Goal: Task Accomplishment & Management: Complete application form

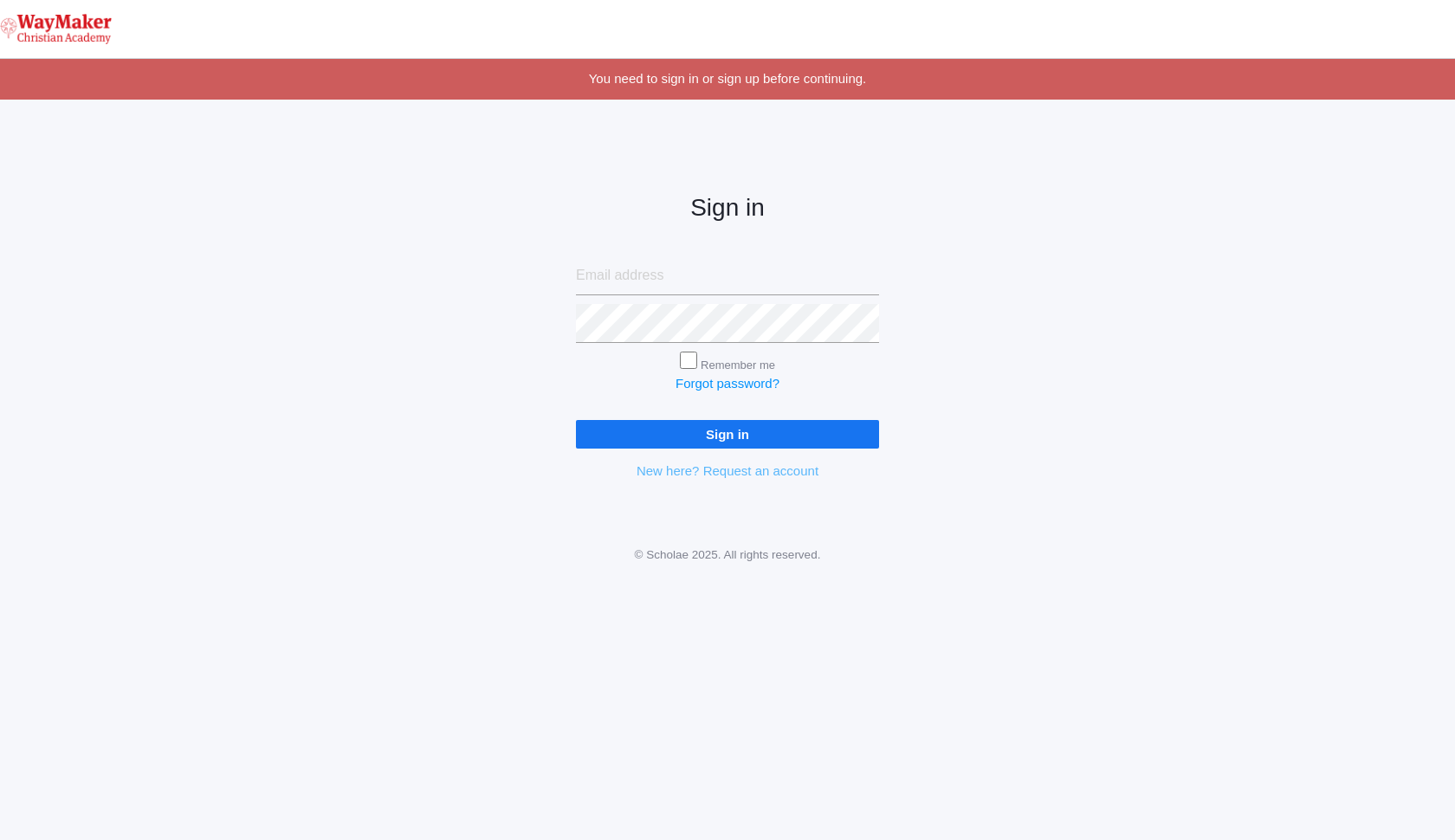
click at [760, 468] on link "New here? Request an account" at bounding box center [727, 470] width 182 height 15
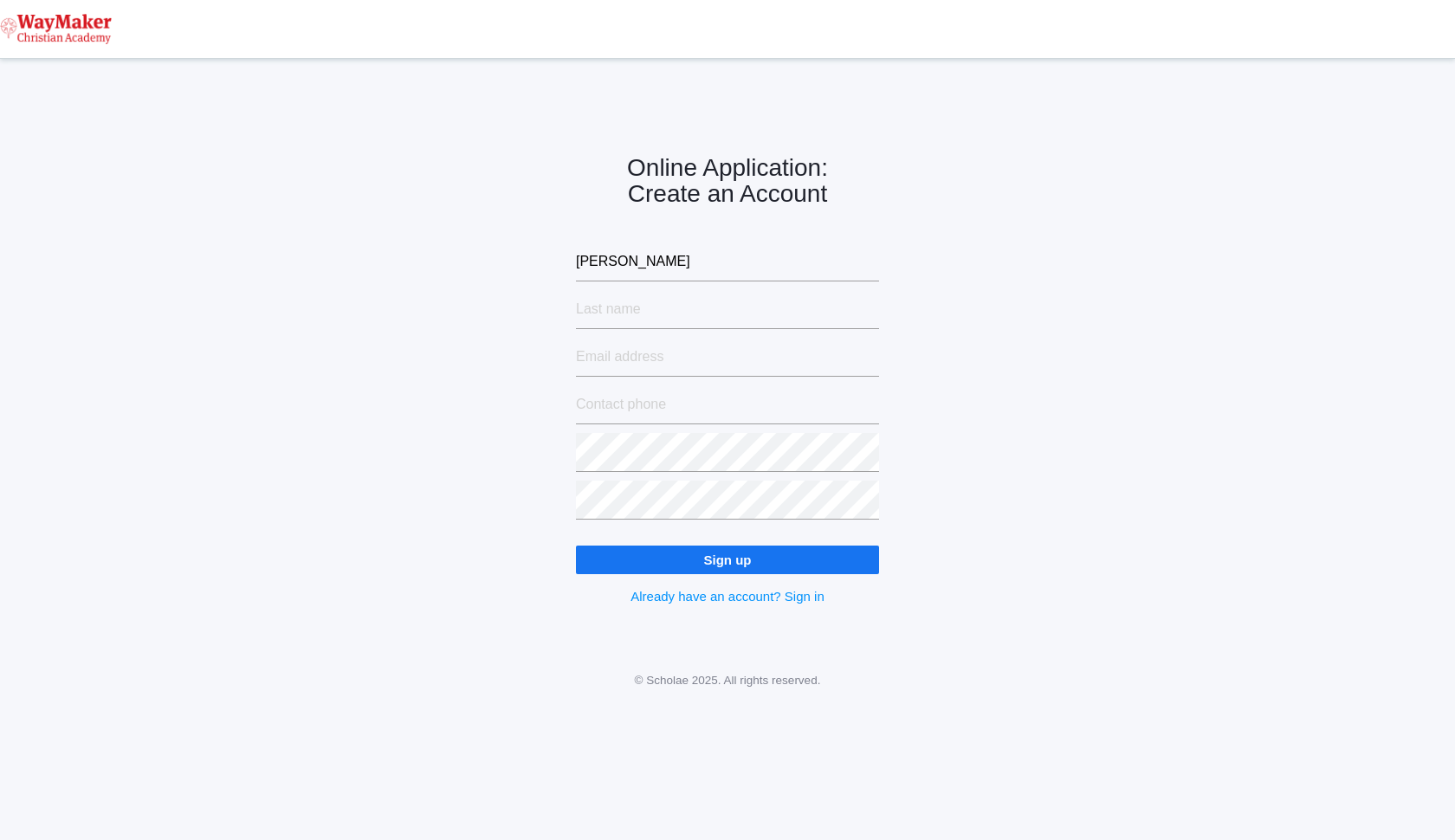
type input "Hannah"
type input "Hardisty"
type input "michalhardisty@gmail.com"
type input "(208)651-5749"
click at [467, 444] on div "Online Application: Create an Account Hannah Hardisty michalhardisty@gmail.com …" at bounding box center [727, 366] width 1455 height 570
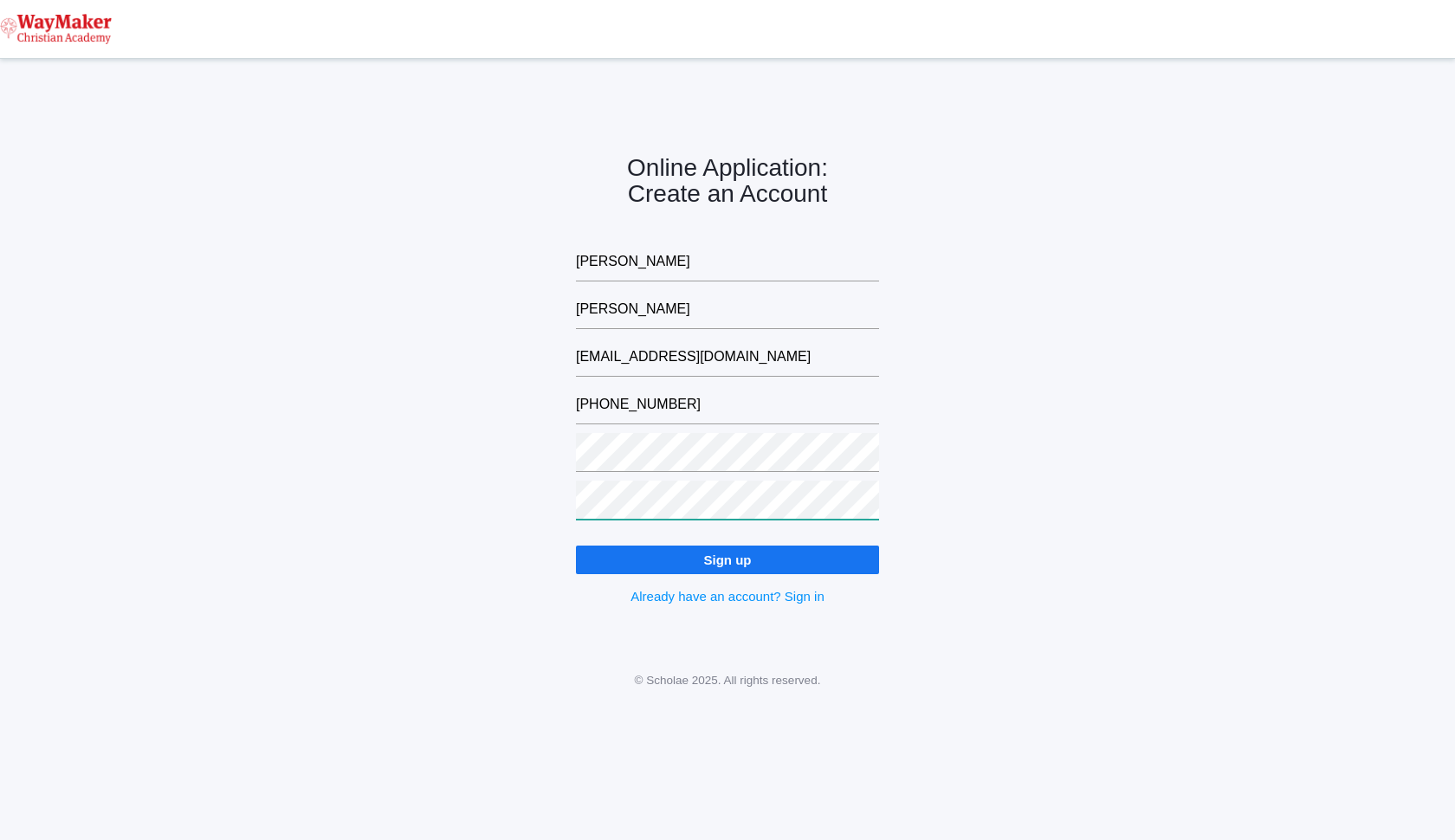
click at [343, 479] on div "Online Application: Create an Account Hannah Hardisty michalhardisty@gmail.com …" at bounding box center [727, 366] width 1455 height 570
click at [640, 564] on input "Sign up" at bounding box center [727, 559] width 303 height 29
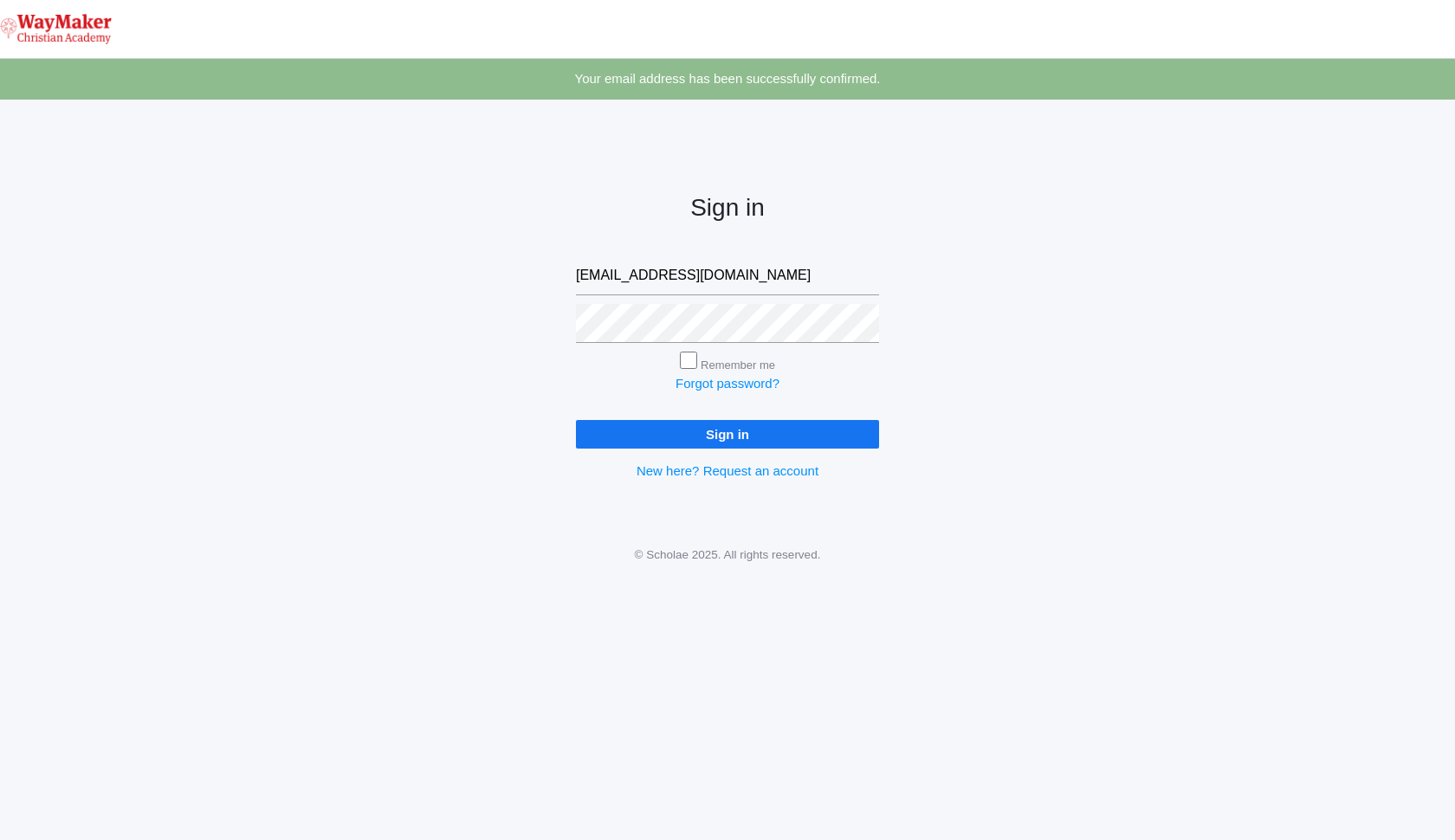
type input "[EMAIL_ADDRESS][DOMAIN_NAME]"
click at [727, 430] on input "Sign in" at bounding box center [727, 433] width 303 height 29
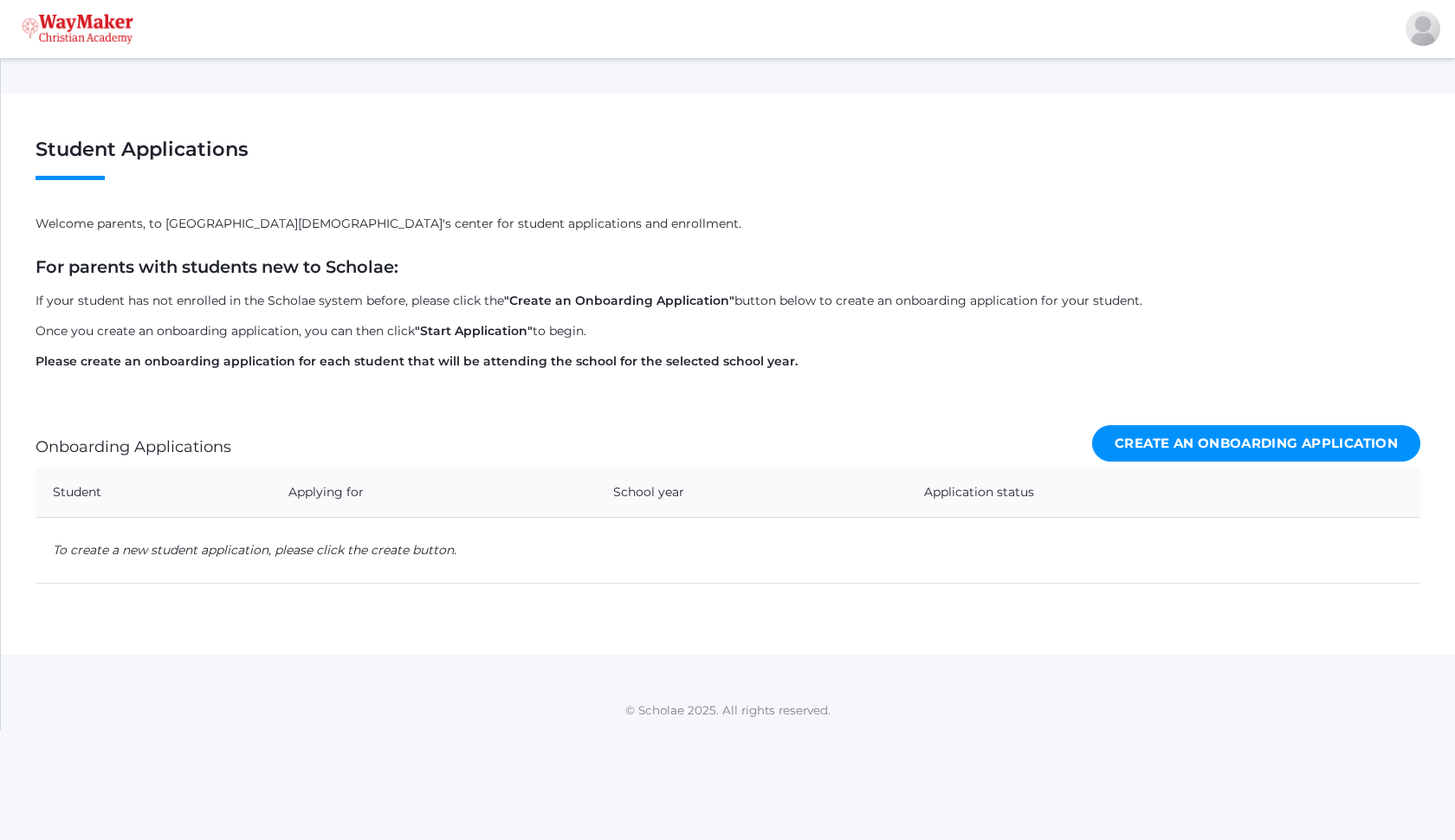
click at [1342, 436] on link "Create an Onboarding Application" at bounding box center [1256, 443] width 328 height 37
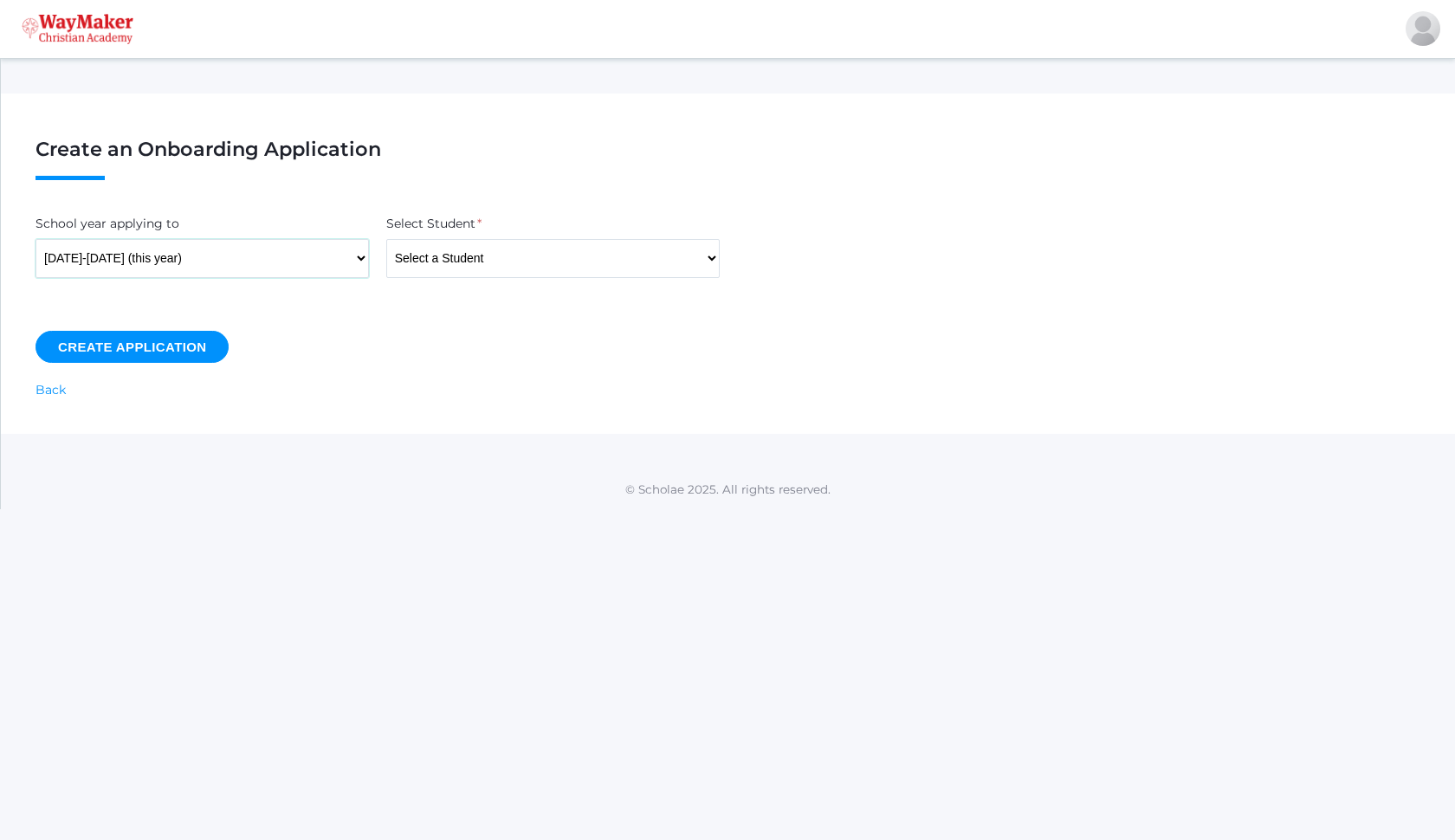
drag, startPoint x: 215, startPoint y: 255, endPoint x: 460, endPoint y: 259, distance: 245.0
click at [331, 362] on div "Create an Onboarding Application School year applying to 2025-2026 (this year) …" at bounding box center [728, 264] width 1454 height 341
select select "4444"
click at [145, 347] on input "Create Application" at bounding box center [132, 347] width 193 height 32
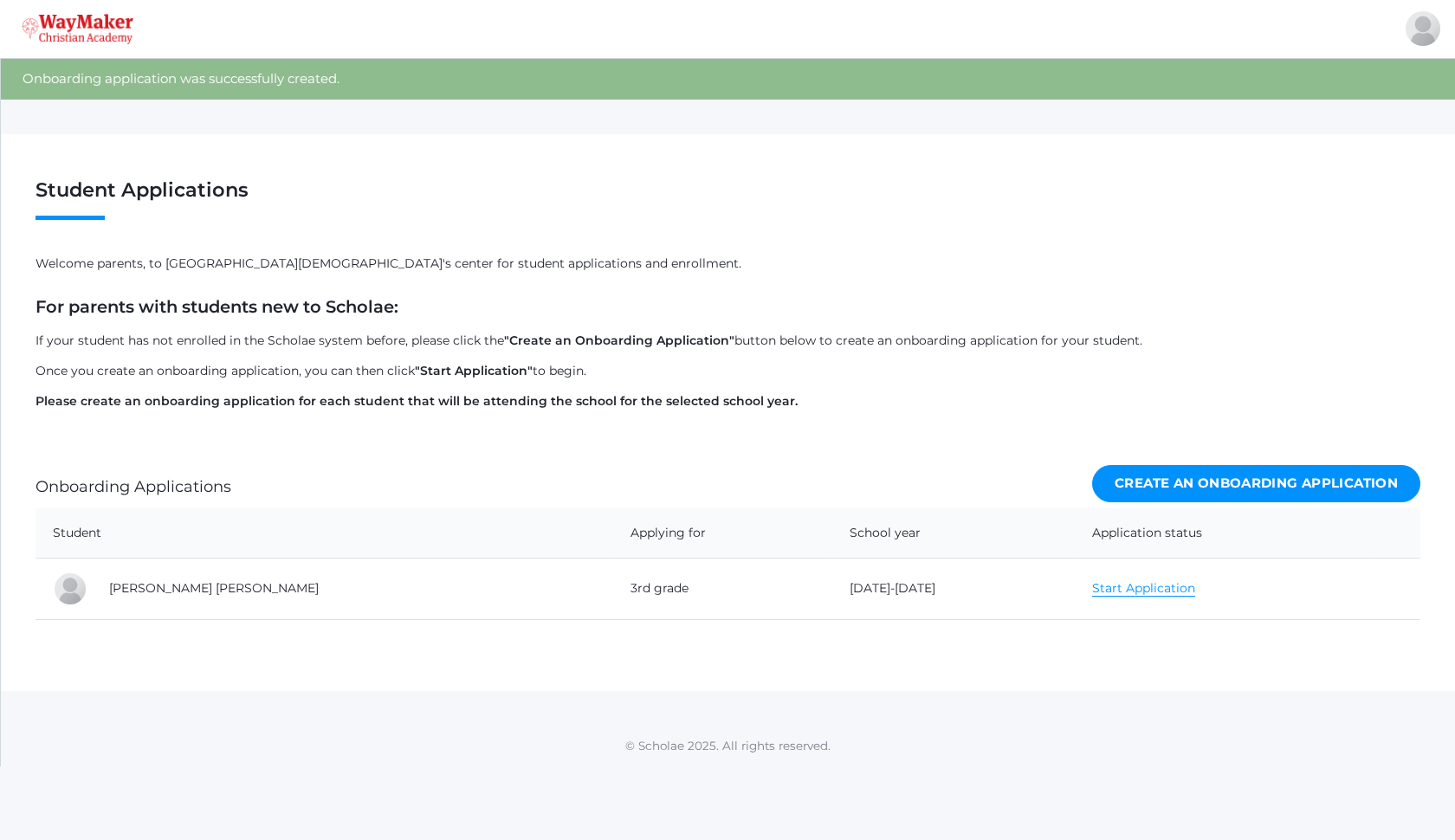
click at [1168, 484] on link "Create an Onboarding Application" at bounding box center [1256, 483] width 328 height 37
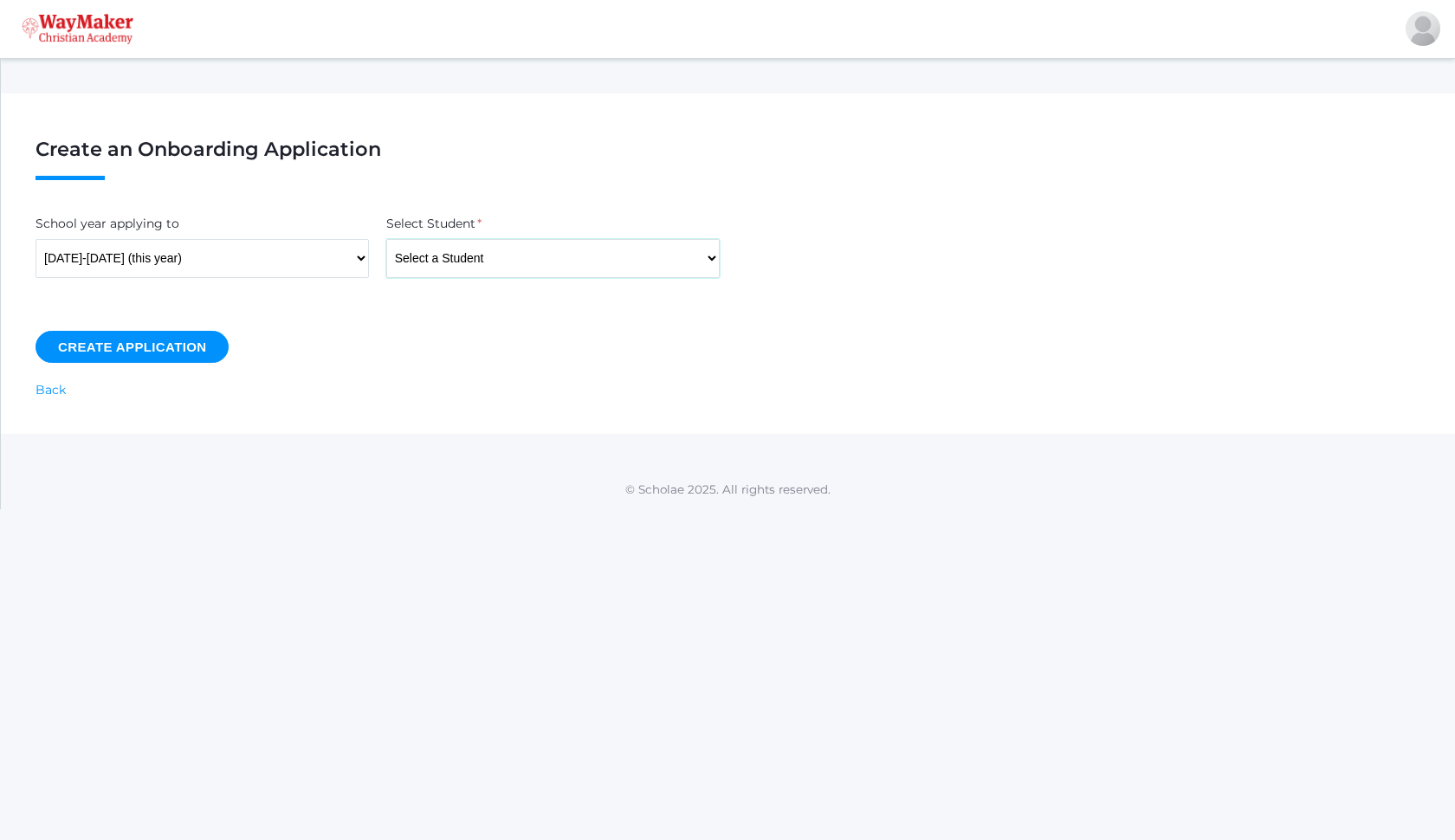
select select "4435"
click at [169, 356] on input "Create Application" at bounding box center [132, 347] width 193 height 32
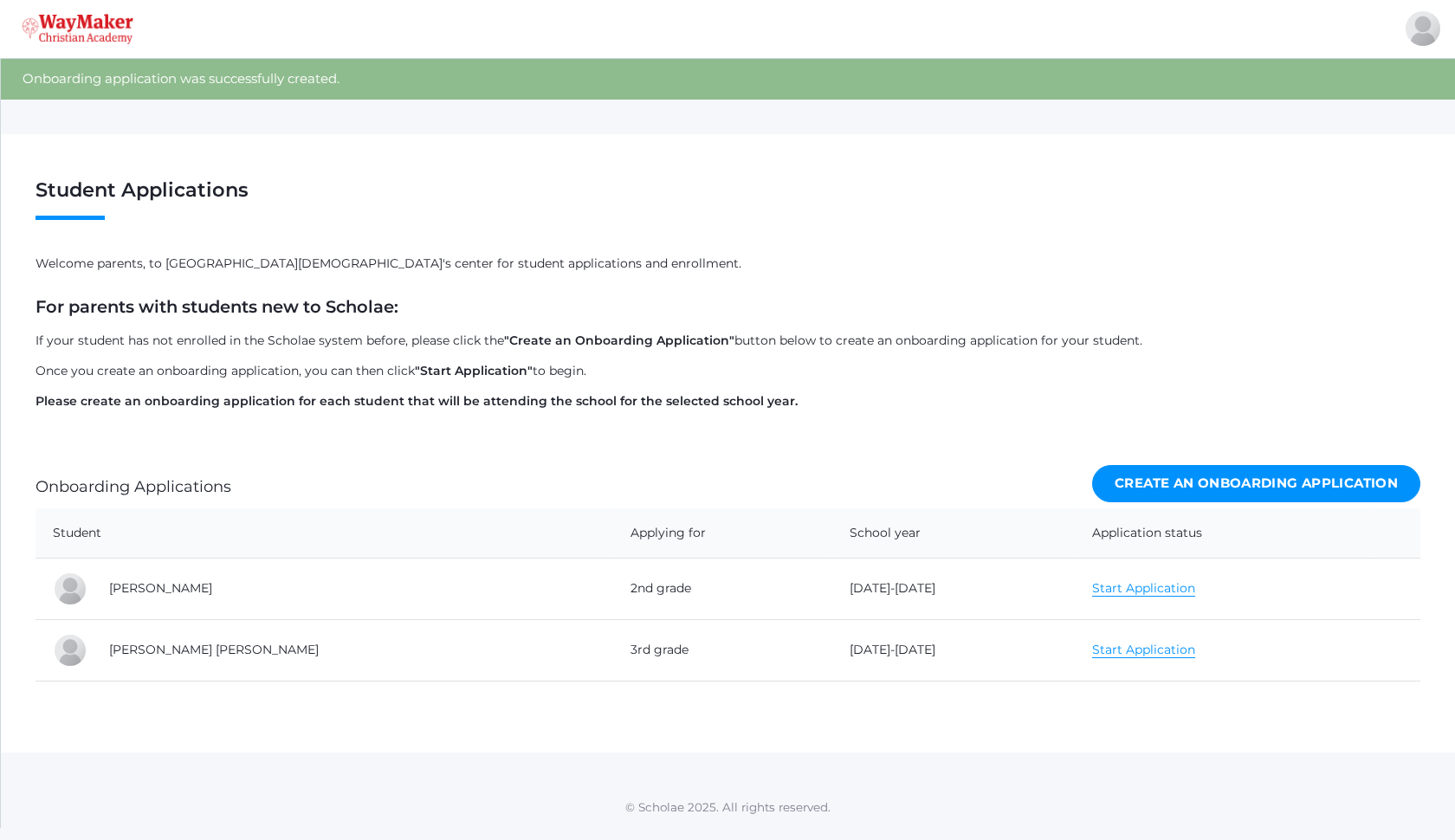
click at [1092, 592] on link "Start Application" at bounding box center [1143, 588] width 103 height 17
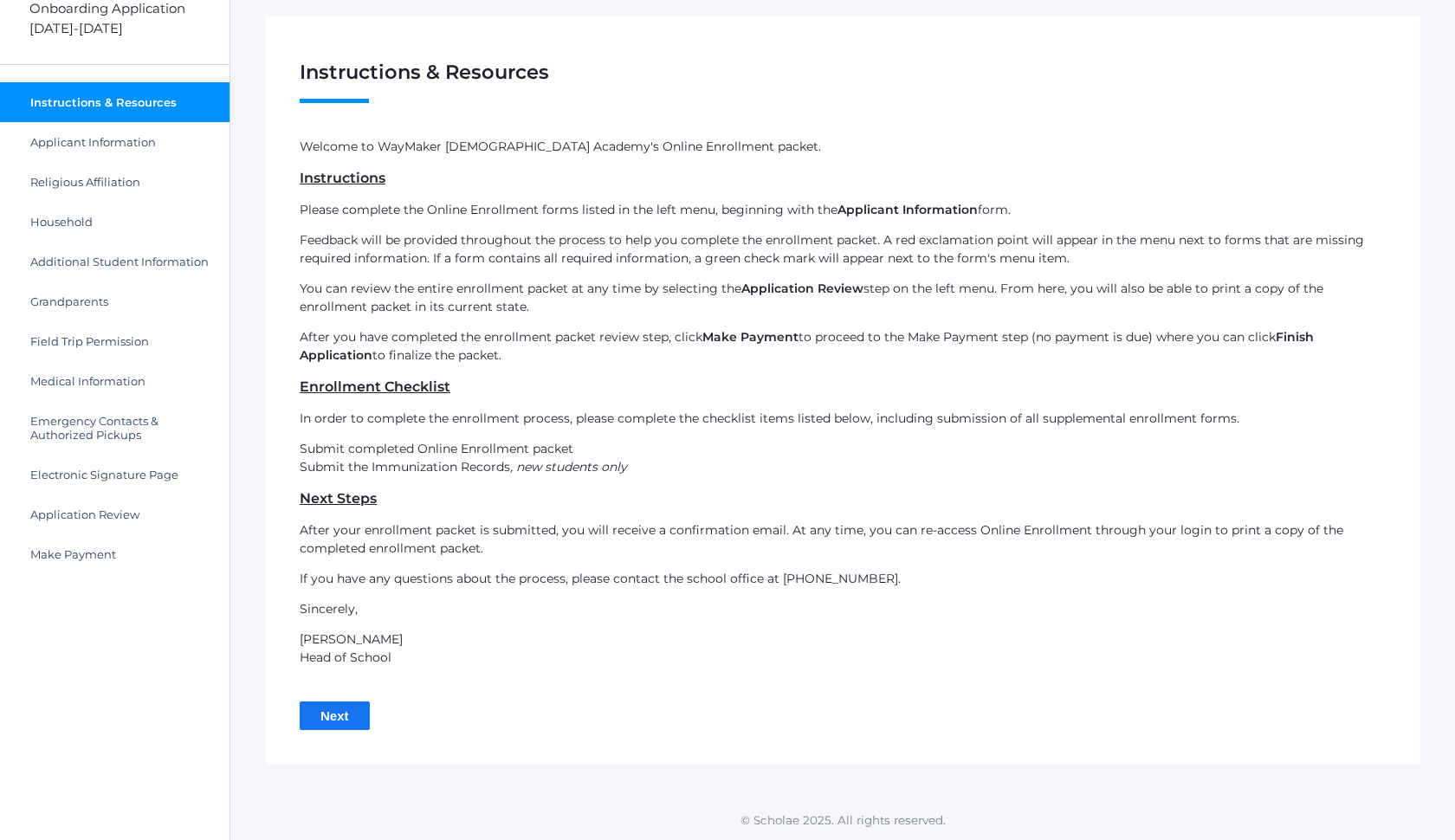
scroll to position [77, 0]
click at [335, 718] on input "Next" at bounding box center [334, 715] width 70 height 29
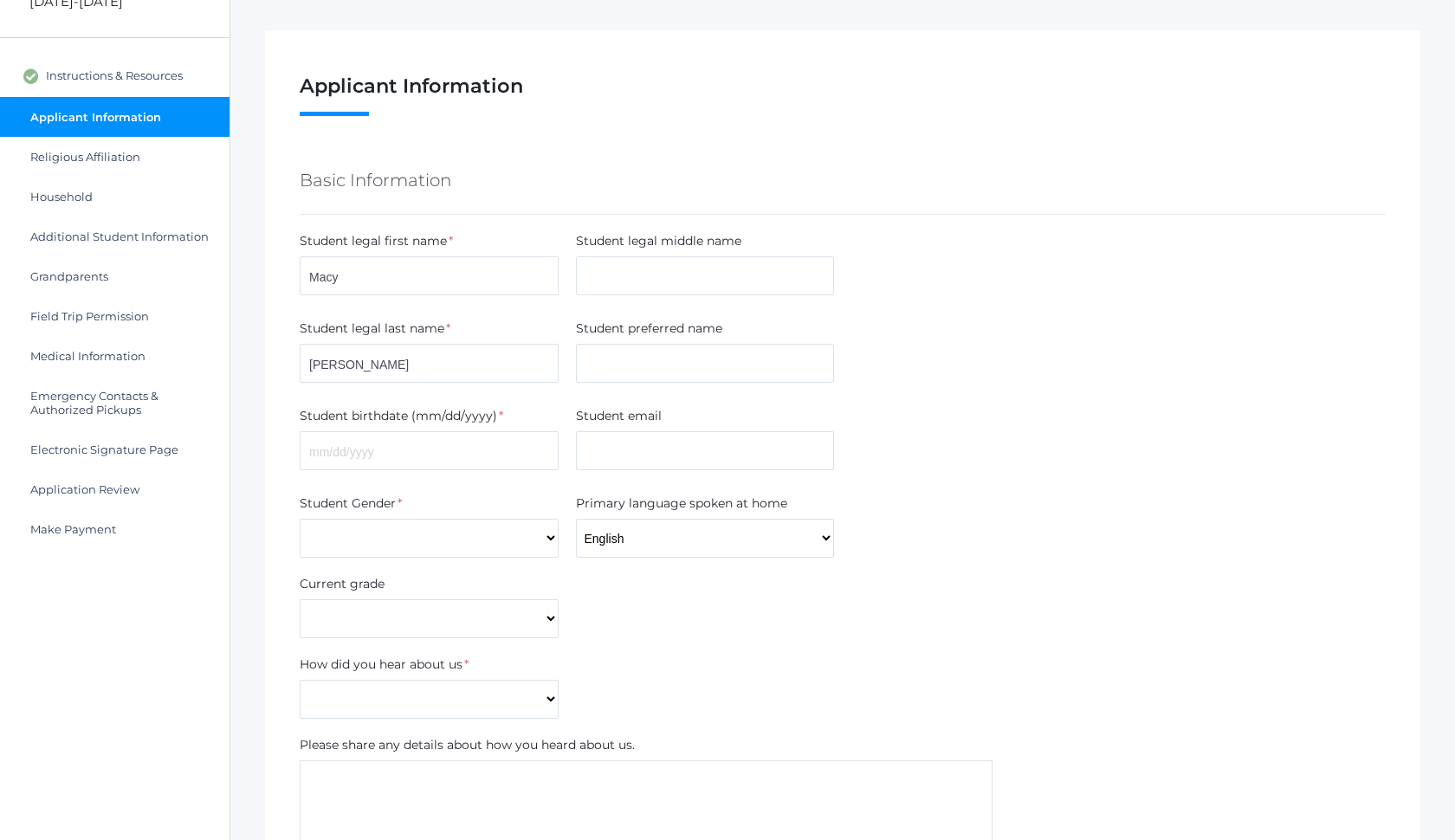
scroll to position [106, 0]
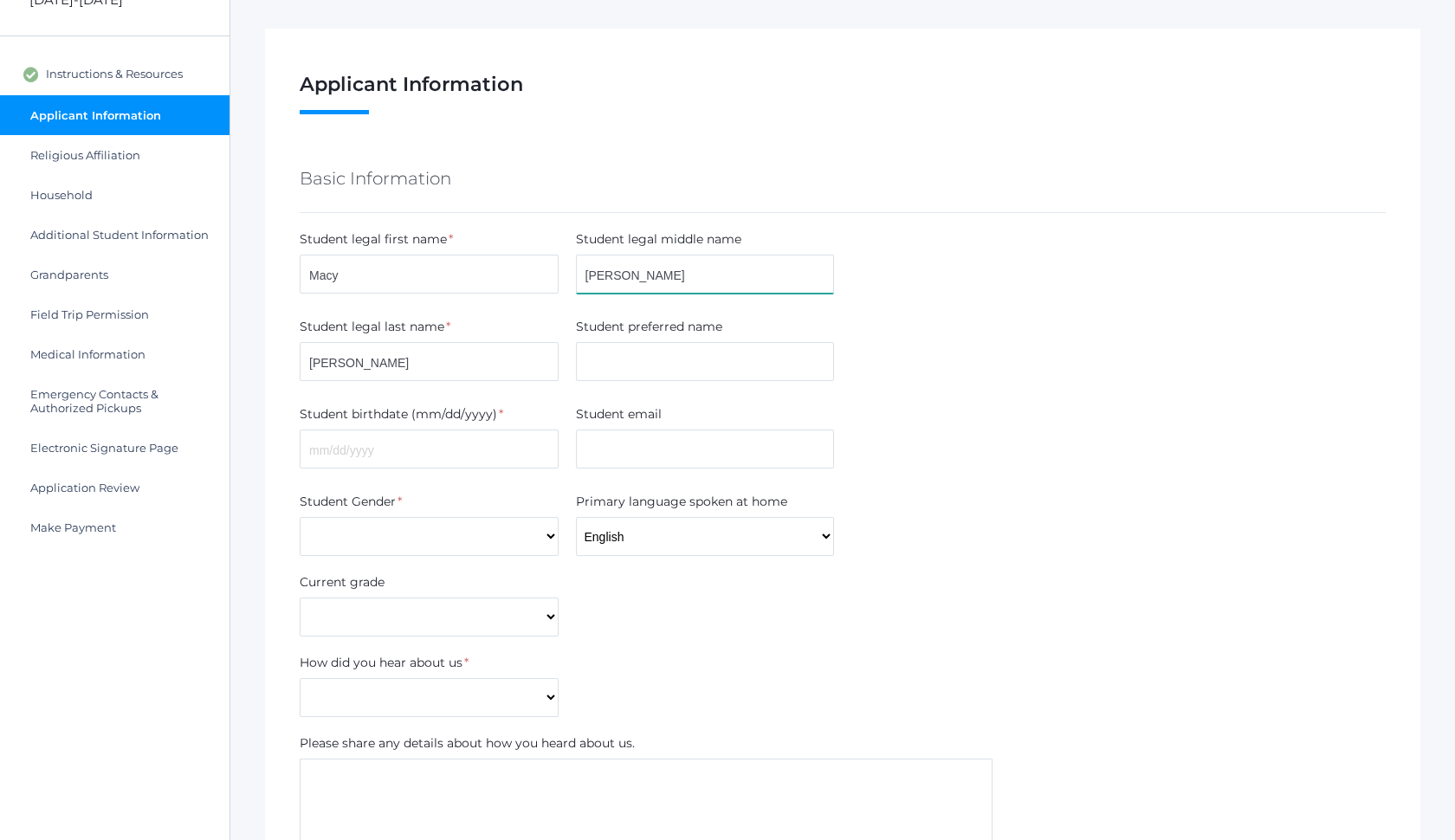
type input "[PERSON_NAME]"
click at [392, 448] on input "text" at bounding box center [429, 448] width 259 height 39
type input "[DATE]"
click at [637, 426] on div "Student email" at bounding box center [705, 418] width 259 height 24
select select "[DEMOGRAPHIC_DATA]"
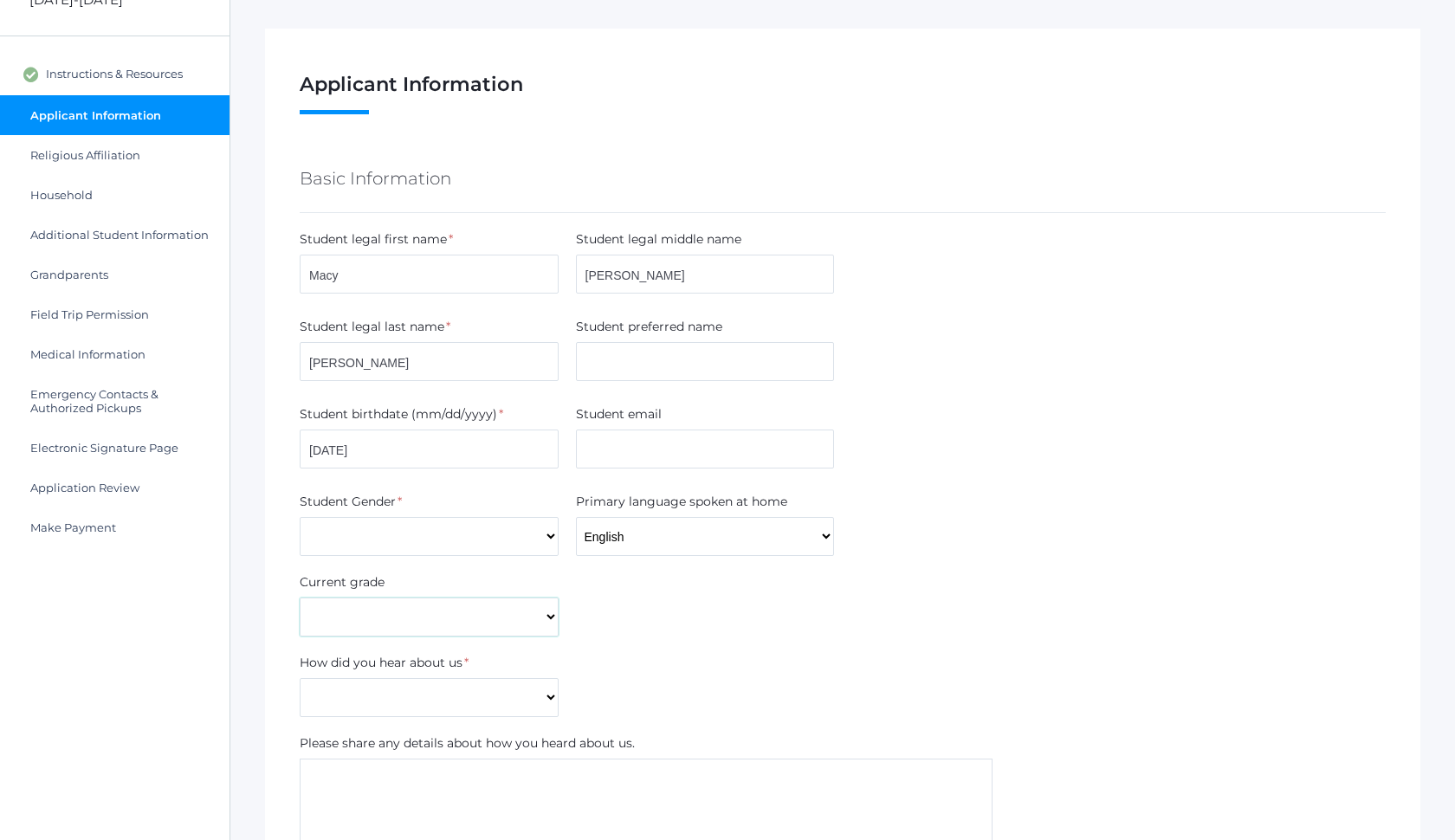
select select "2nd Grade"
select select "Former parent"
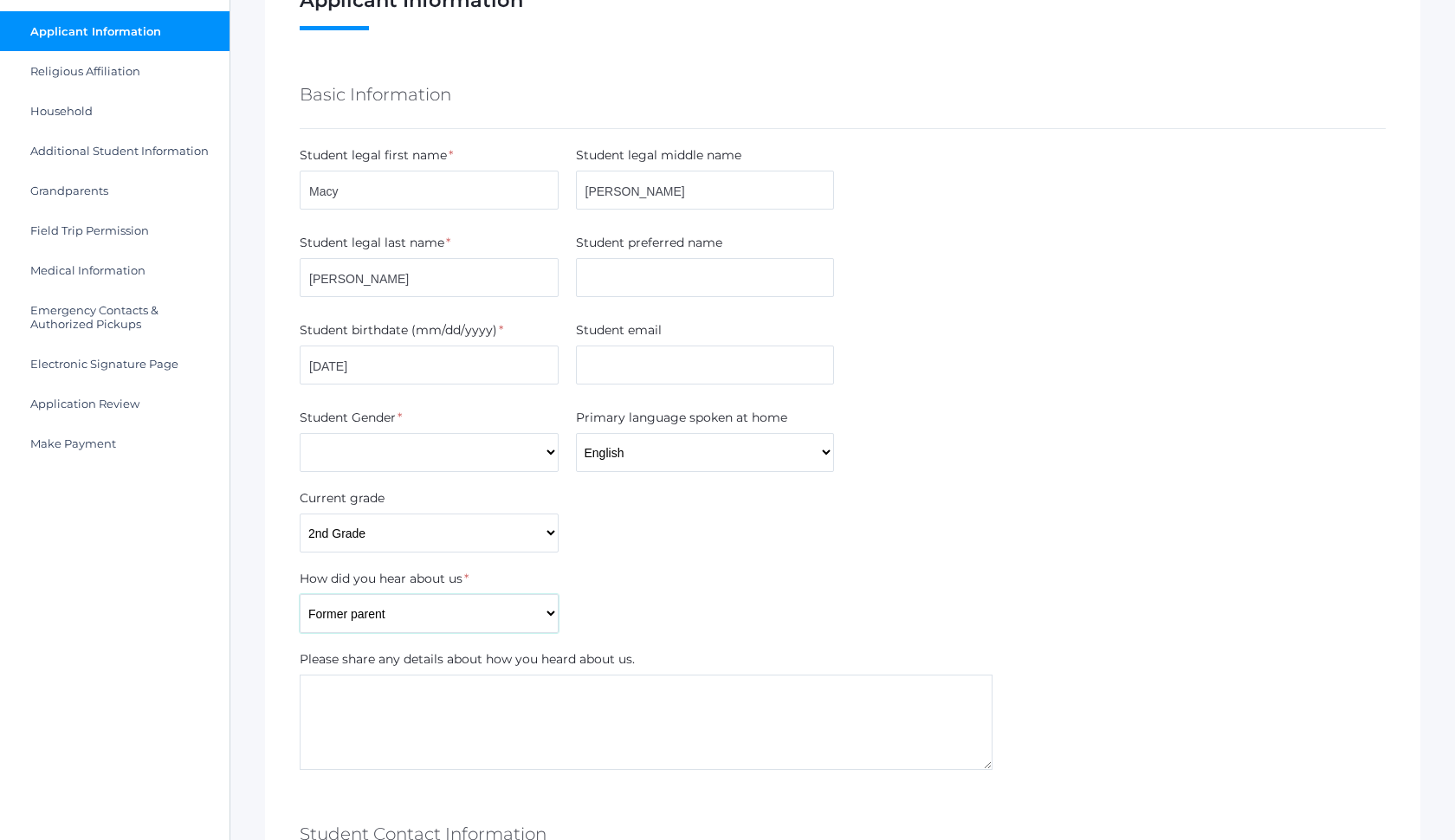
scroll to position [190, 0]
click at [418, 758] on textarea at bounding box center [646, 722] width 693 height 96
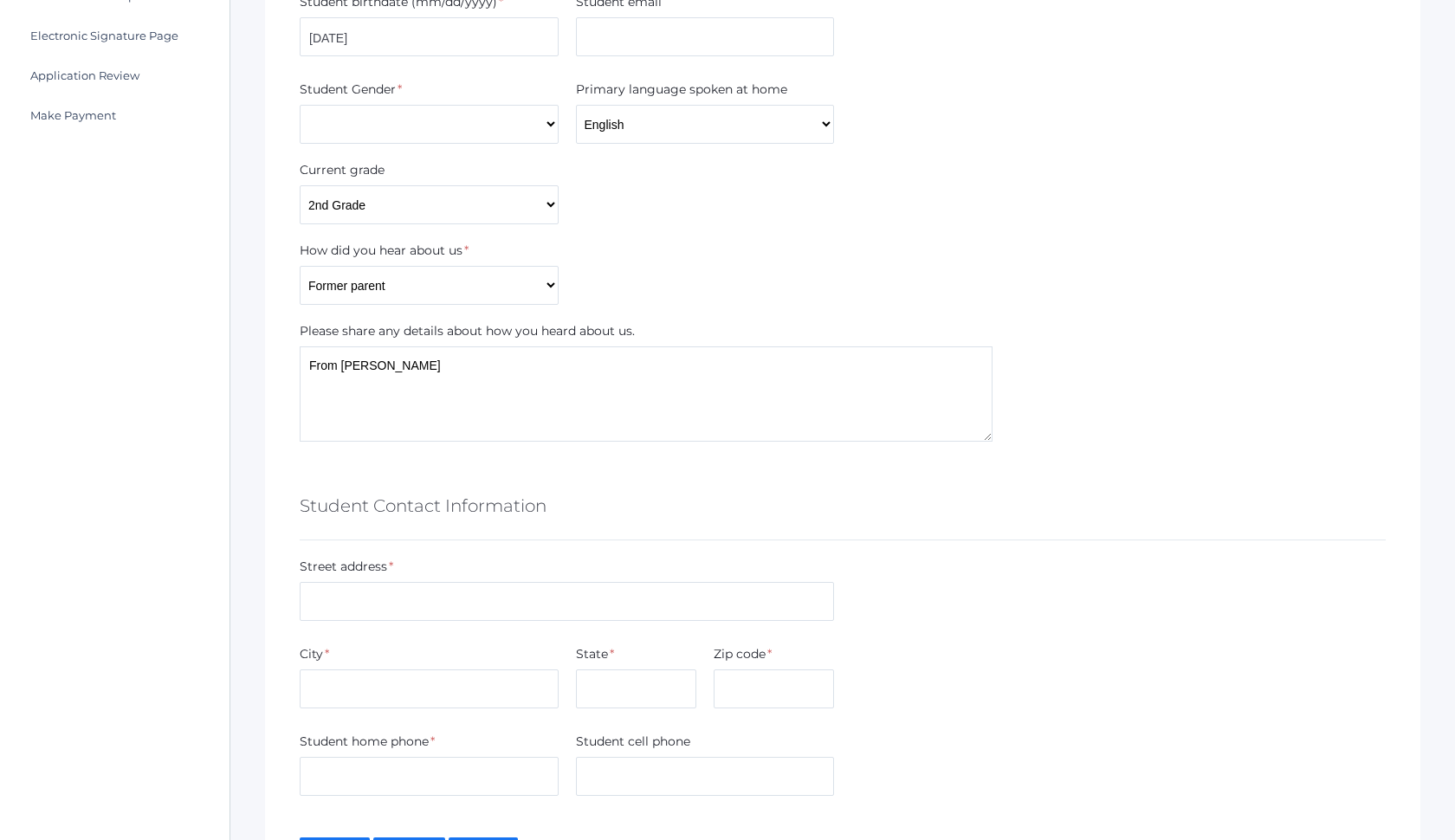
scroll to position [530, 0]
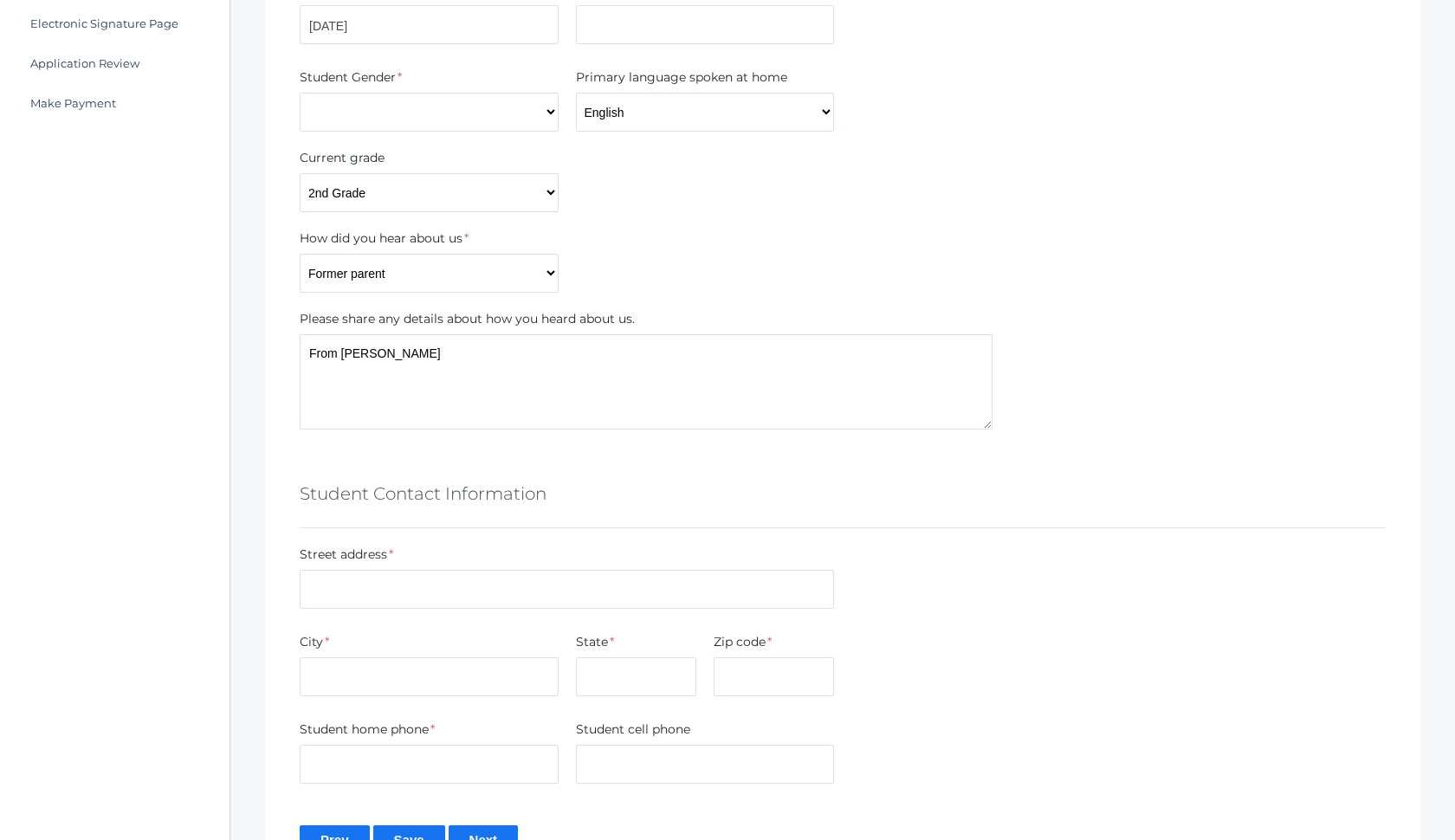
type textarea "From [PERSON_NAME]"
type input "2104 N Syringa Dr"
type input "Coeur D Alene"
type input "ID"
type input "83814"
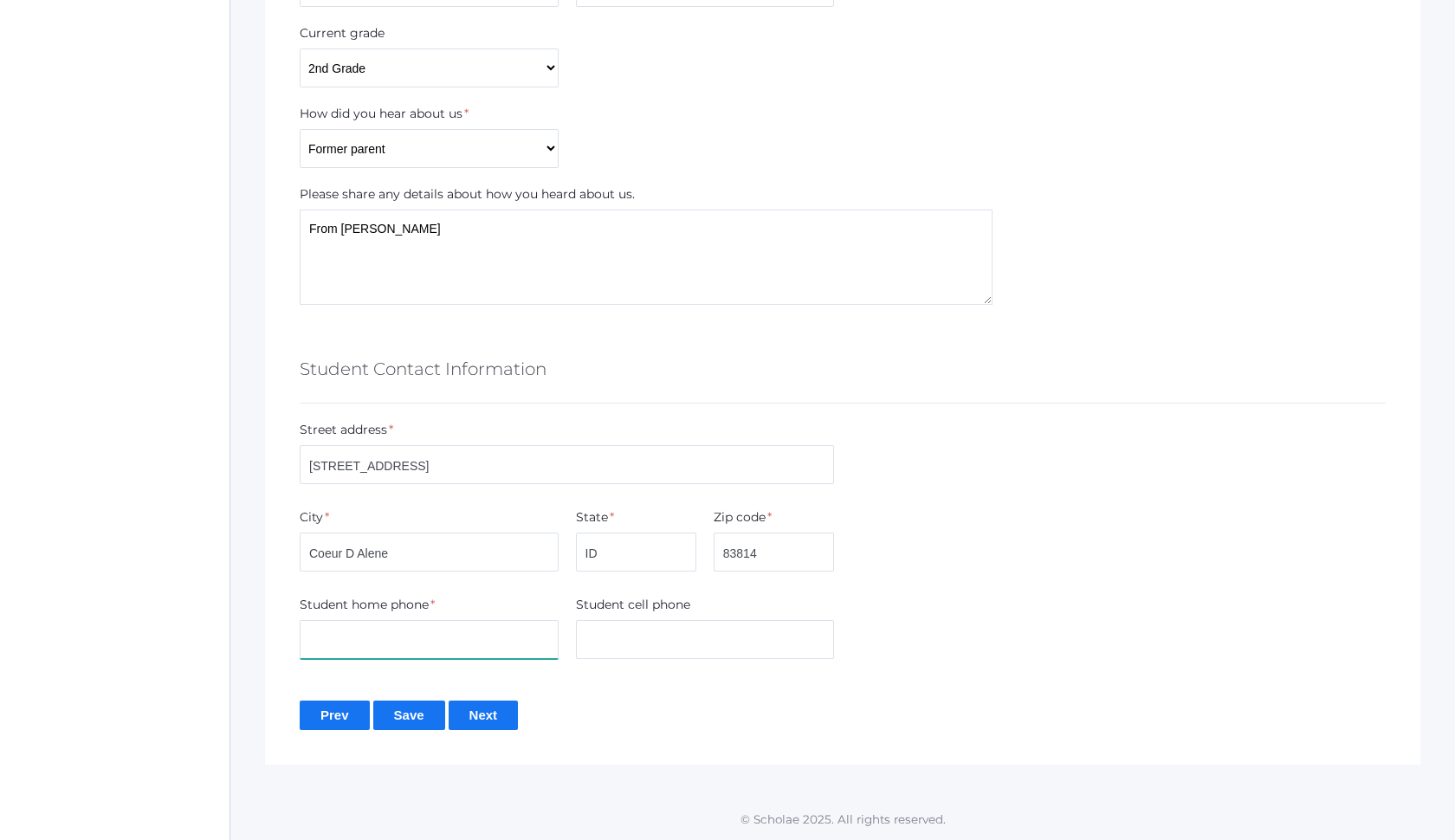
scroll to position [654, 0]
click at [497, 720] on input "Next" at bounding box center [483, 715] width 70 height 29
click at [437, 603] on div "Student home phone *" at bounding box center [429, 609] width 259 height 24
click at [440, 671] on form "Basic Information Student legal first name * Macy Student legal middle name Rae…" at bounding box center [843, 165] width 1086 height 1129
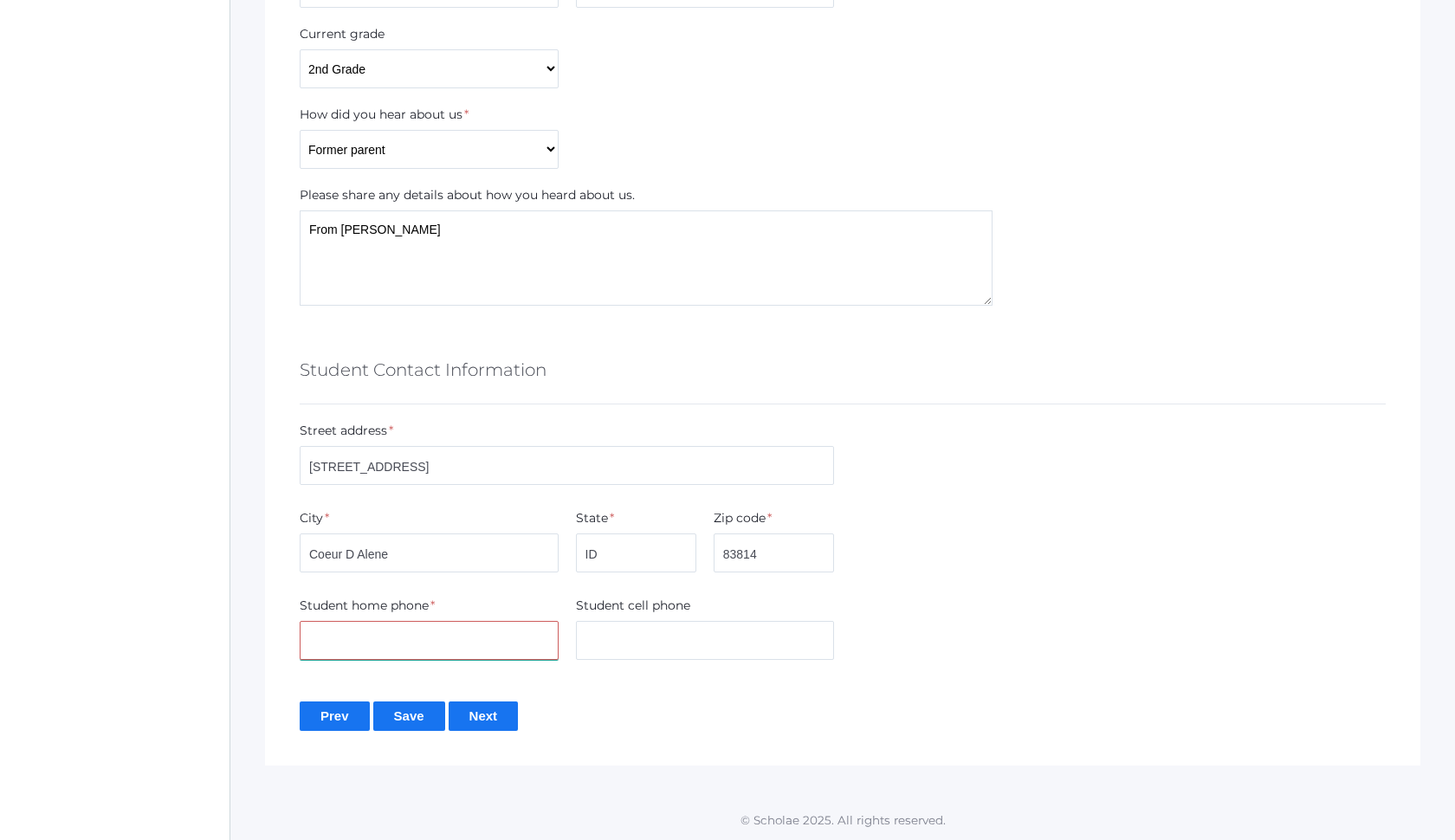
click at [439, 651] on input "text" at bounding box center [429, 640] width 259 height 39
type input "(208)651-5749"
click at [493, 711] on input "Next" at bounding box center [483, 715] width 70 height 29
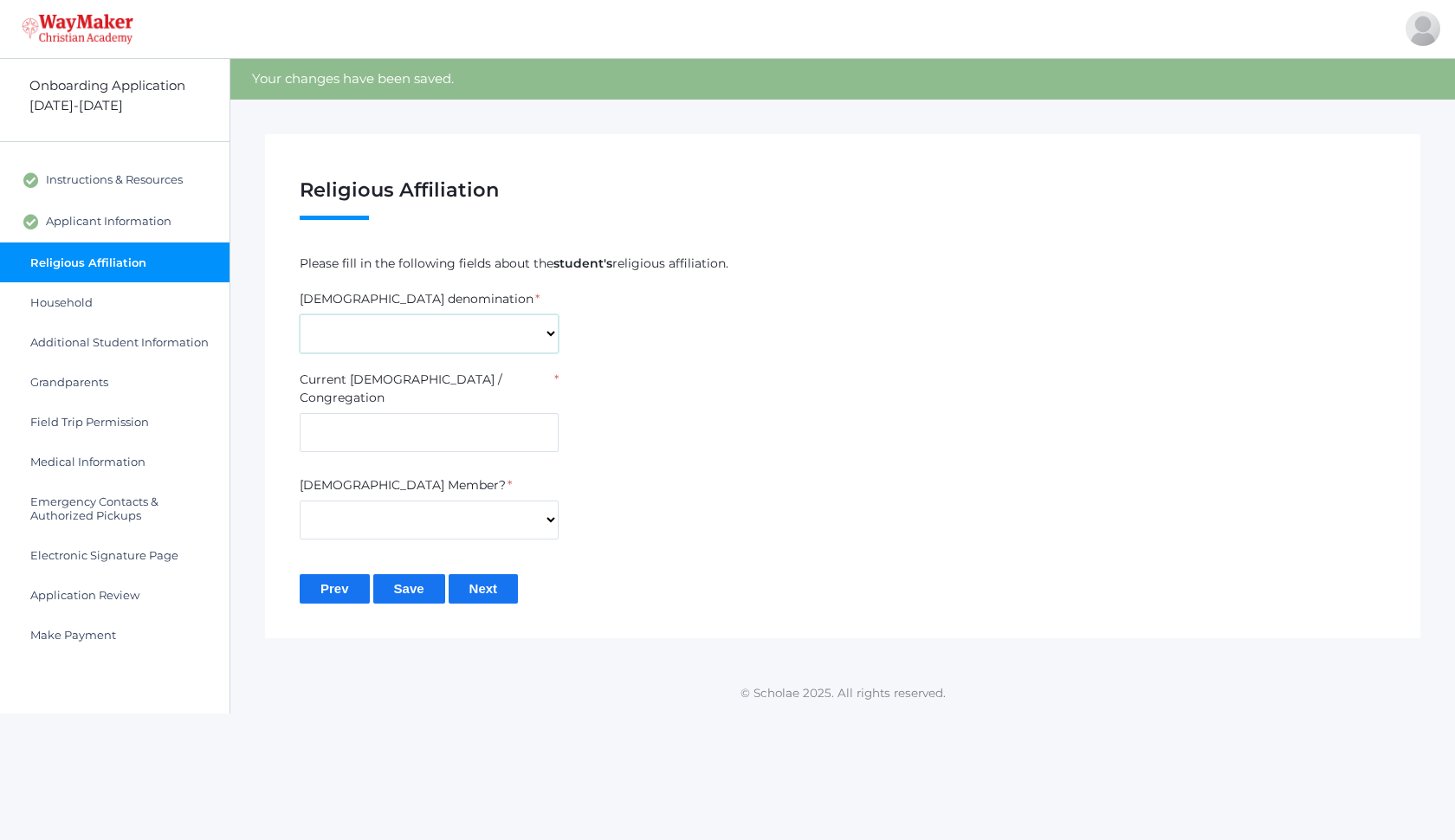
click at [429, 341] on select "7th Day Adventist Assembly of God Baptist Catholic Christian Church of [PERSON_…" at bounding box center [429, 334] width 259 height 39
select select "Non-denominational"
click at [400, 393] on div "Current [DEMOGRAPHIC_DATA] / Congregation *" at bounding box center [429, 392] width 259 height 43
click at [400, 413] on input "text" at bounding box center [429, 433] width 259 height 39
type input "Resolute Ministries"
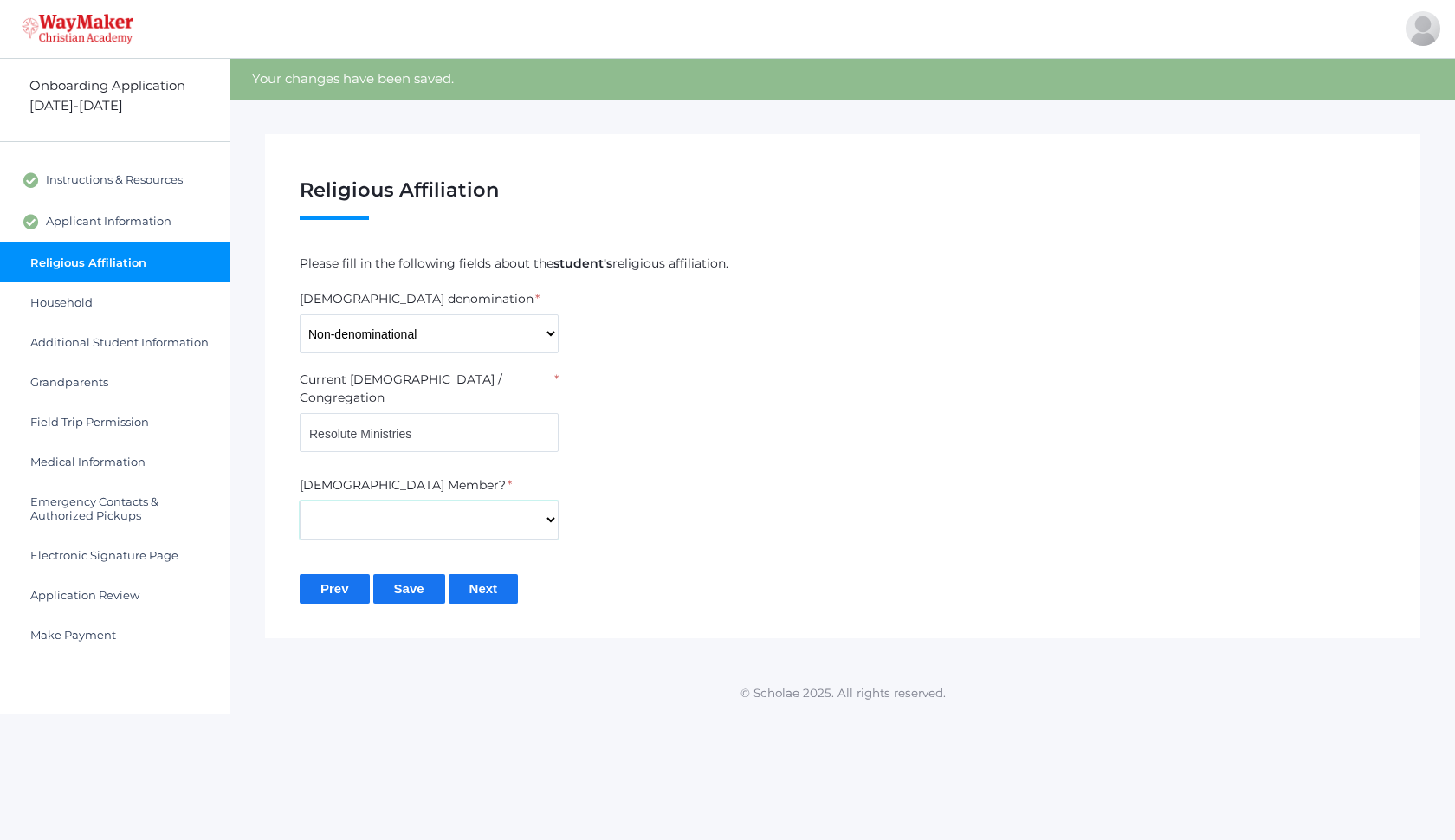
select select "Yes"
click at [510, 574] on input "Next" at bounding box center [483, 588] width 70 height 29
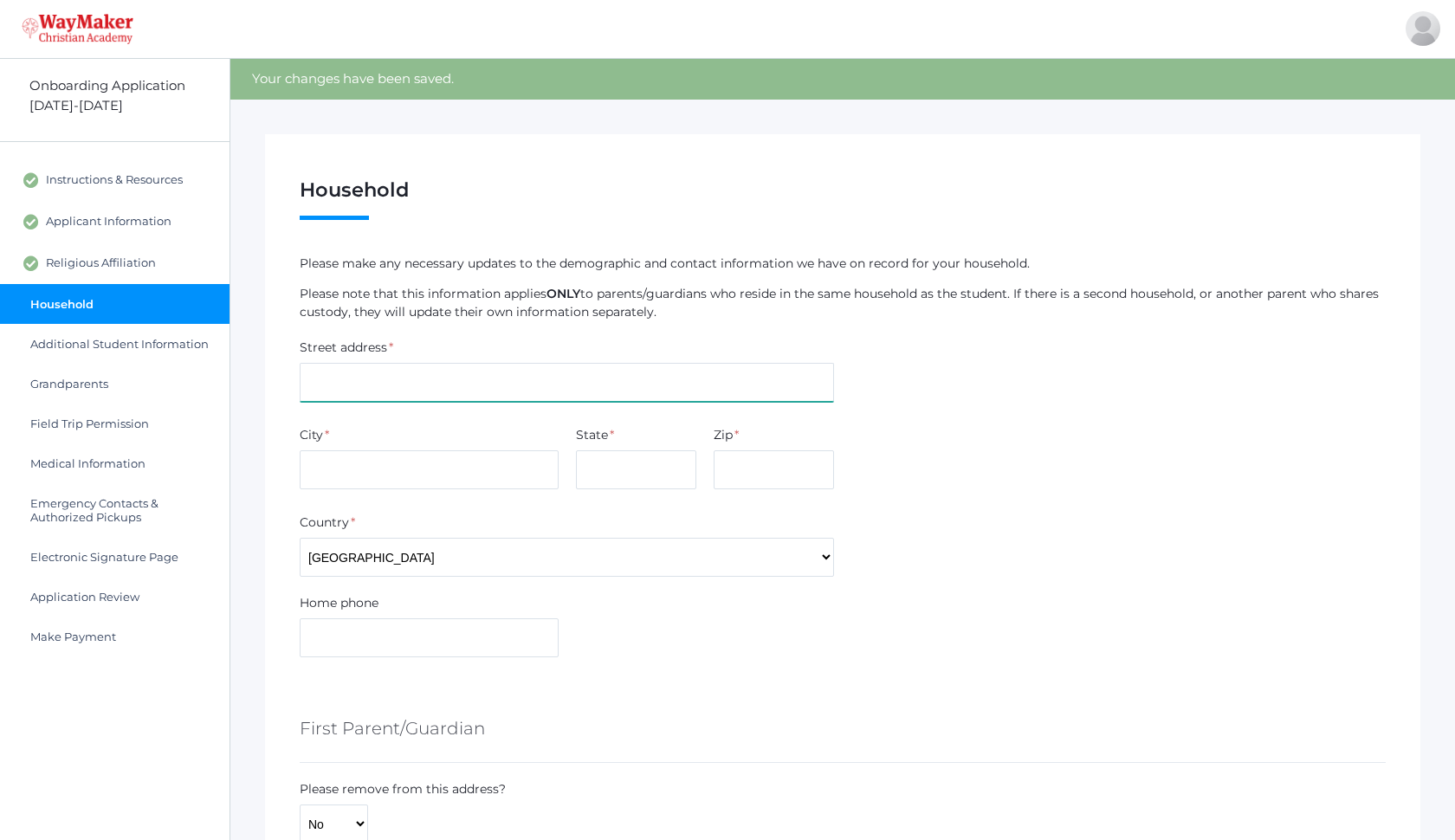
click at [426, 392] on input "text" at bounding box center [566, 382] width 534 height 39
type input "[STREET_ADDRESS]"
type input "Coeur D Alene"
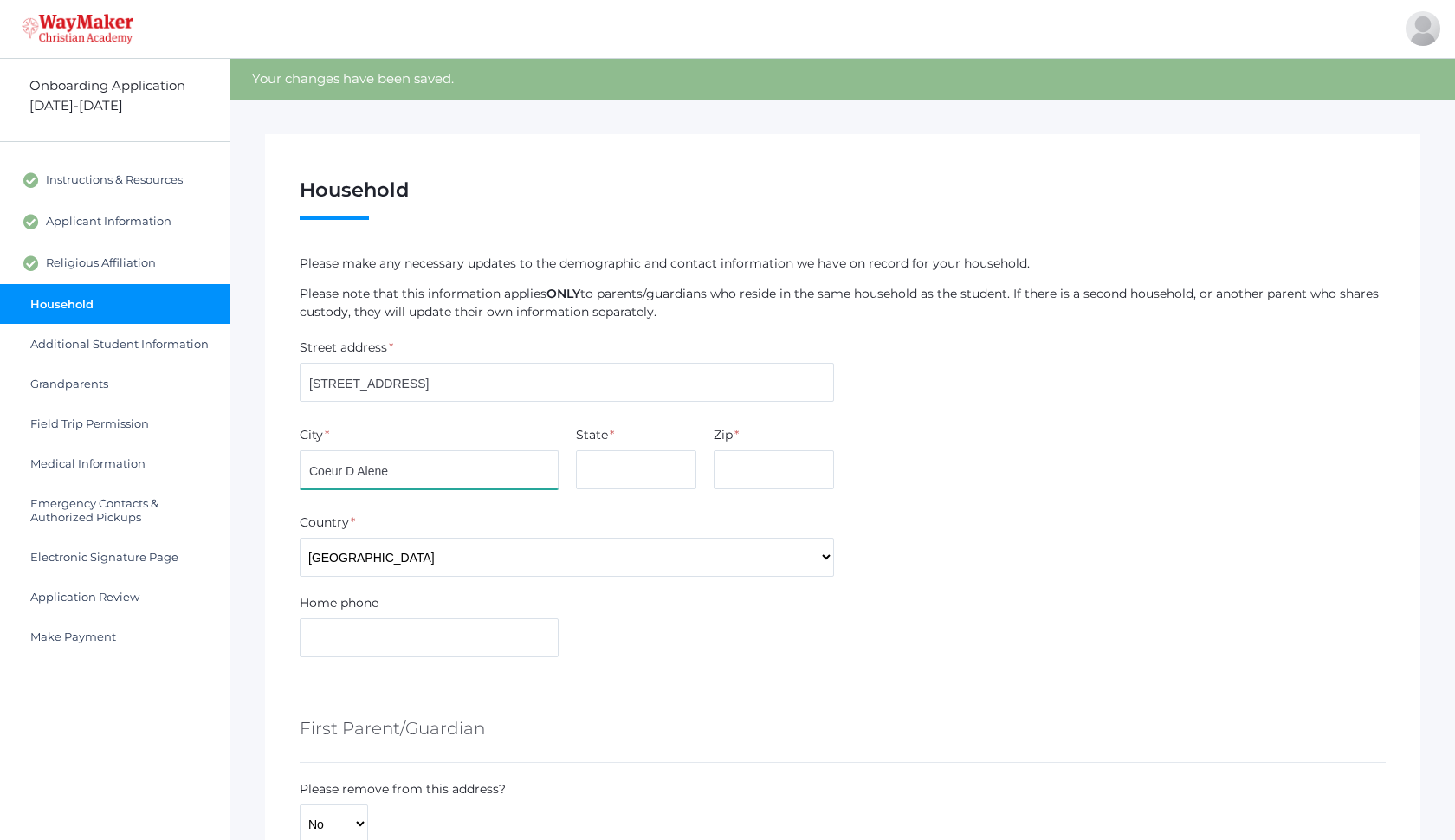
type input "ID"
type input "83814"
type input "[STREET_ADDRESS]"
type input "Coeur D Alene"
type input "ID"
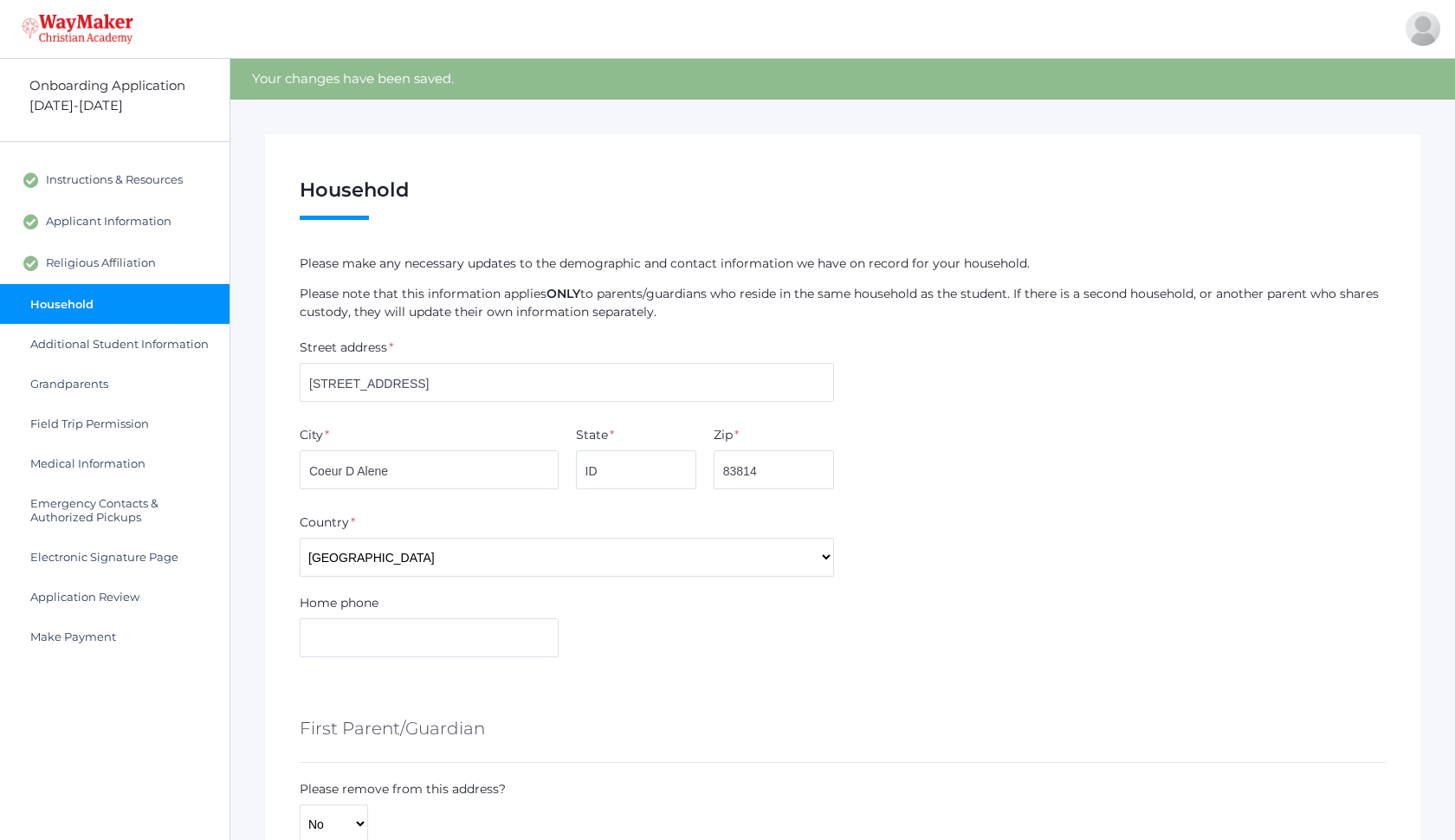
type input "83814"
type input "[STREET_ADDRESS]"
type input "Coeur D Alene"
type input "ID"
type input "83814"
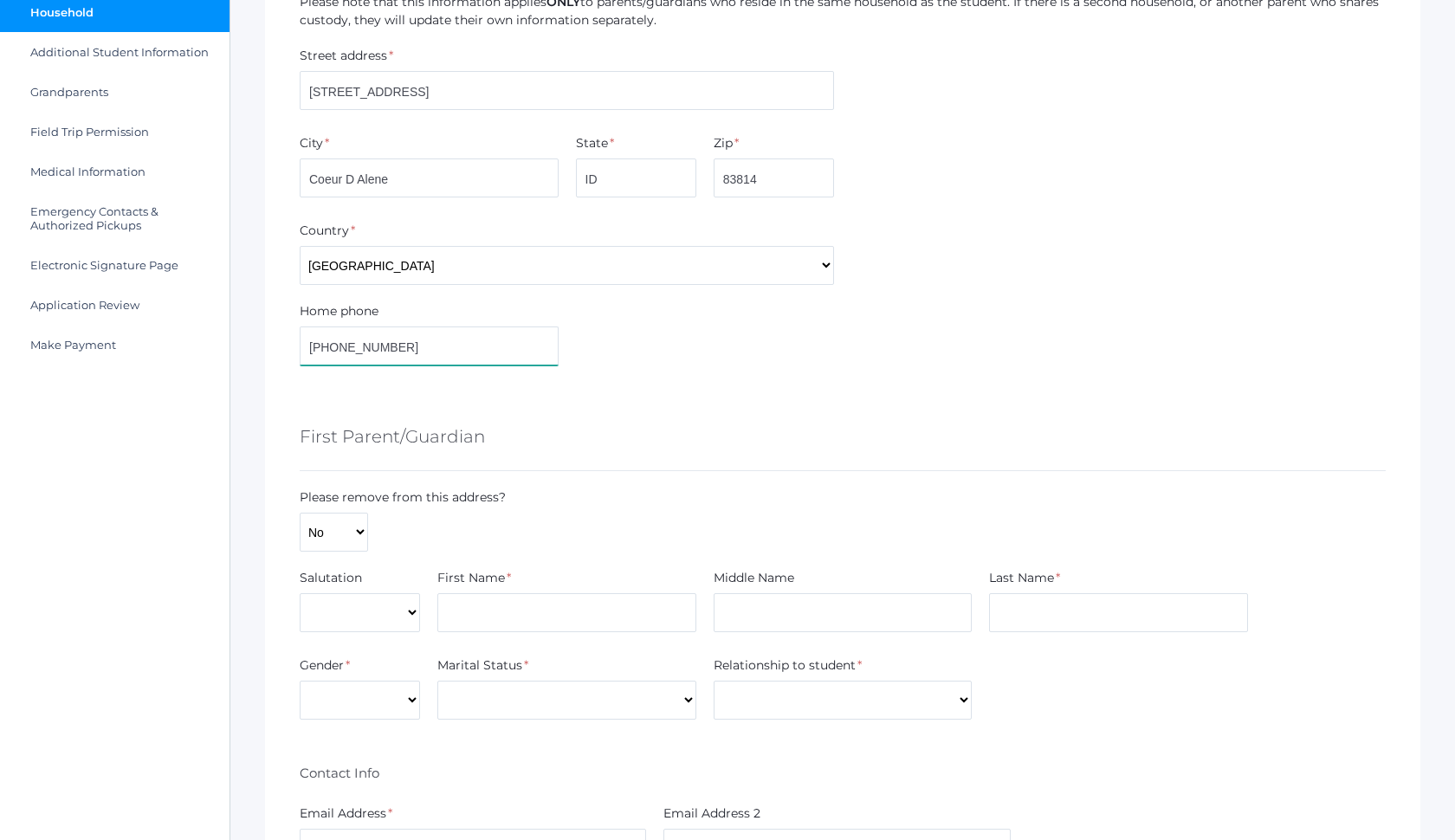
scroll to position [295, 0]
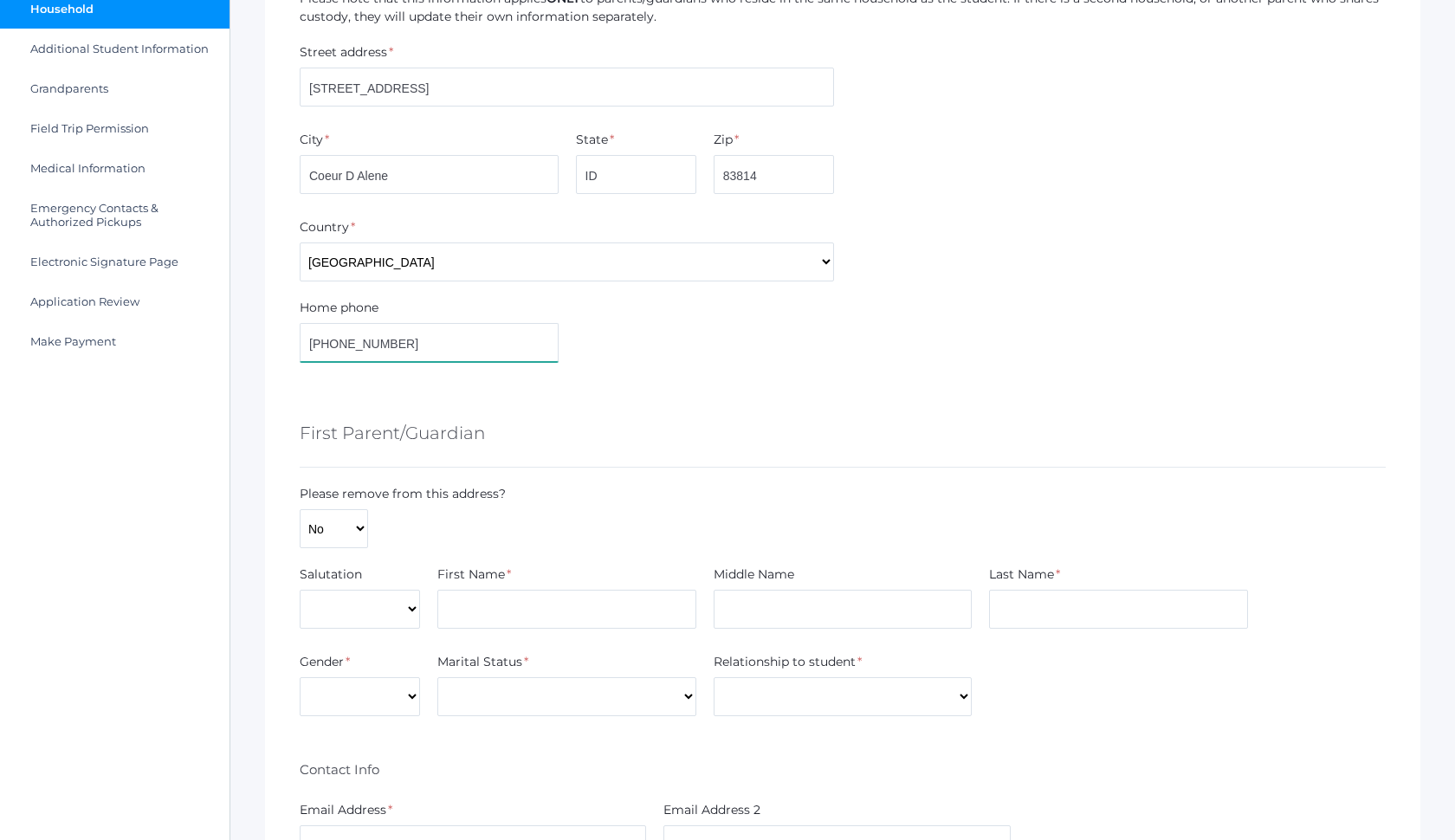
type input "[PHONE_NUMBER]"
click at [342, 612] on select "Mr. Mrs. Miss Ms. Dr." at bounding box center [360, 609] width 121 height 39
select select "Mrs."
type input "[PERSON_NAME]"
click at [774, 605] on input "Brittany" at bounding box center [843, 609] width 259 height 39
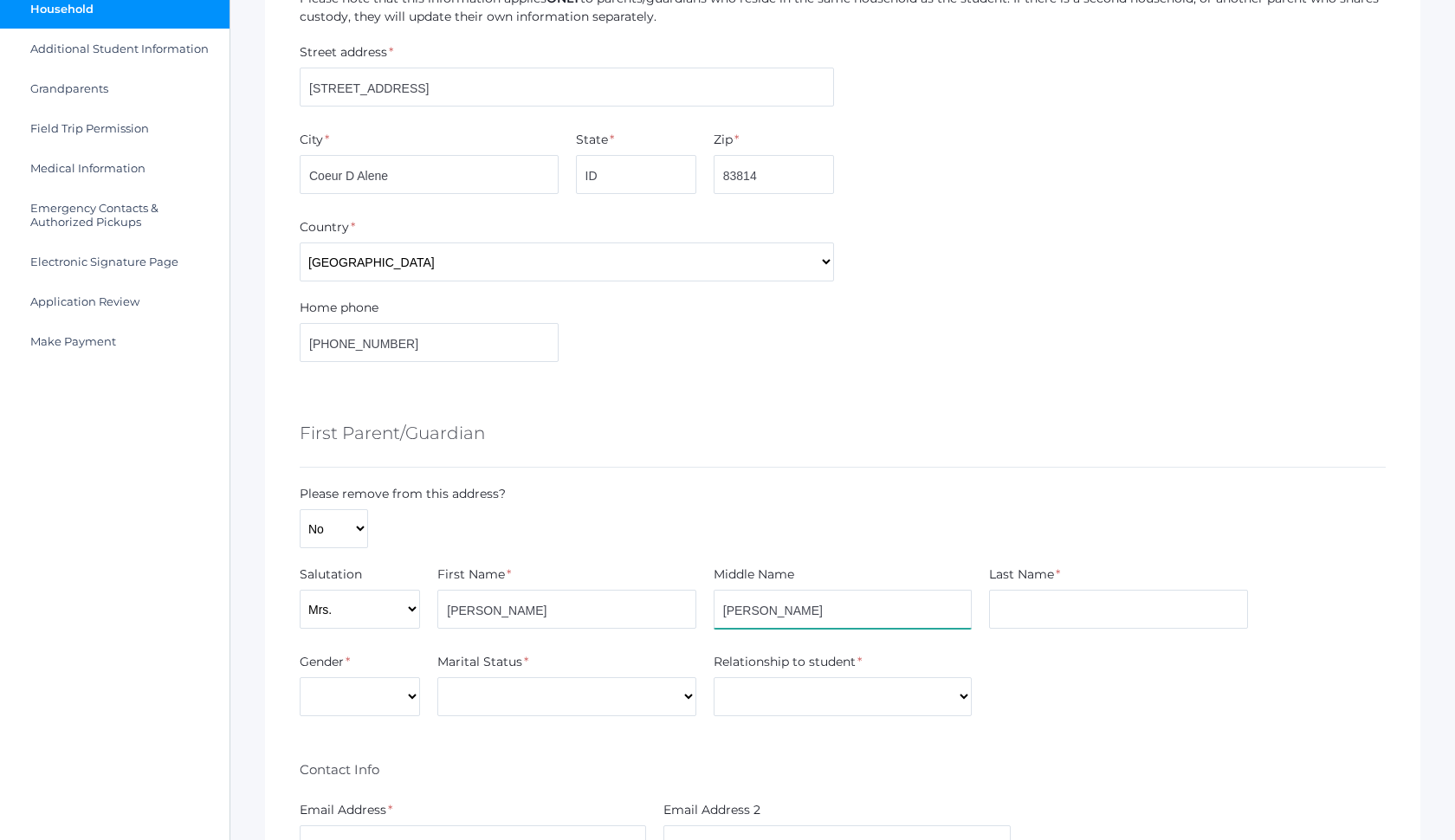
type input "Brittney"
click at [1082, 612] on input "text" at bounding box center [1118, 609] width 259 height 39
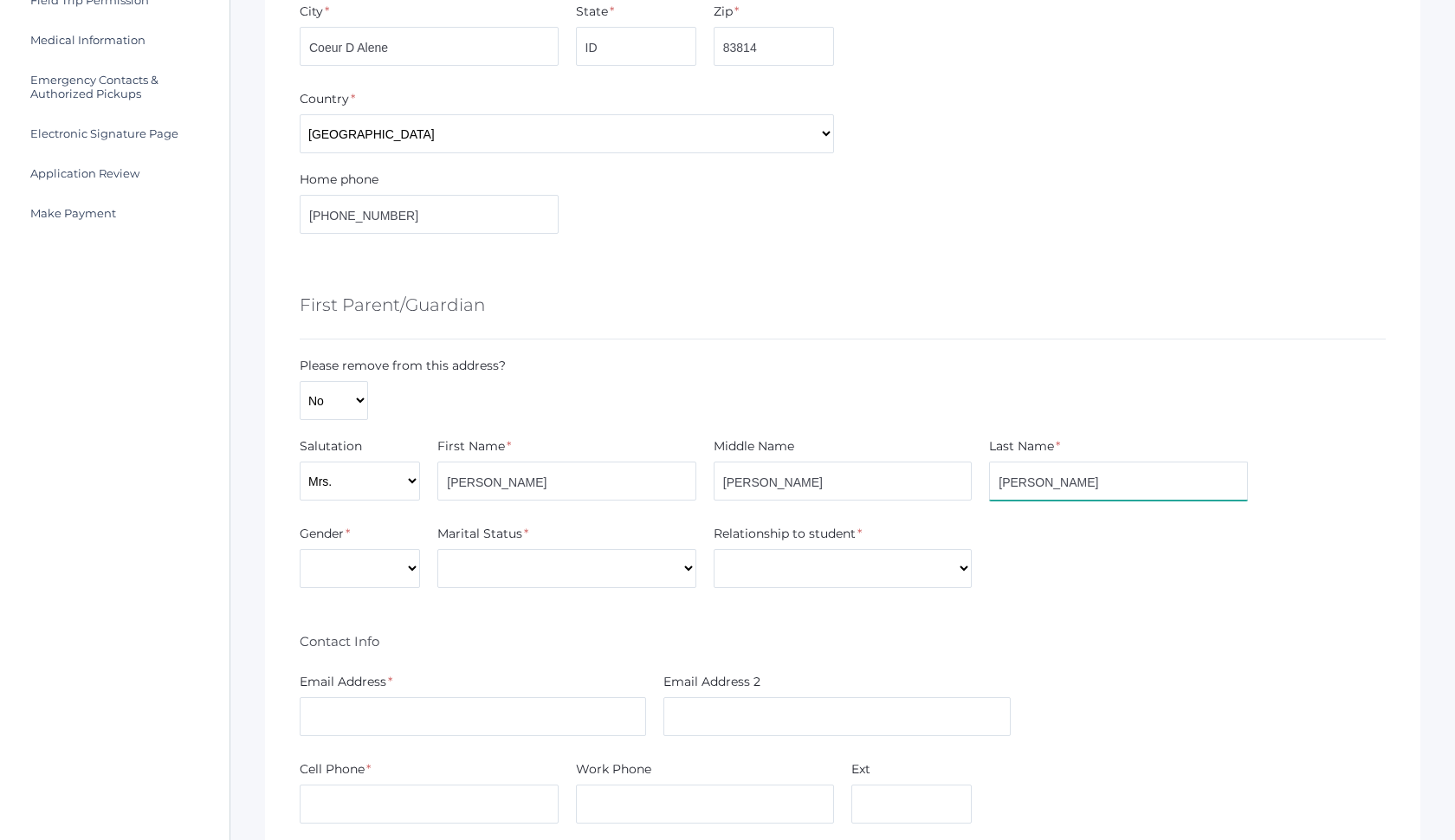
scroll to position [426, 0]
type input "Hardisty"
select select "Female"
select select "Married"
click at [830, 565] on select "Aunt Brother Father Friend Grandparent Guardian Mother Other Sister Step Father…" at bounding box center [843, 566] width 259 height 39
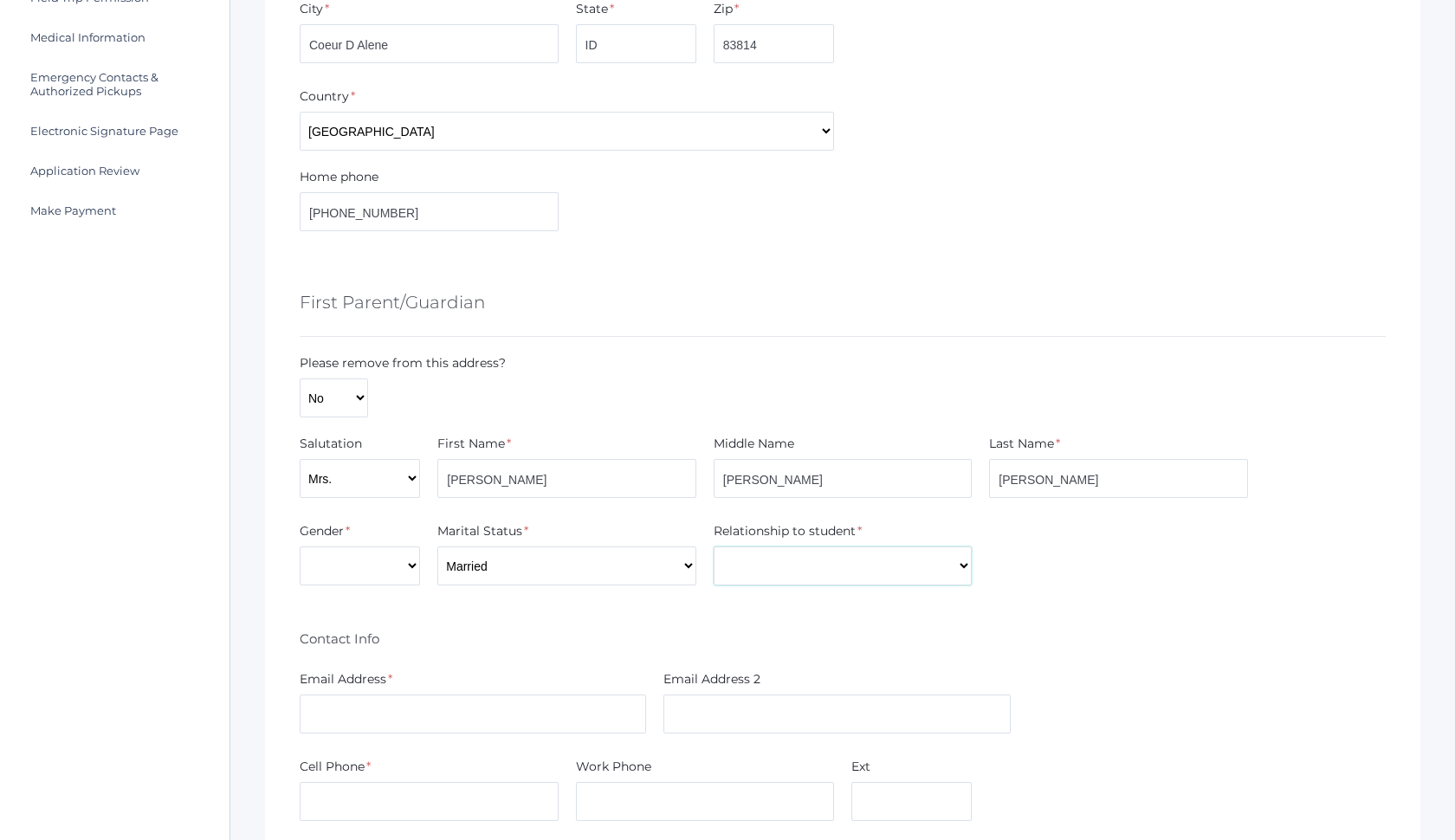
select select "Mother"
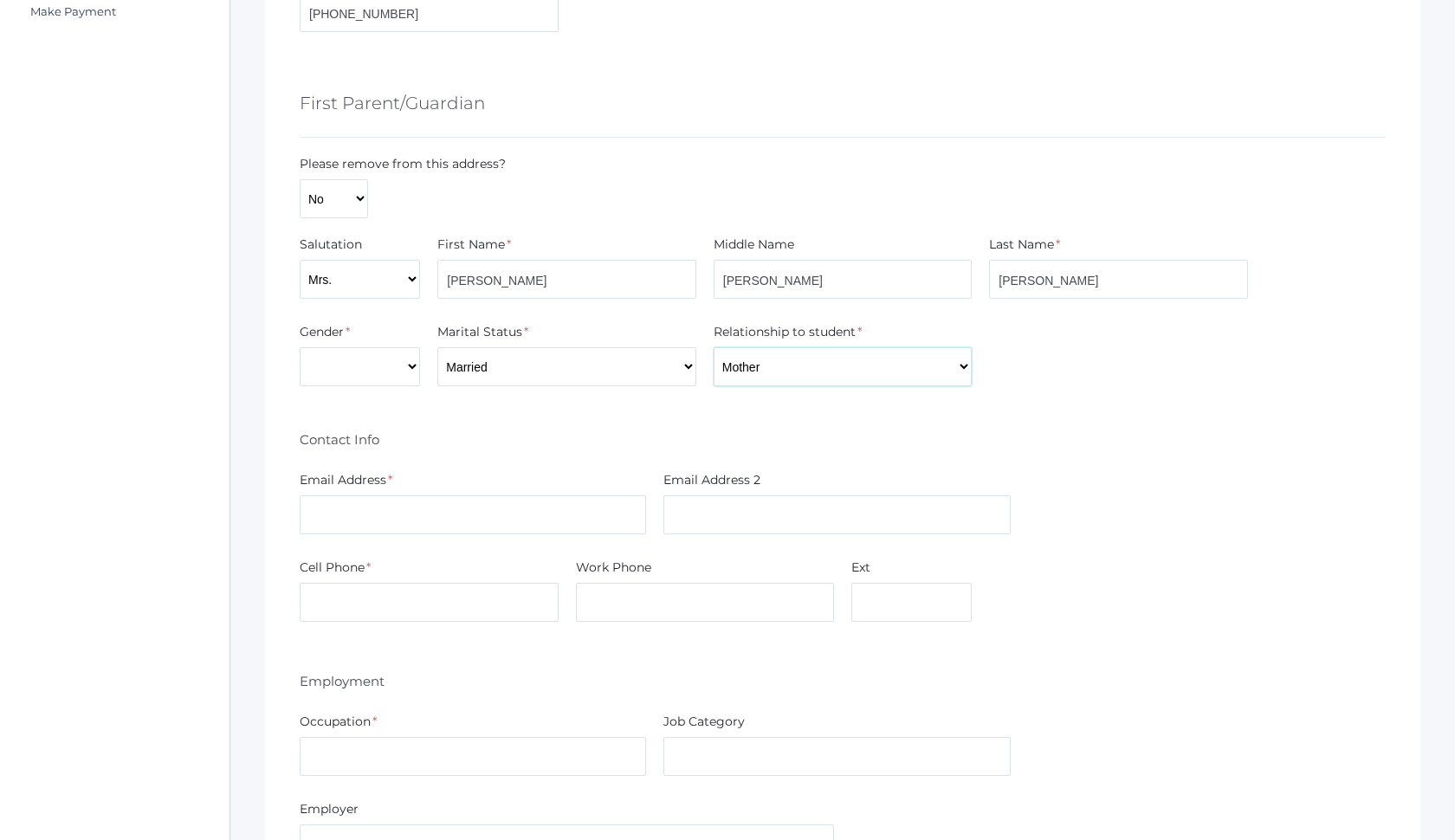
scroll to position [637, 0]
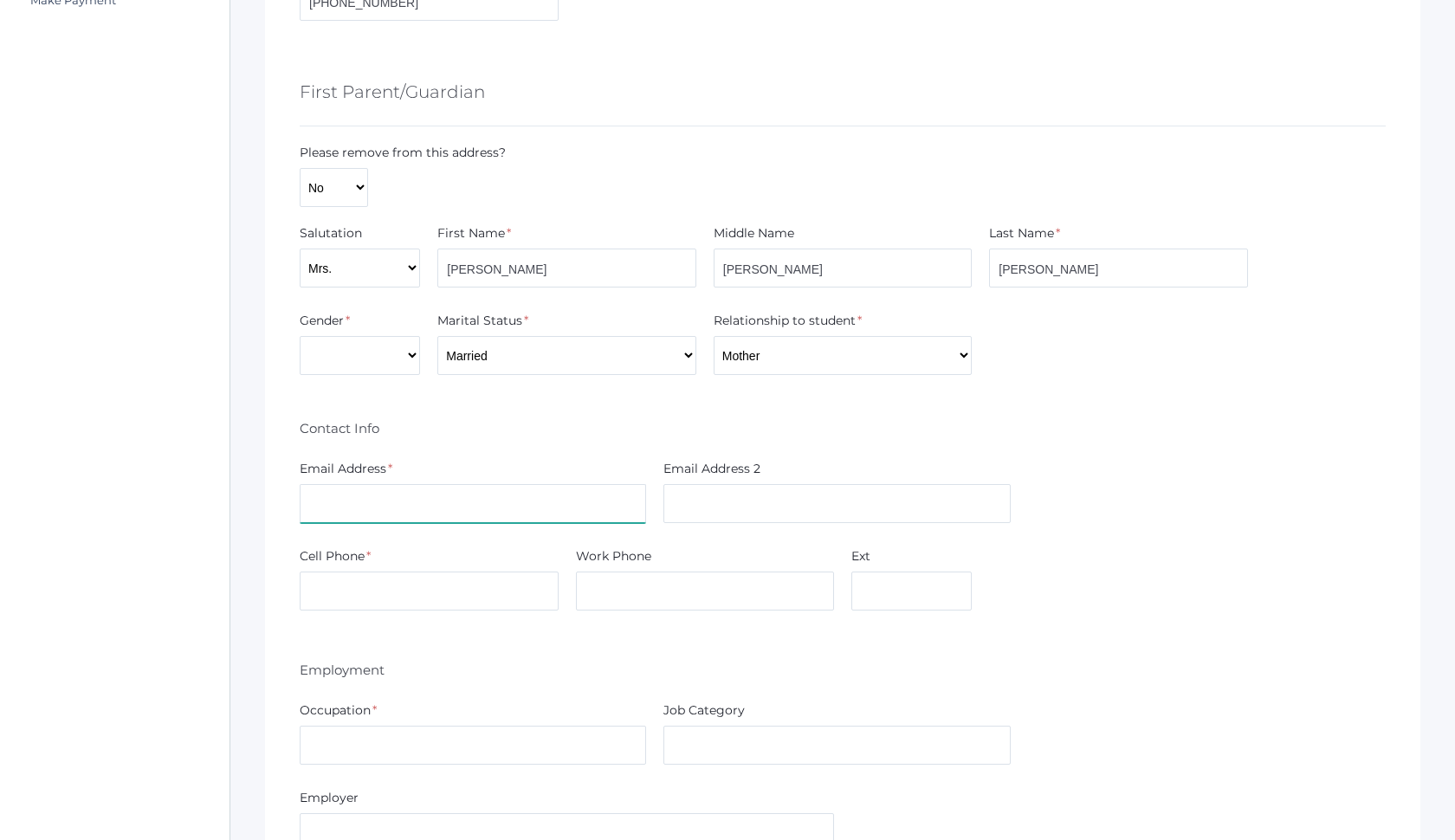
type input "michalhardisty@gmail.com"
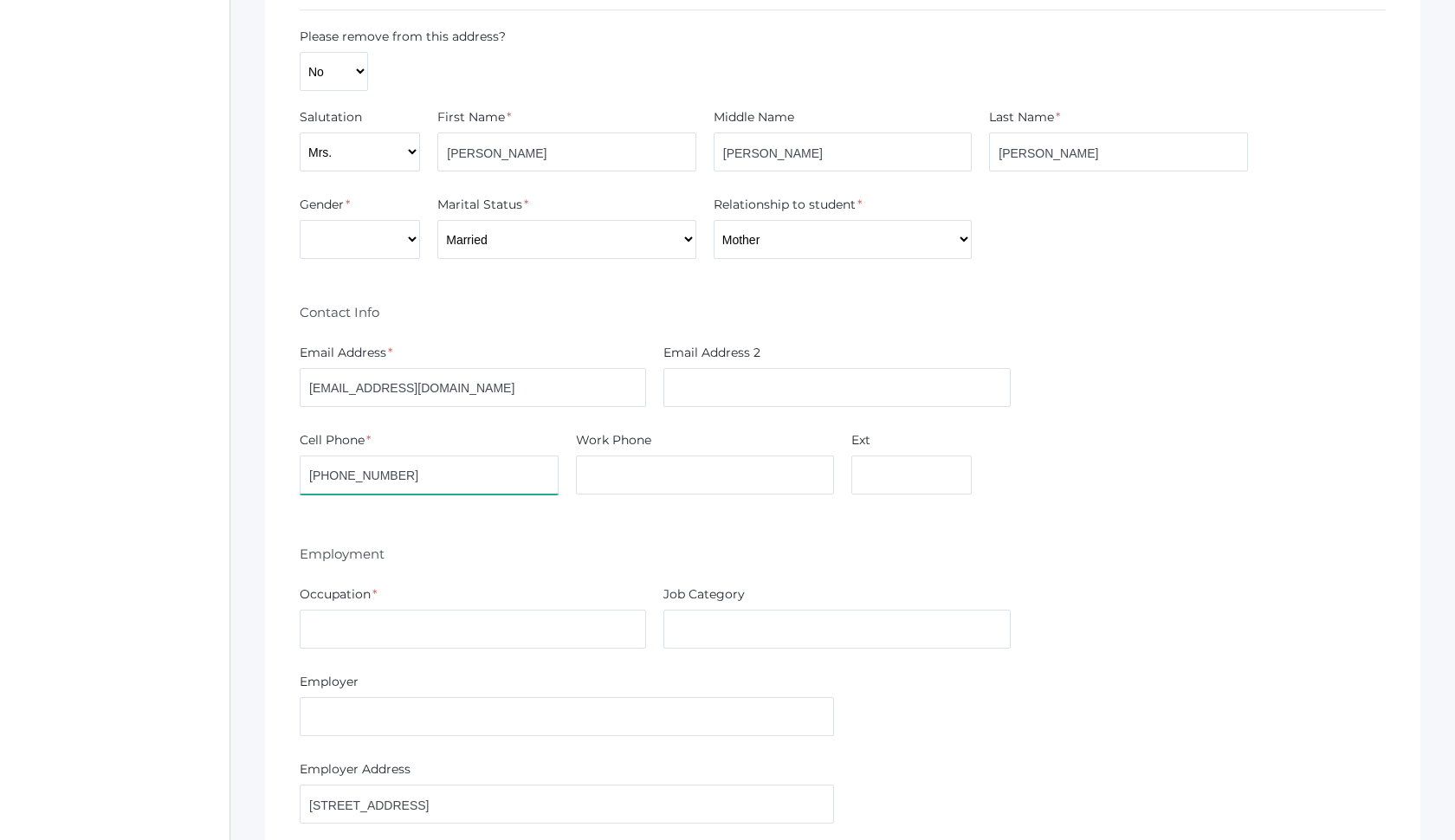
scroll to position [778, 0]
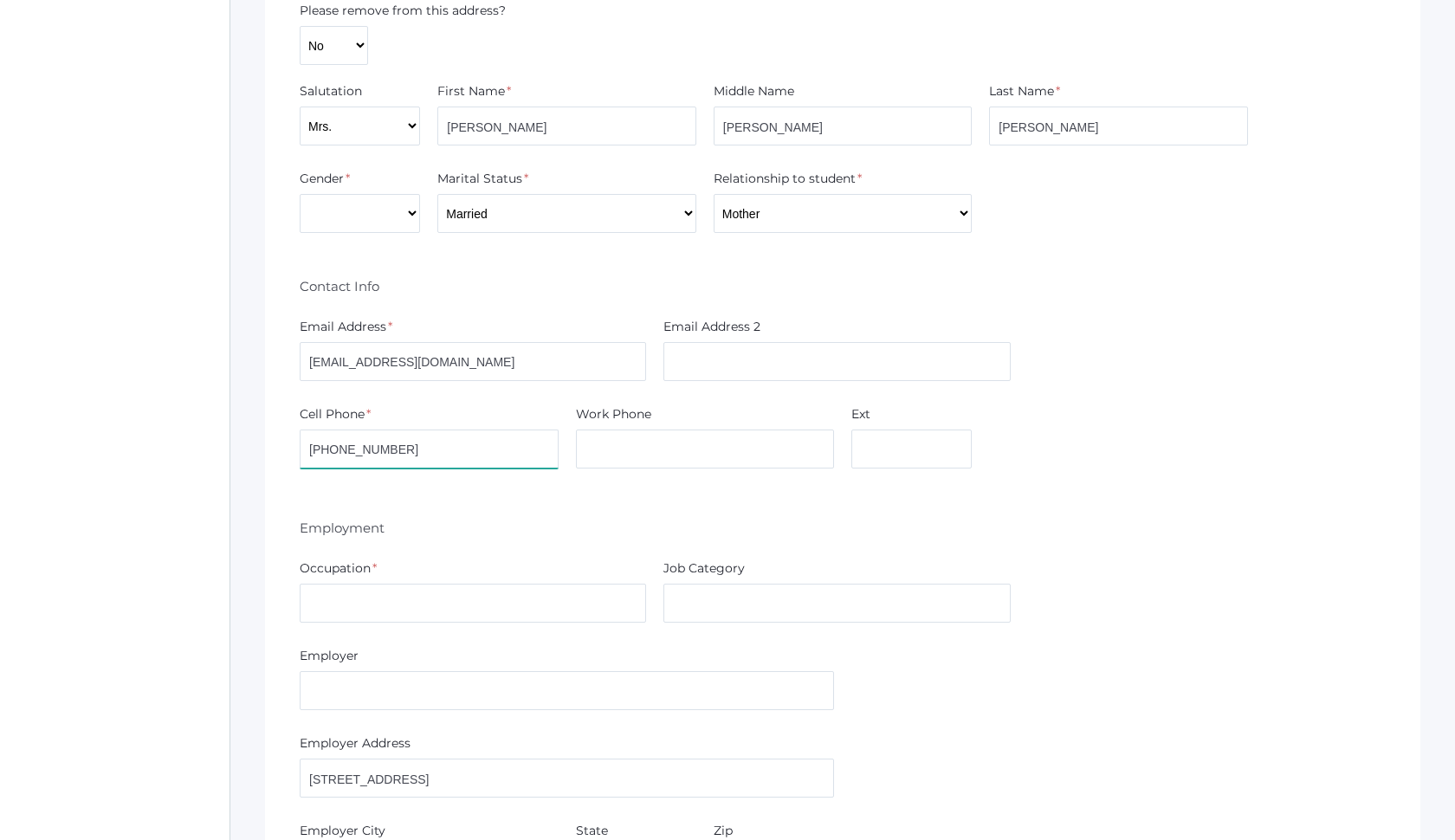
type input "(208)651-5749"
click at [374, 603] on input "text" at bounding box center [473, 603] width 347 height 39
type input "Pastor"
click at [401, 704] on input "text" at bounding box center [566, 691] width 534 height 39
click at [763, 599] on input "text" at bounding box center [837, 603] width 347 height 39
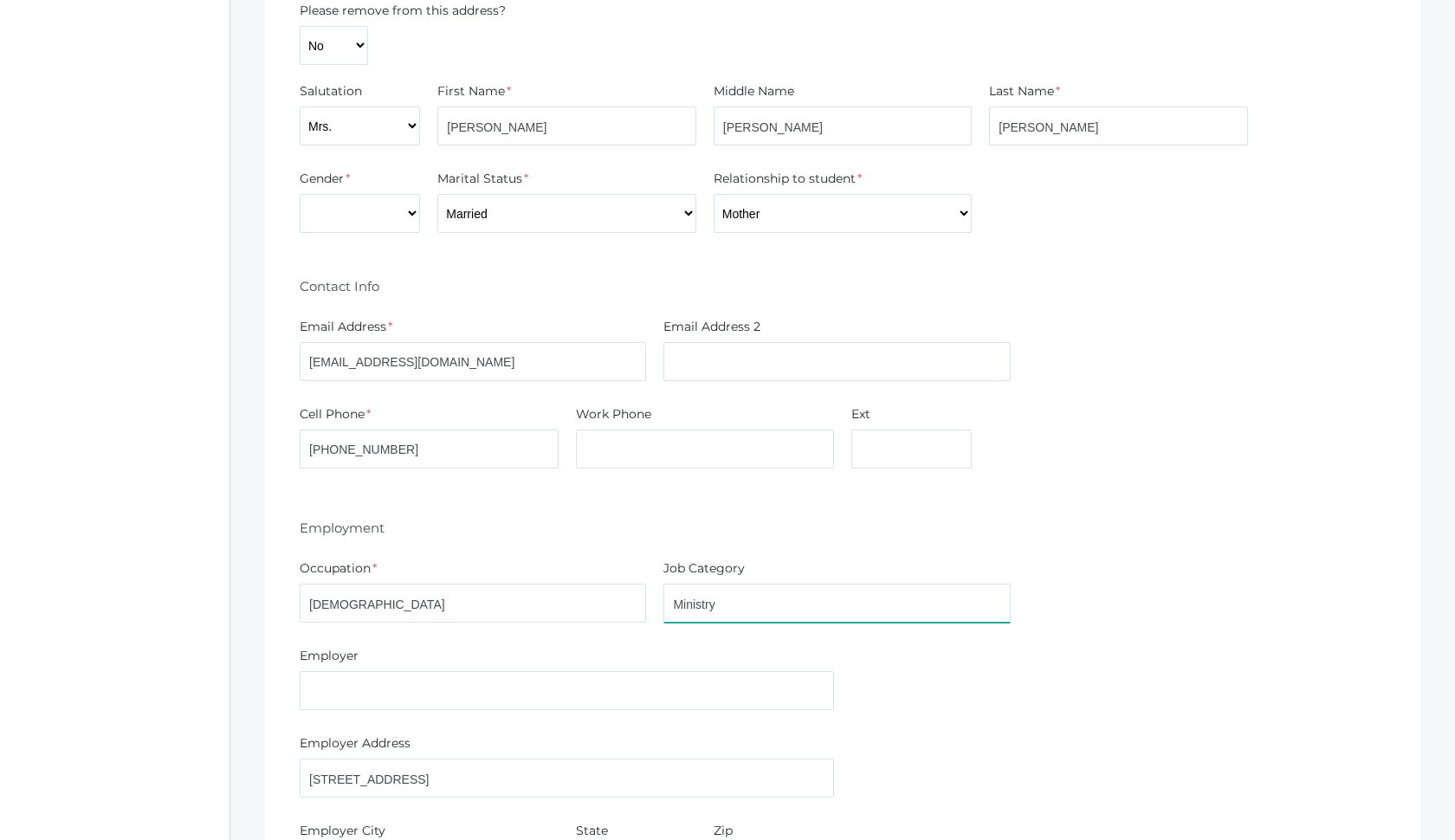
type input "Ministry"
click at [505, 679] on input "text" at bounding box center [566, 691] width 534 height 39
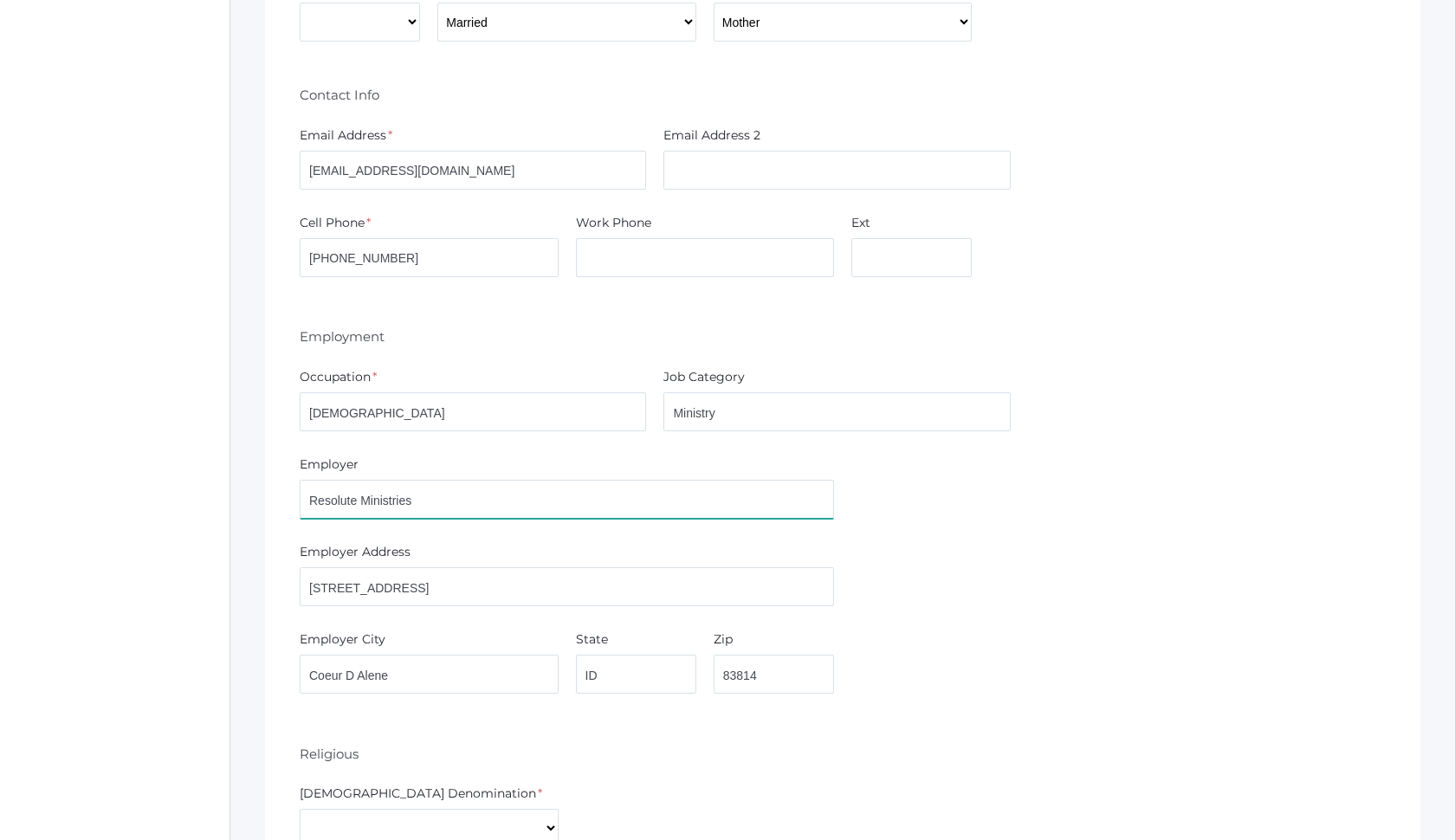
scroll to position [978, 0]
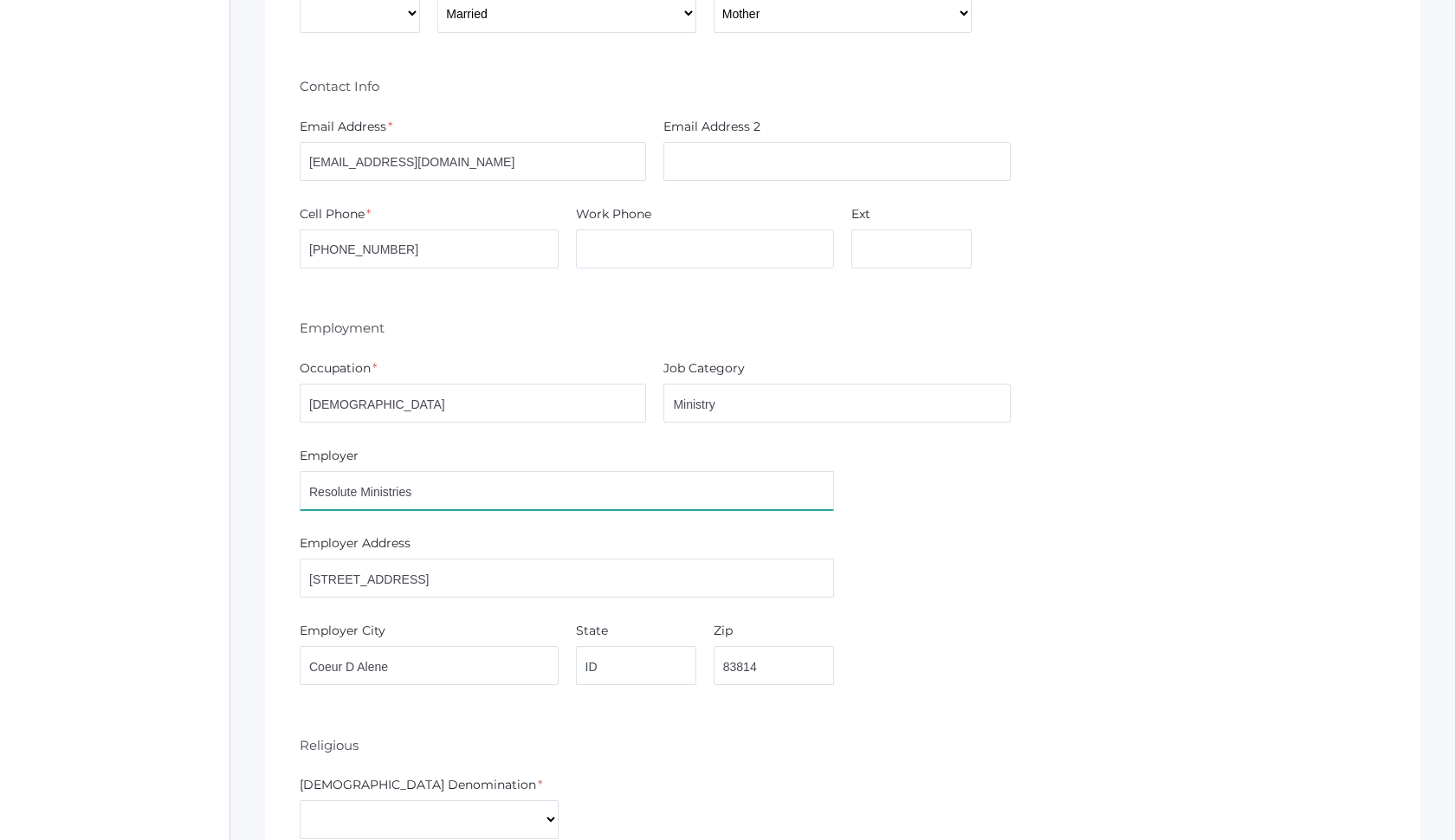
type input "Resolute Ministries"
click at [523, 413] on input "Pastor" at bounding box center [473, 403] width 347 height 39
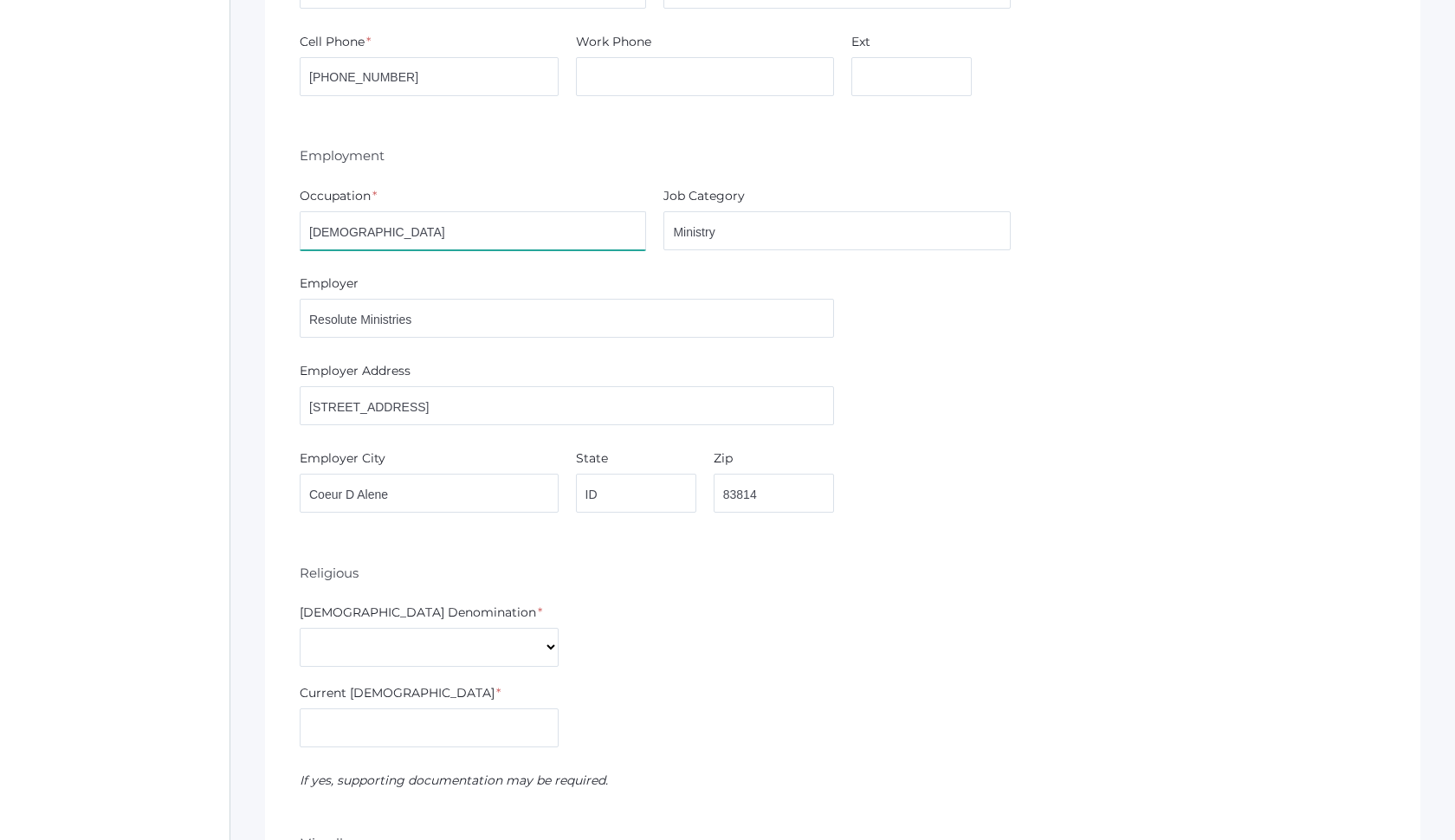
scroll to position [1287, 0]
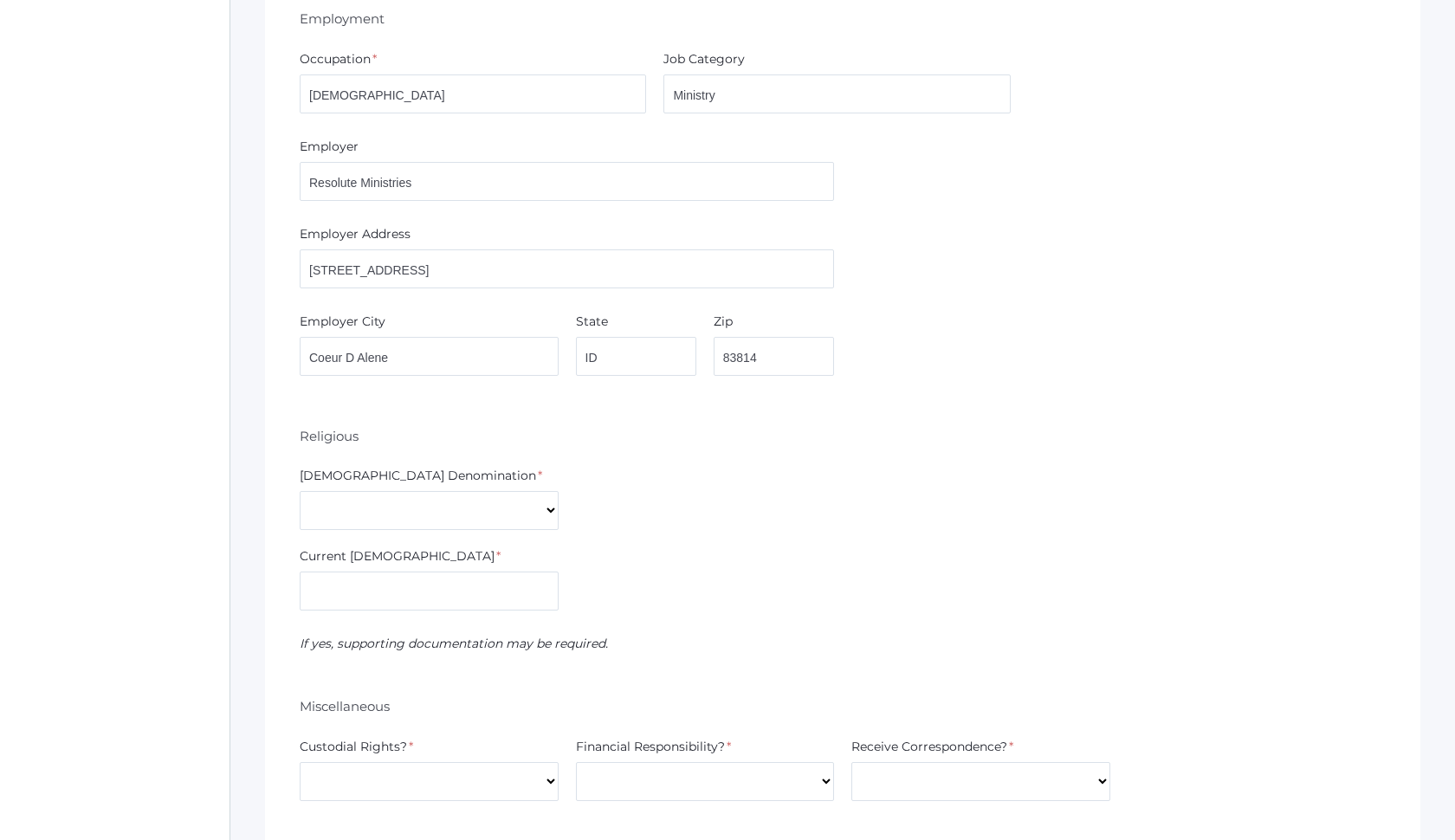
click at [458, 486] on div "Church Denomination *" at bounding box center [429, 479] width 259 height 24
select select "Non-denominational"
click at [419, 595] on input "text" at bounding box center [429, 591] width 259 height 39
type input "Resolute Ministries"
click at [645, 603] on div "Current Church * Resolute Ministries" at bounding box center [843, 582] width 1103 height 70
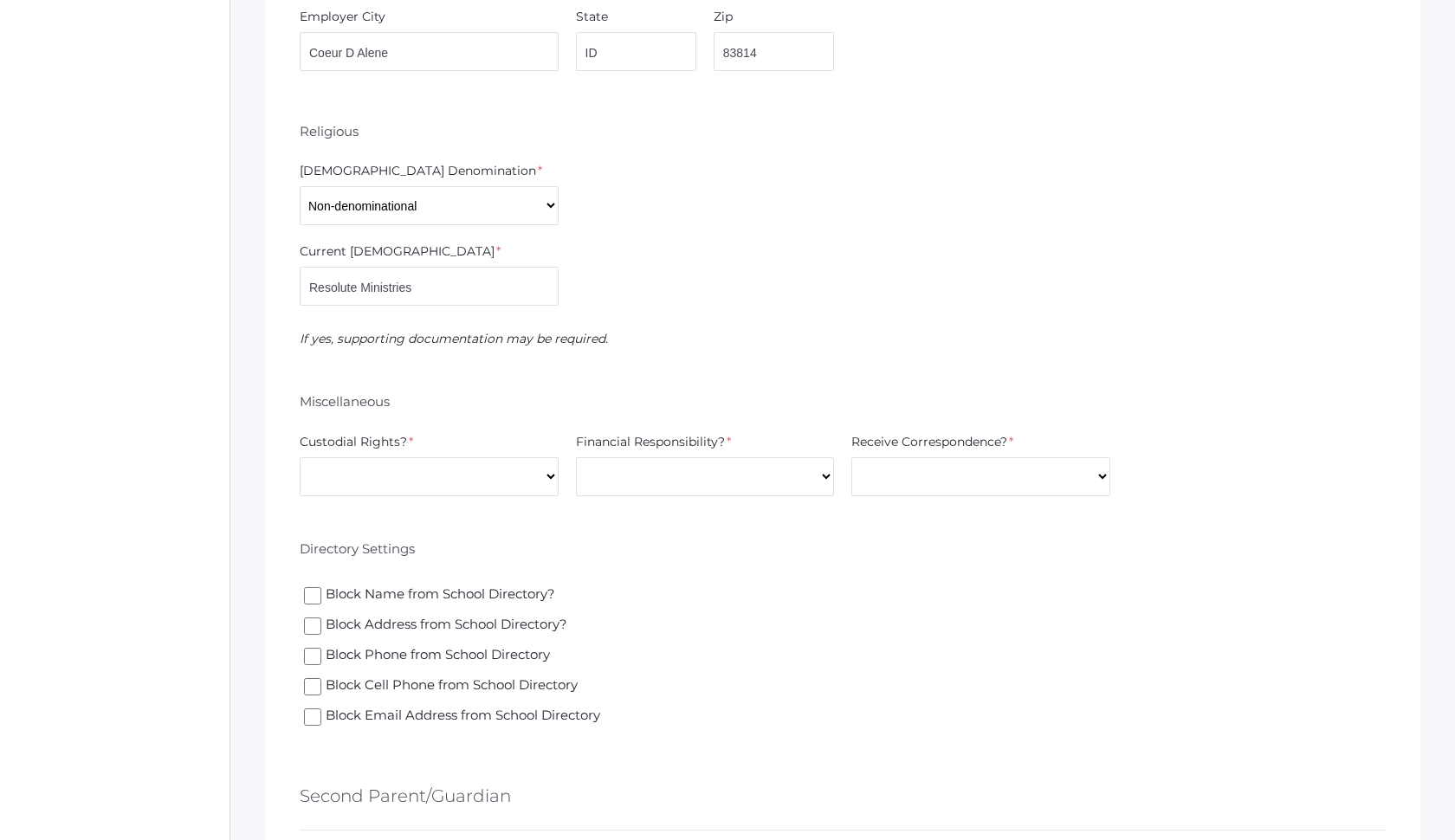
scroll to position [1610, 0]
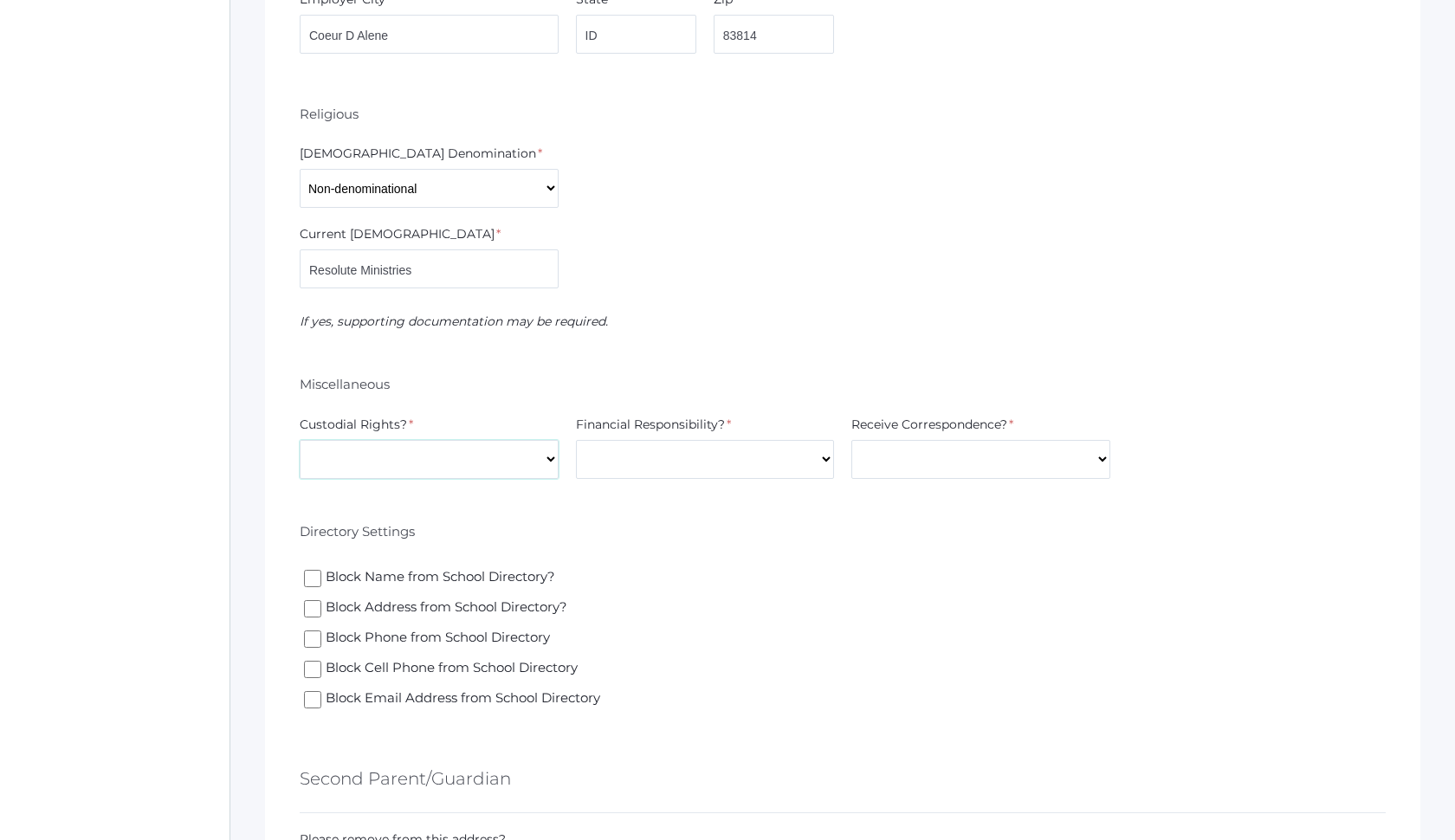
select select "Yes"
click at [989, 432] on label"] "Receive Correspondence?" at bounding box center [929, 425] width 155 height 18
select select "Yes"
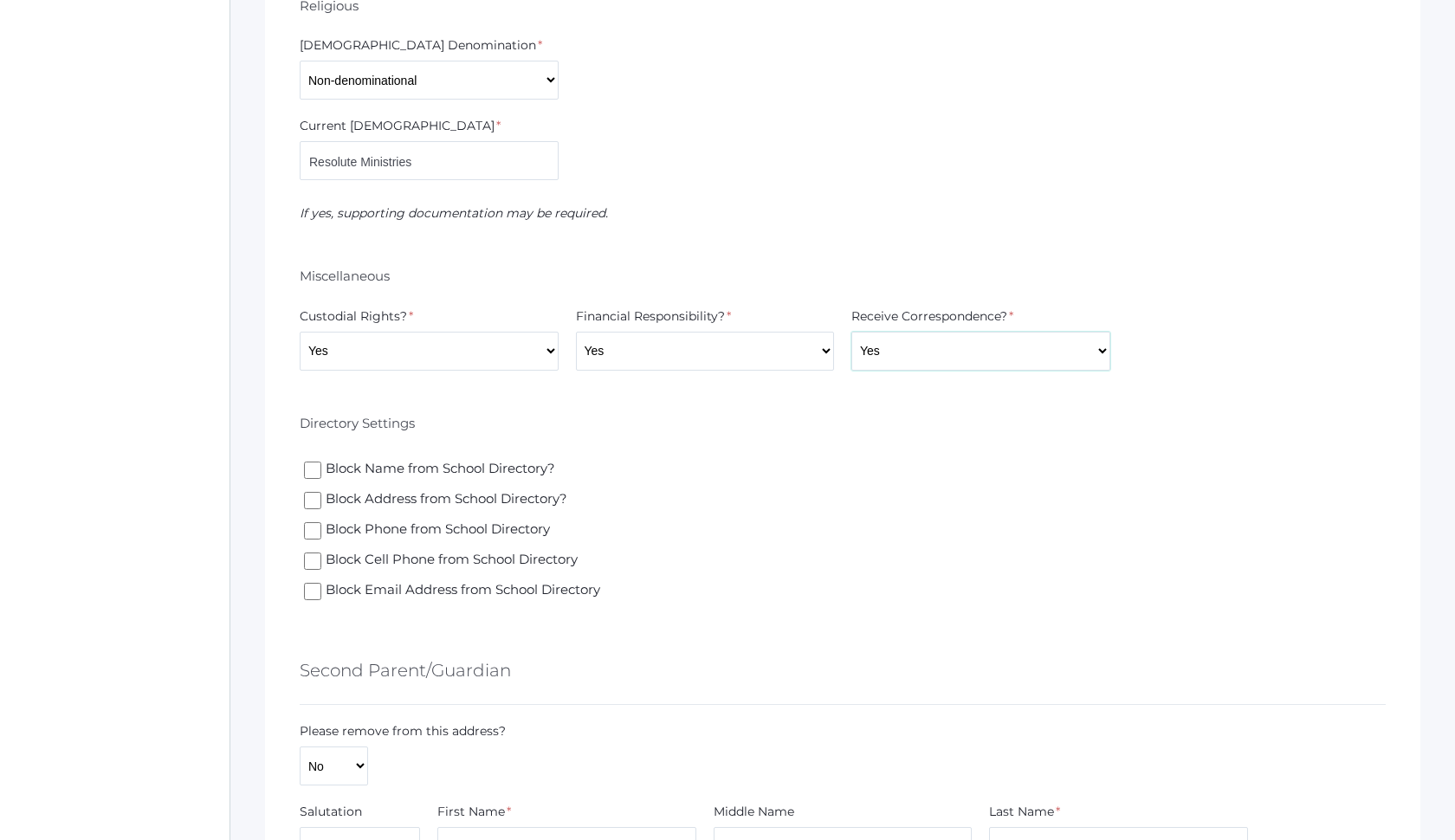
scroll to position [1721, 0]
click at [343, 497] on span "Block Address from School Directory?" at bounding box center [445, 497] width 248 height 22
click at [321, 497] on input "Block Address from School Directory?" at bounding box center [313, 498] width 17 height 17
checkbox input "true"
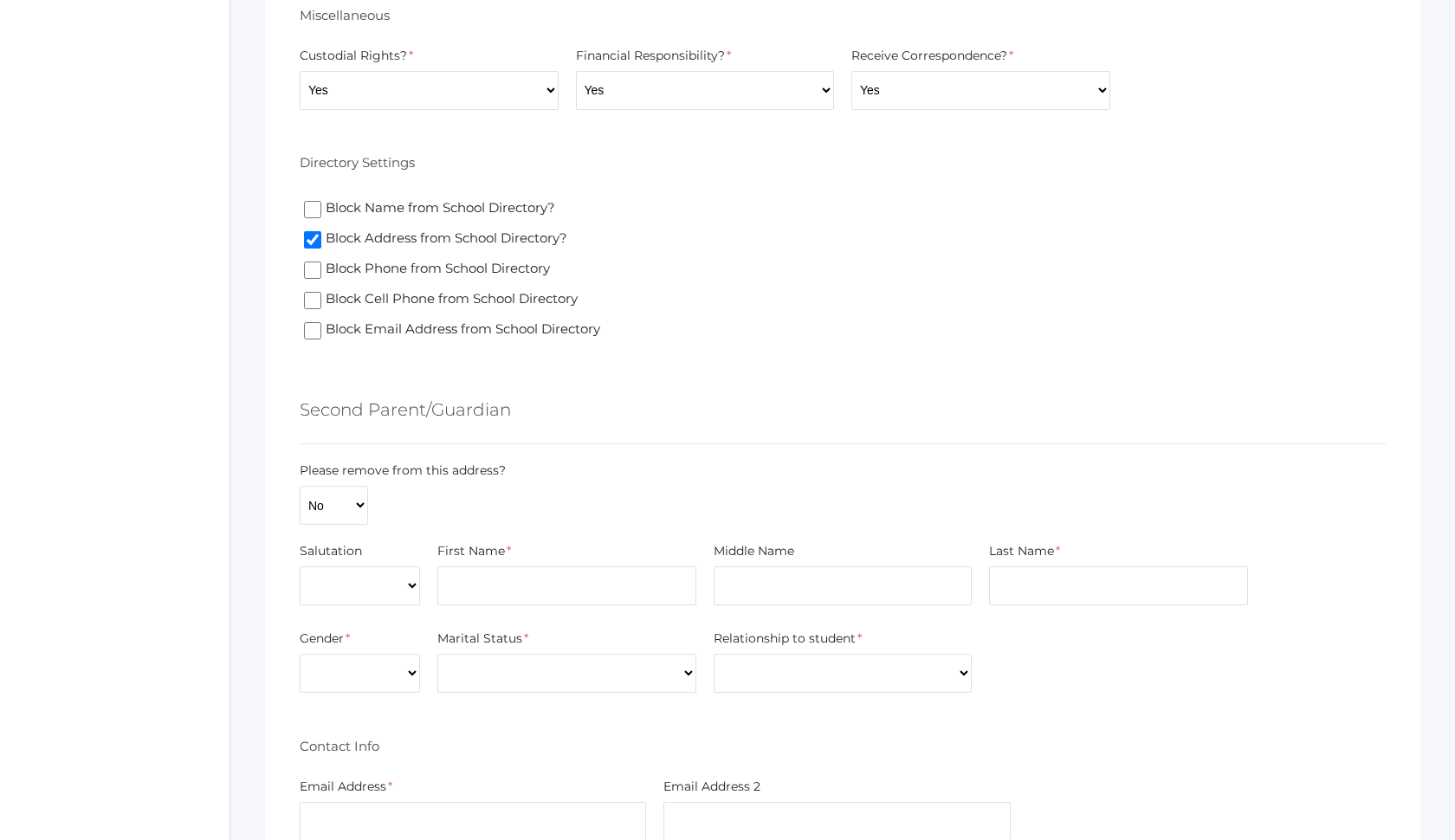
scroll to position [1981, 0]
click at [318, 334] on input "Block Email Address from School Directory" at bounding box center [313, 328] width 17 height 17
checkbox input "true"
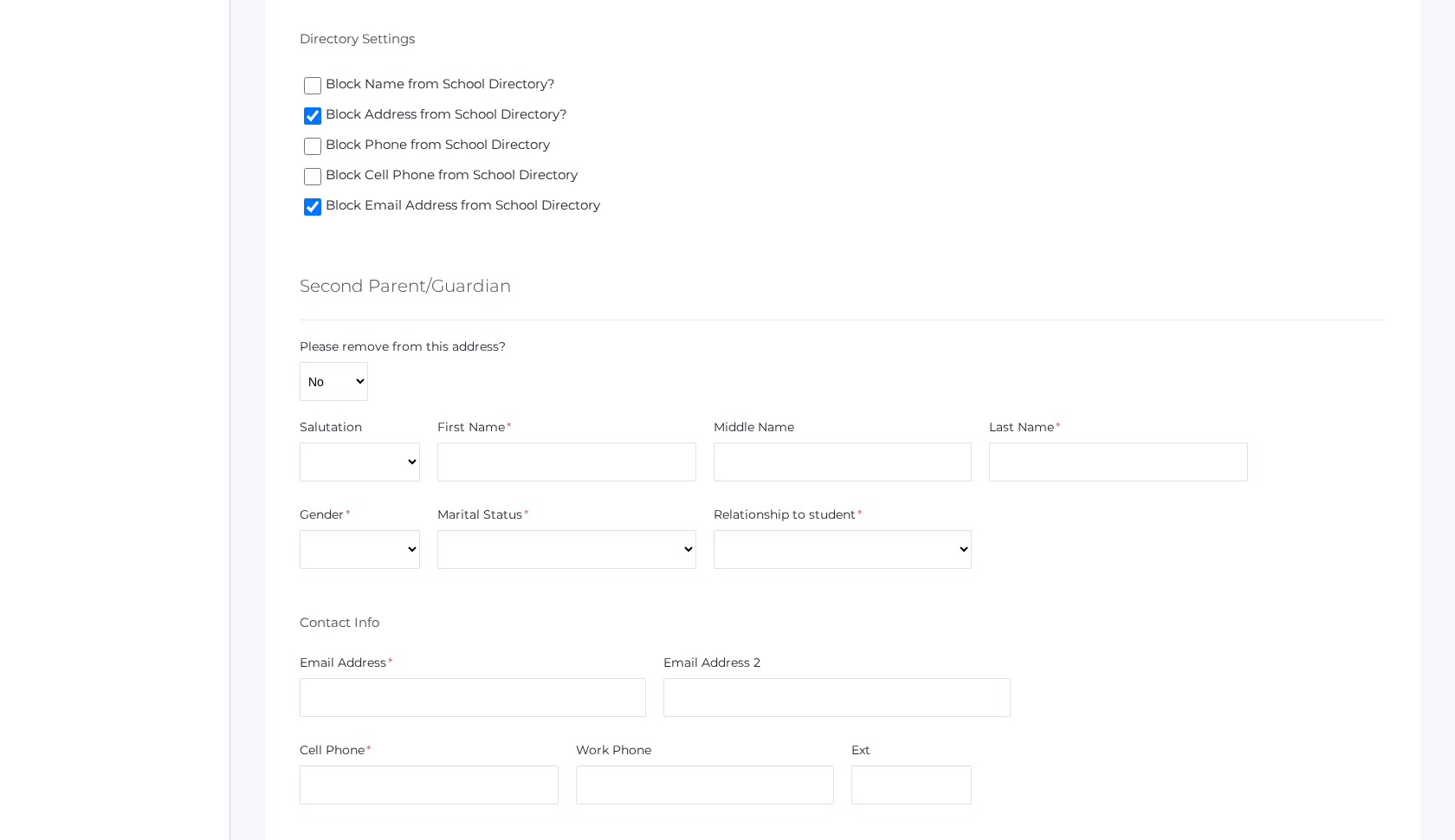
scroll to position [2108, 0]
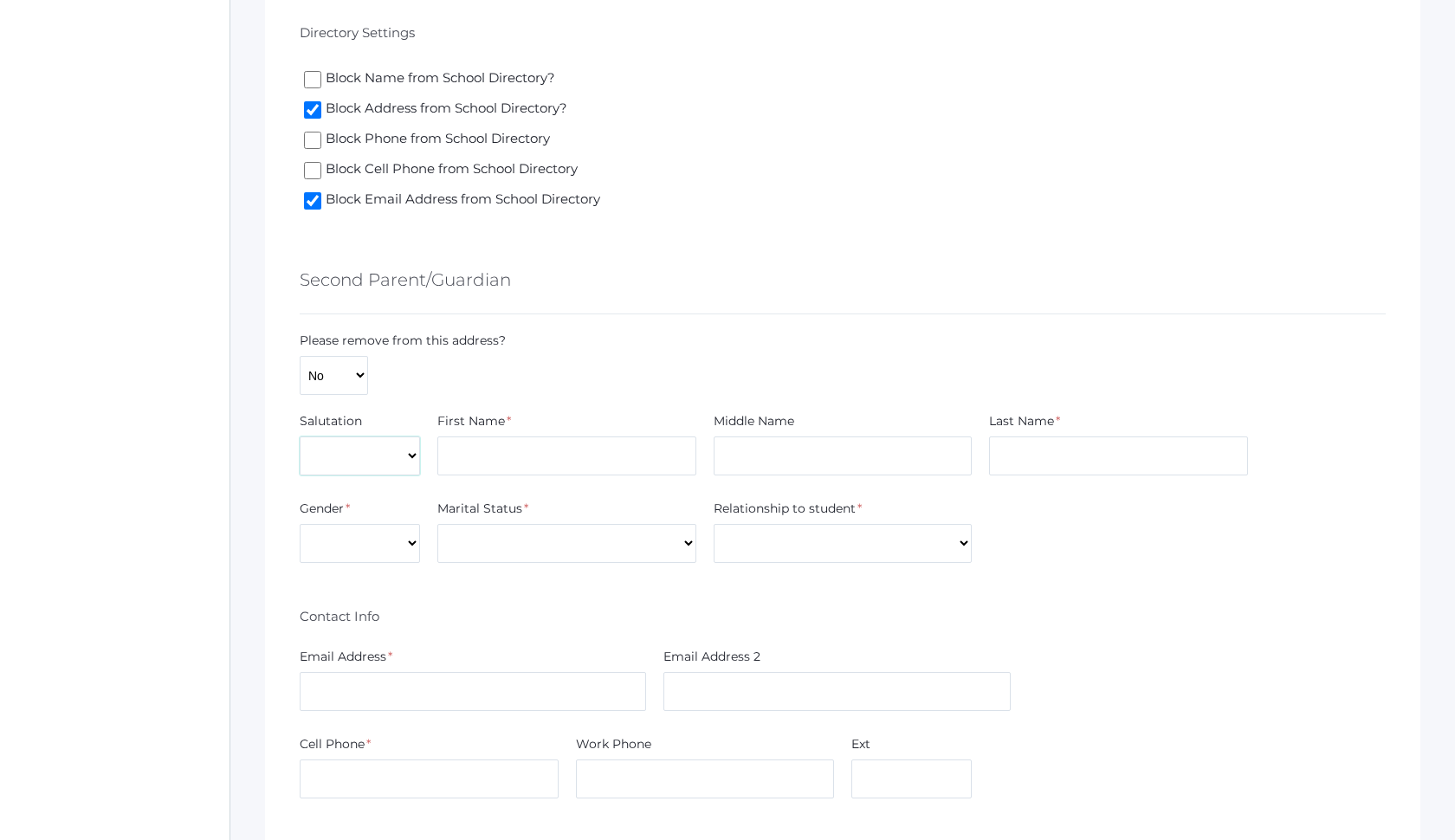
select select "Mr."
type input "Michal"
type input "H"
type input "Robert"
type input "Hardisty"
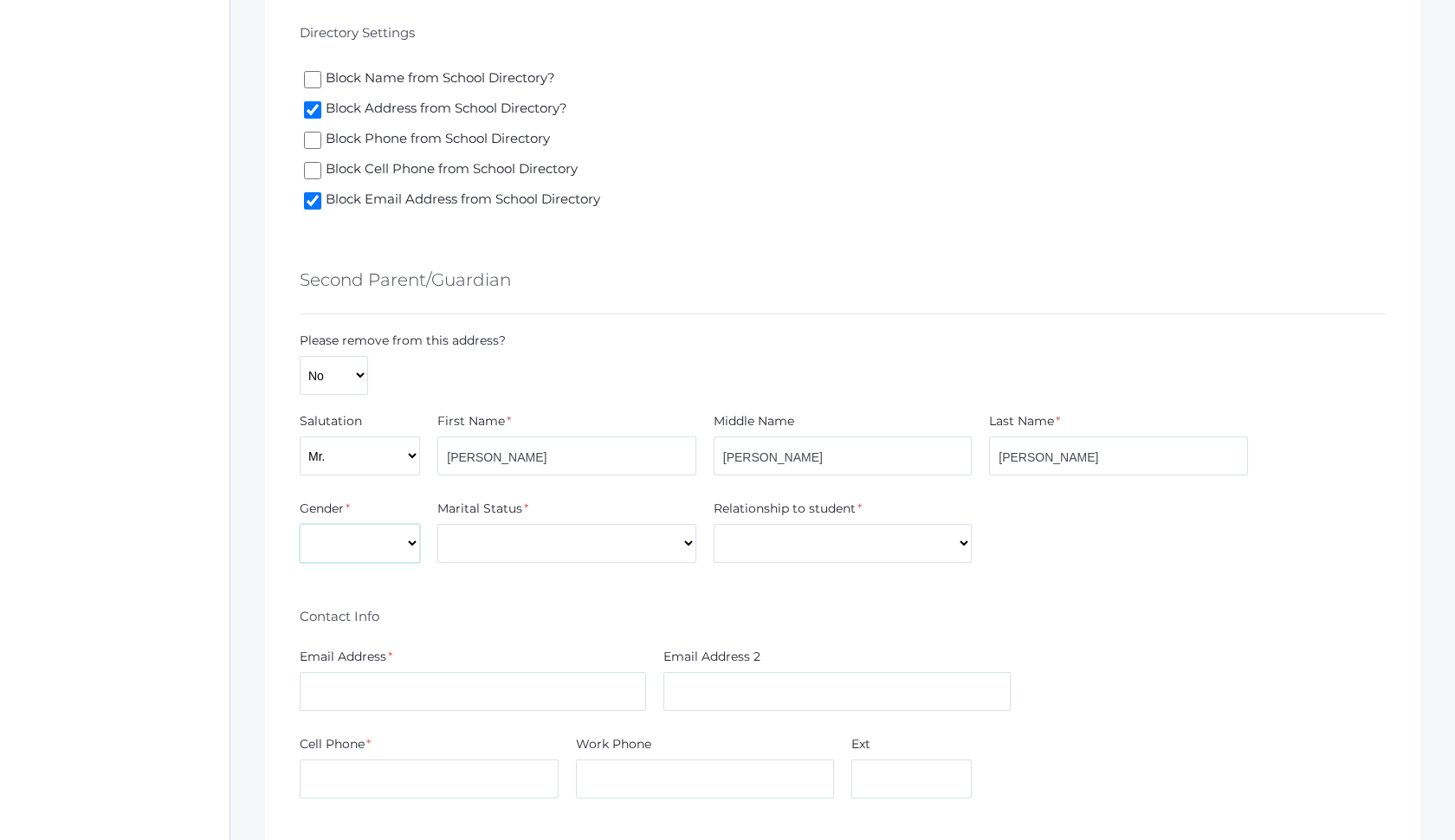
select select "[DEMOGRAPHIC_DATA]"
select select "Married"
select select "Father"
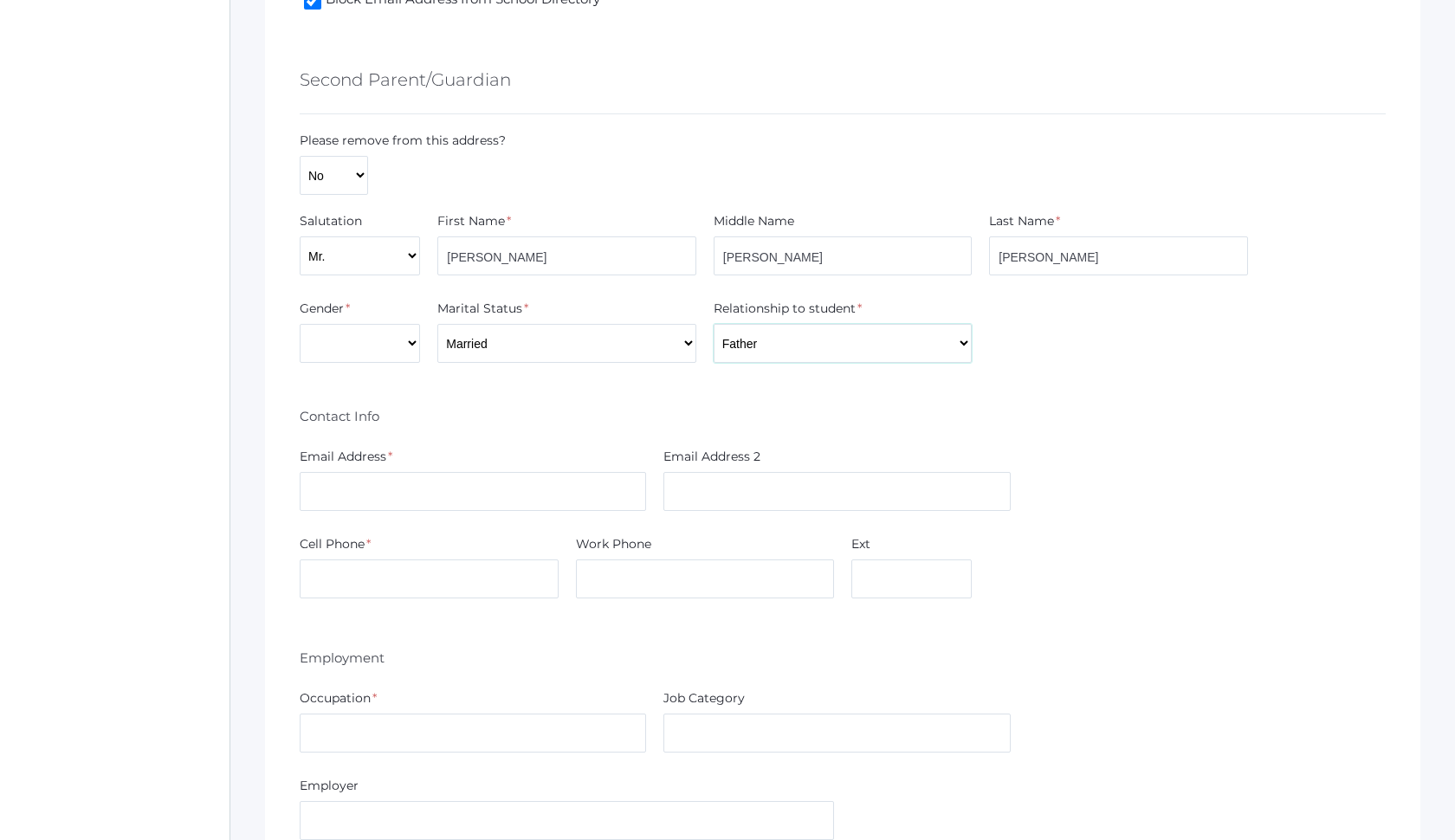
scroll to position [2325, 0]
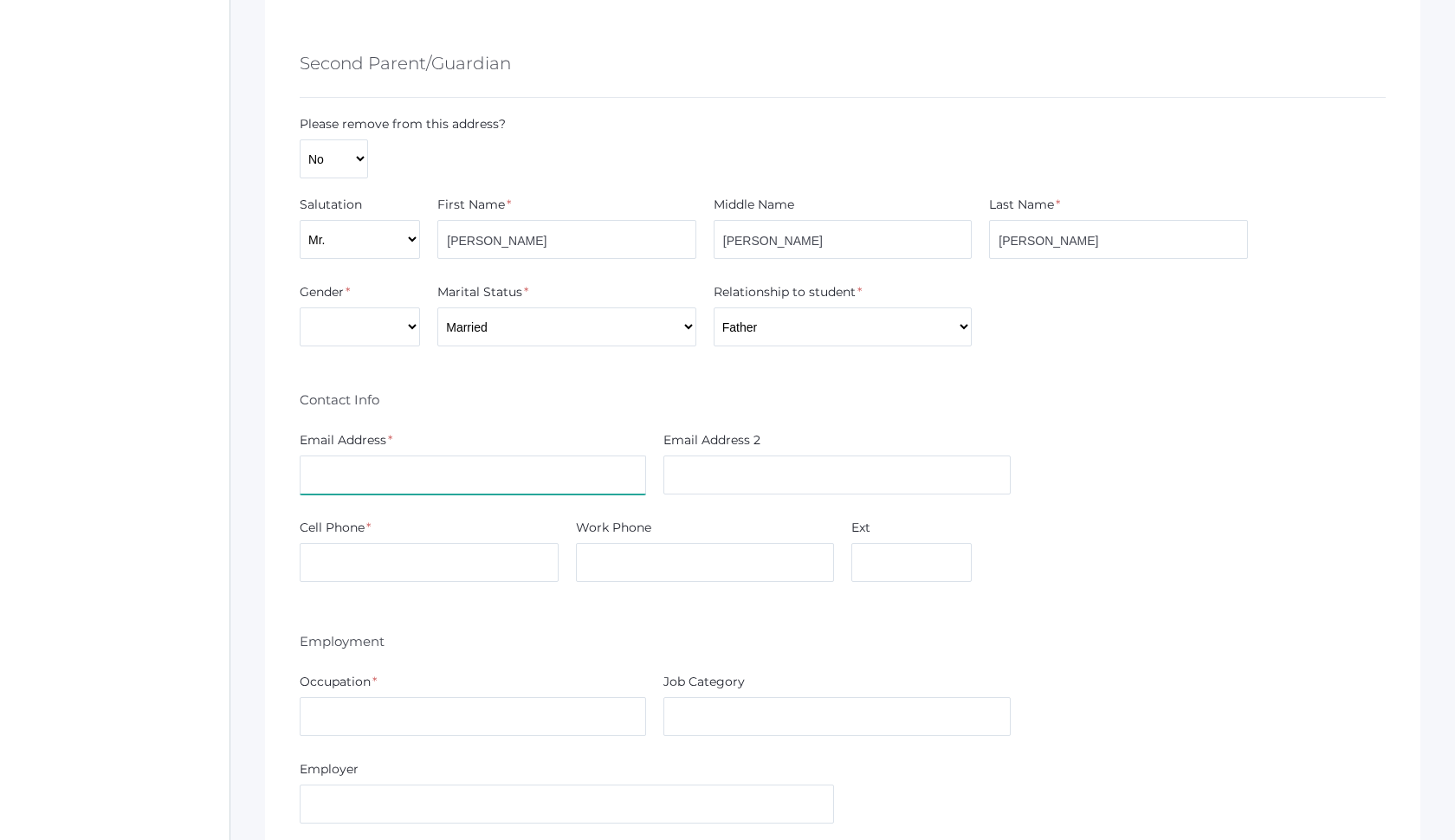
type input "michalhardisty@gmail.com"
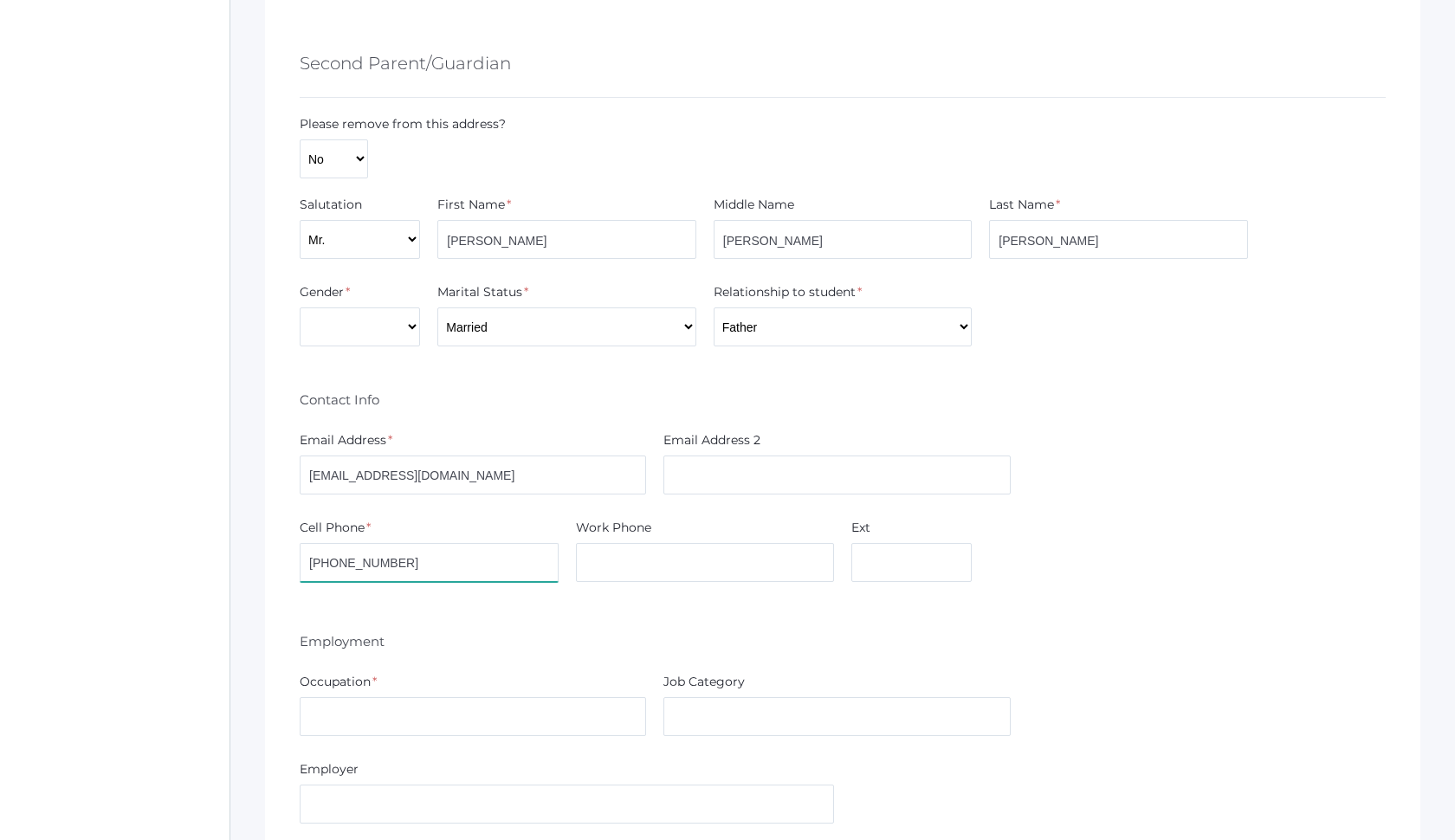
type input "(208)714-9688"
click at [452, 721] on input "text" at bounding box center [473, 716] width 347 height 39
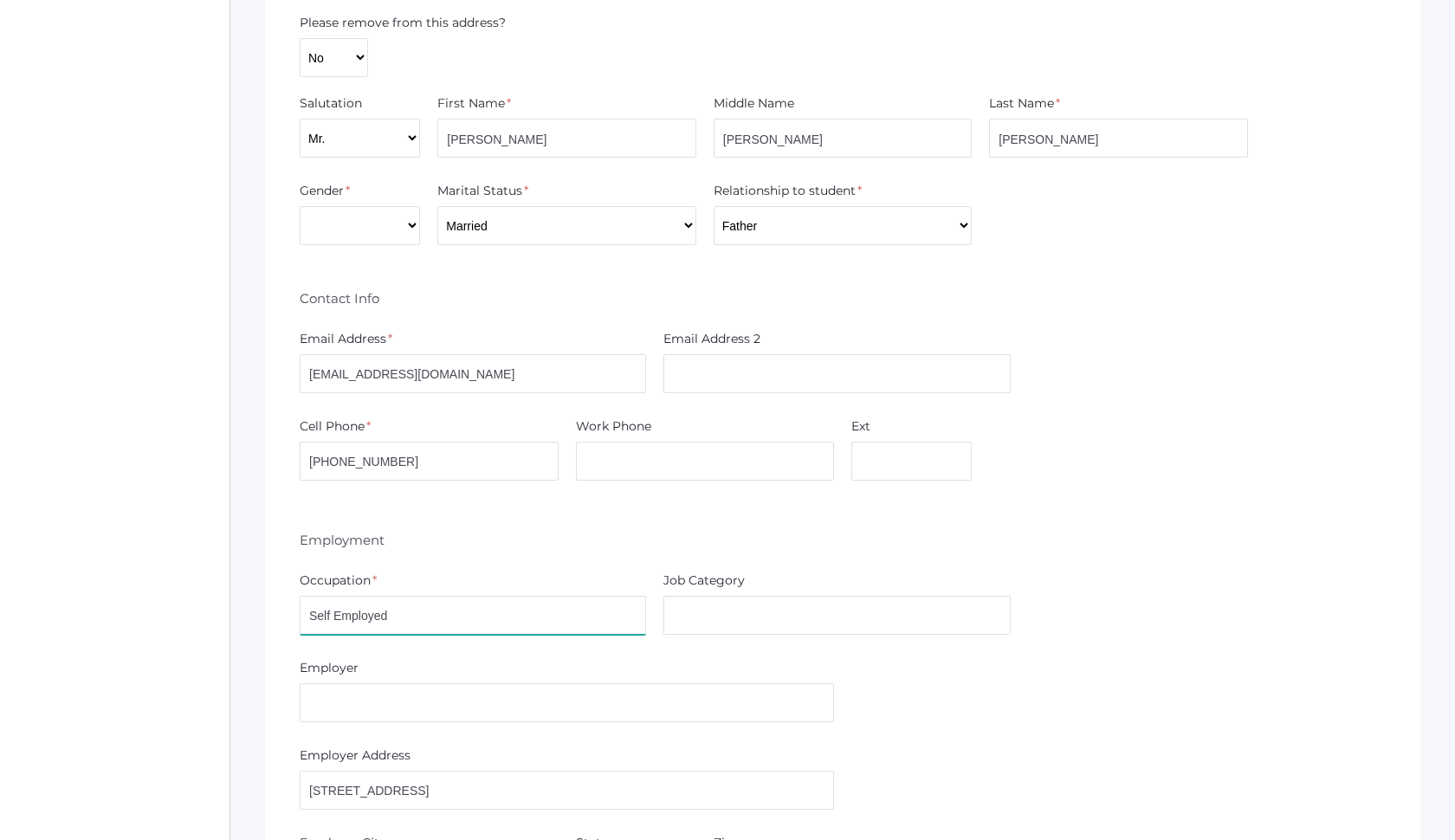
scroll to position [2431, 0]
type input "Self Employed"
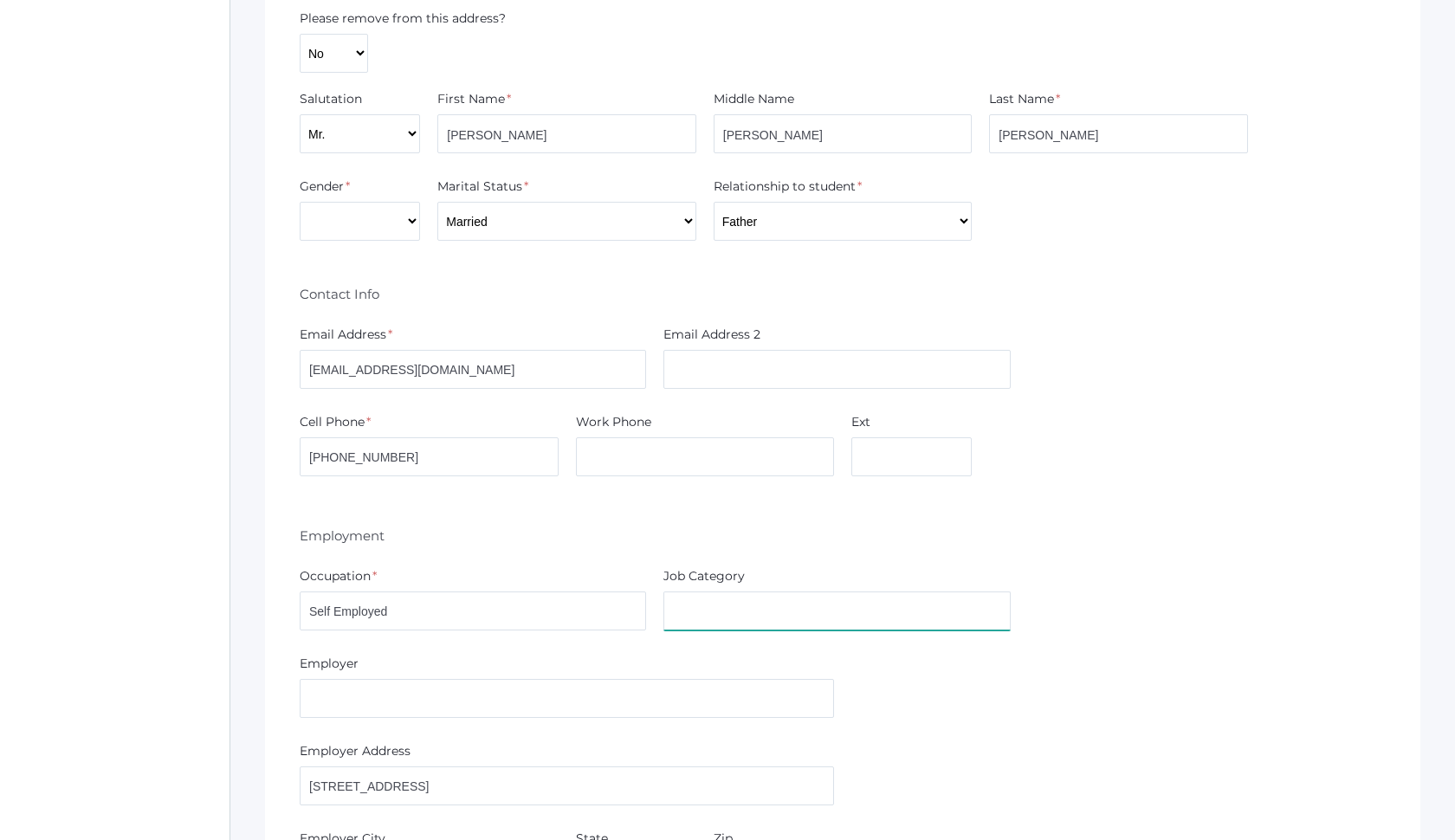
click at [678, 618] on input "text" at bounding box center [837, 611] width 347 height 39
type input "E"
type input "Construction and Excavation"
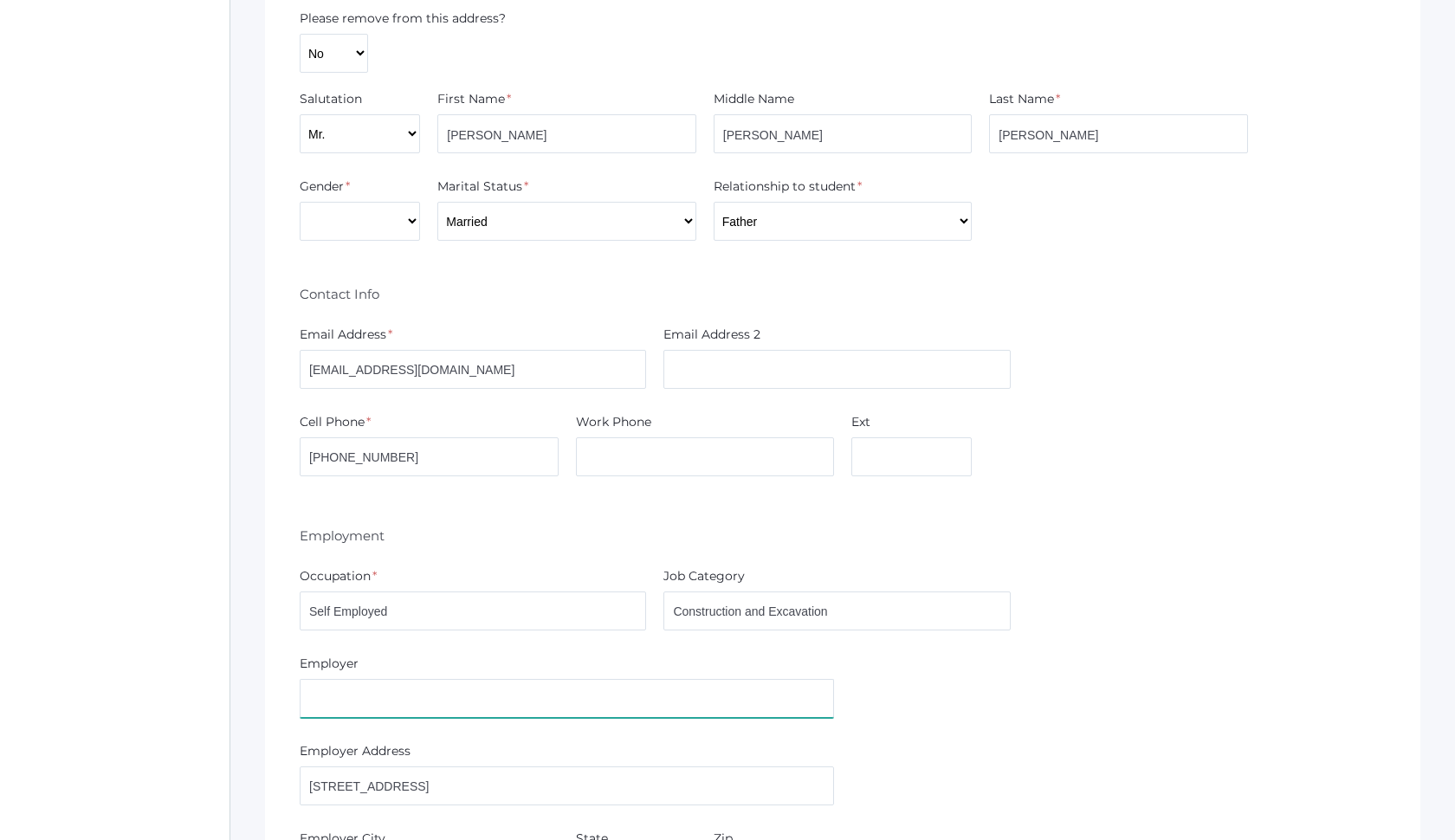
click at [443, 679] on input "text" at bounding box center [566, 698] width 534 height 39
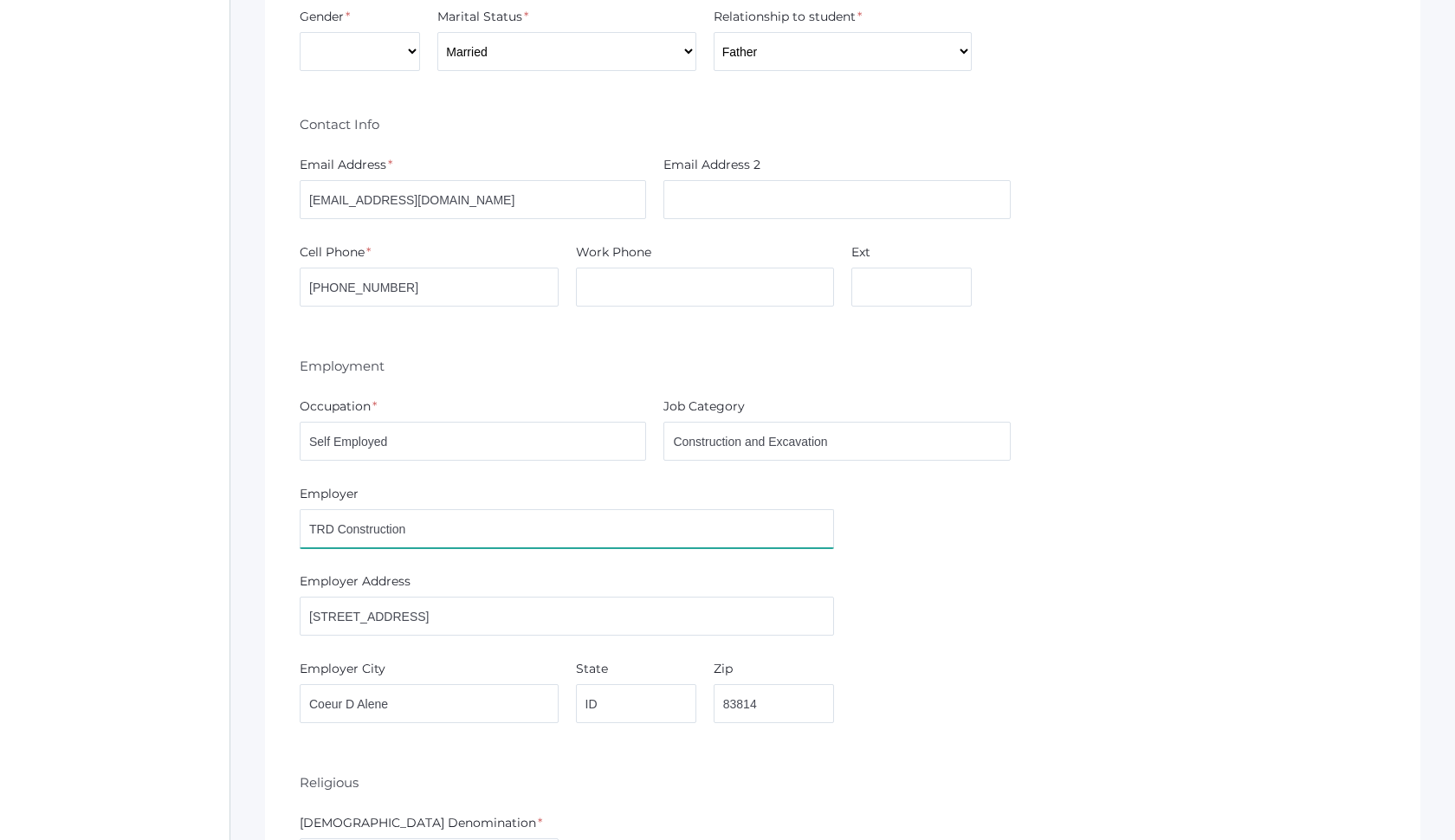
scroll to position [2603, 0]
type input "TRD Construction"
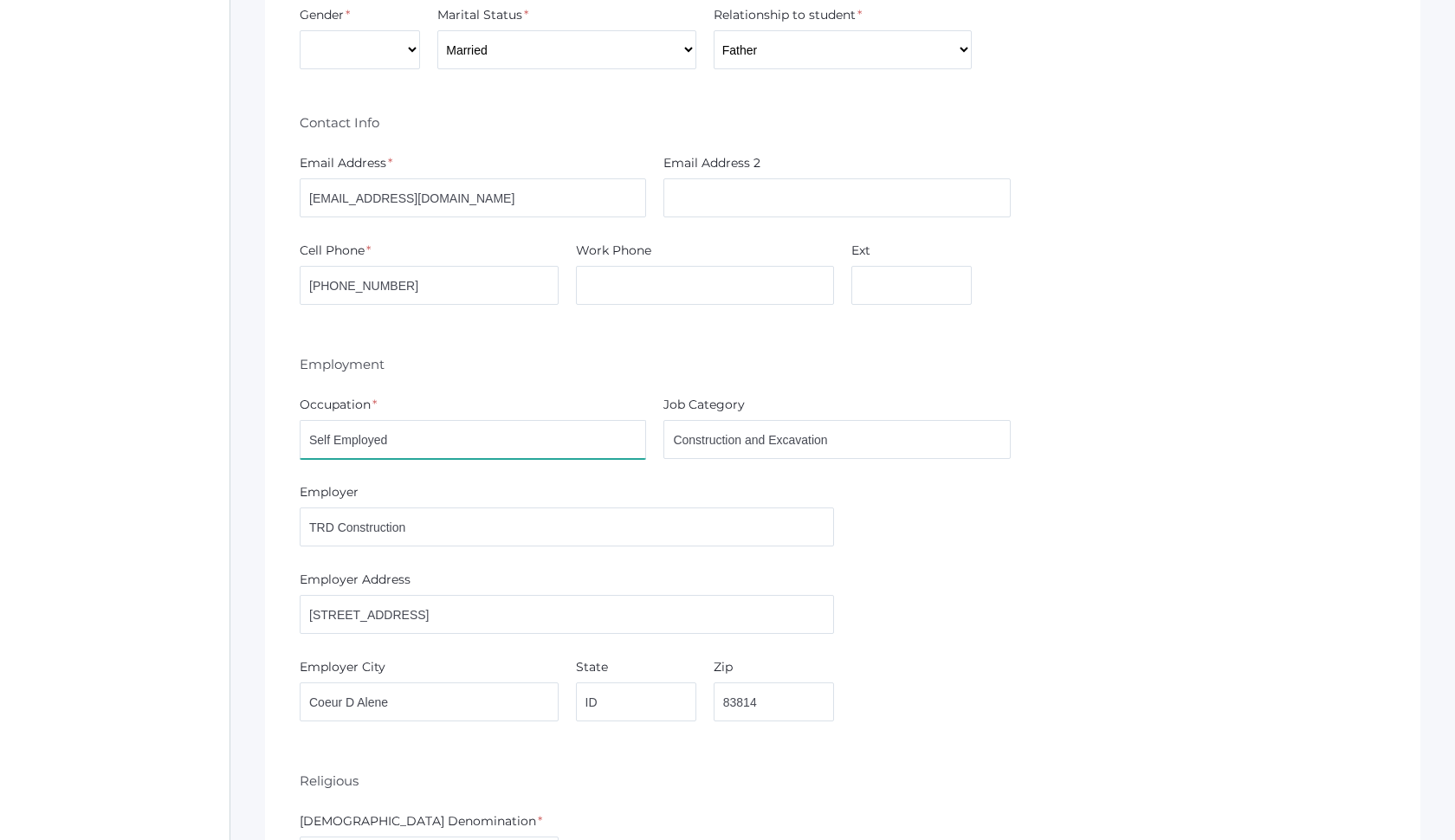
click at [448, 420] on input "Self Employed" at bounding box center [473, 439] width 347 height 39
drag, startPoint x: 448, startPoint y: 432, endPoint x: 142, endPoint y: 438, distance: 306.1
type input "General Contracting and Excavation"
drag, startPoint x: 842, startPoint y: 440, endPoint x: 599, endPoint y: 434, distance: 243.1
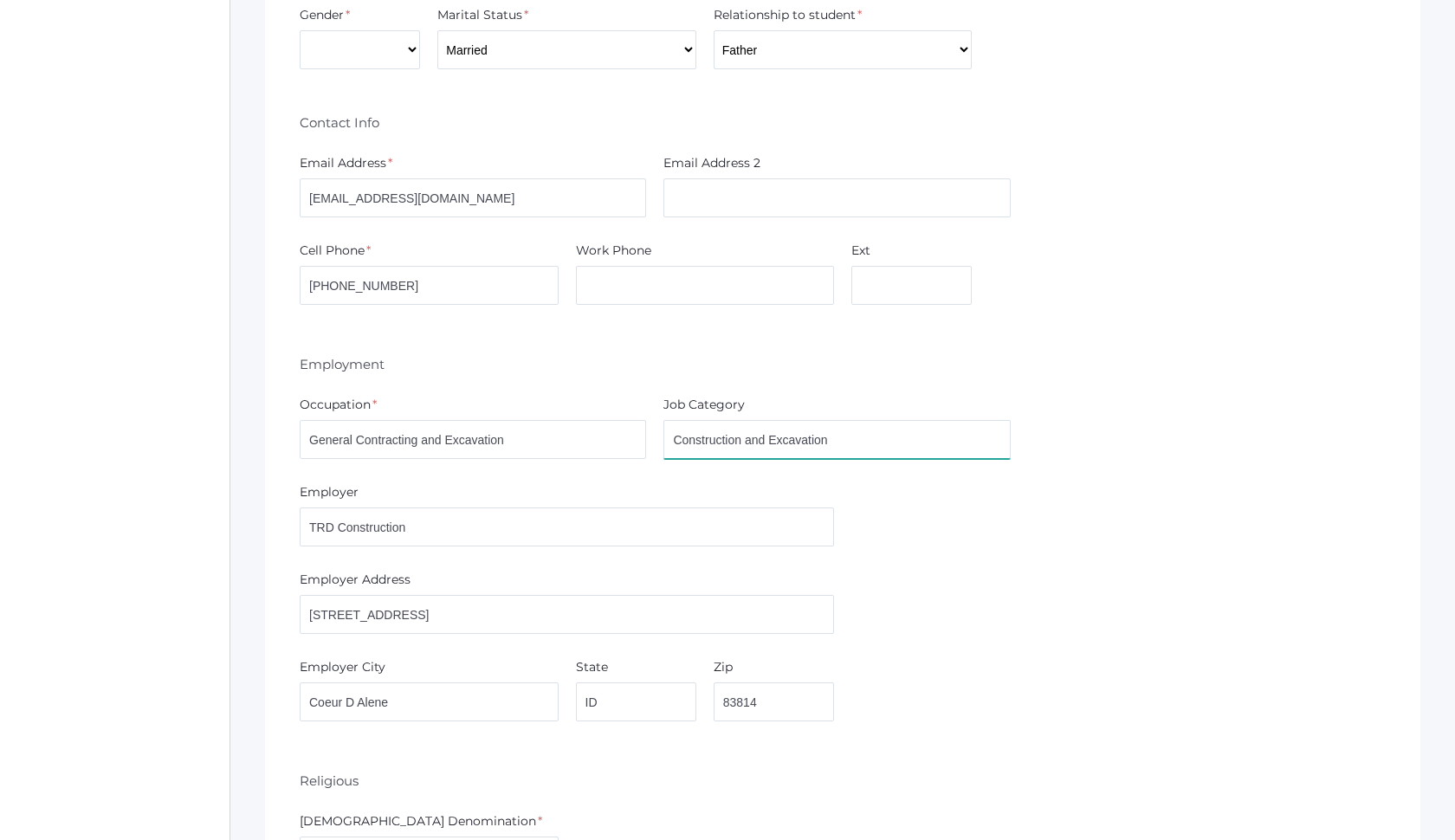
click at [599, 438] on div "Occupation * General Contracting and Excavation Job Category Construction and E…" at bounding box center [843, 431] width 1103 height 70
type input "Construction"
click at [458, 507] on input "TRD Construction" at bounding box center [566, 526] width 534 height 39
click at [457, 519] on input "TRD Construction" at bounding box center [566, 526] width 534 height 39
click at [456, 529] on input "TRD Construction" at bounding box center [566, 526] width 534 height 39
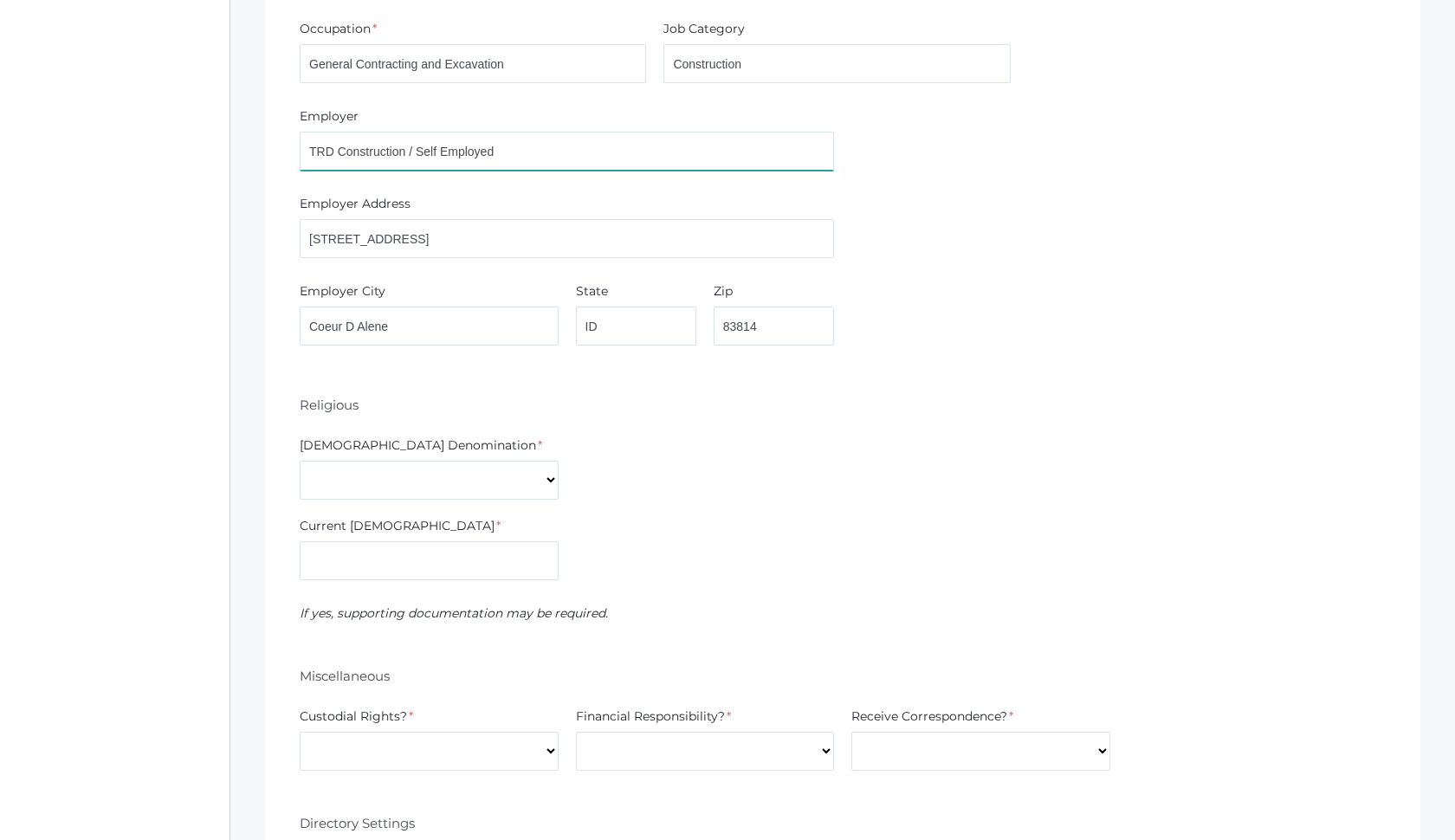
scroll to position [2989, 0]
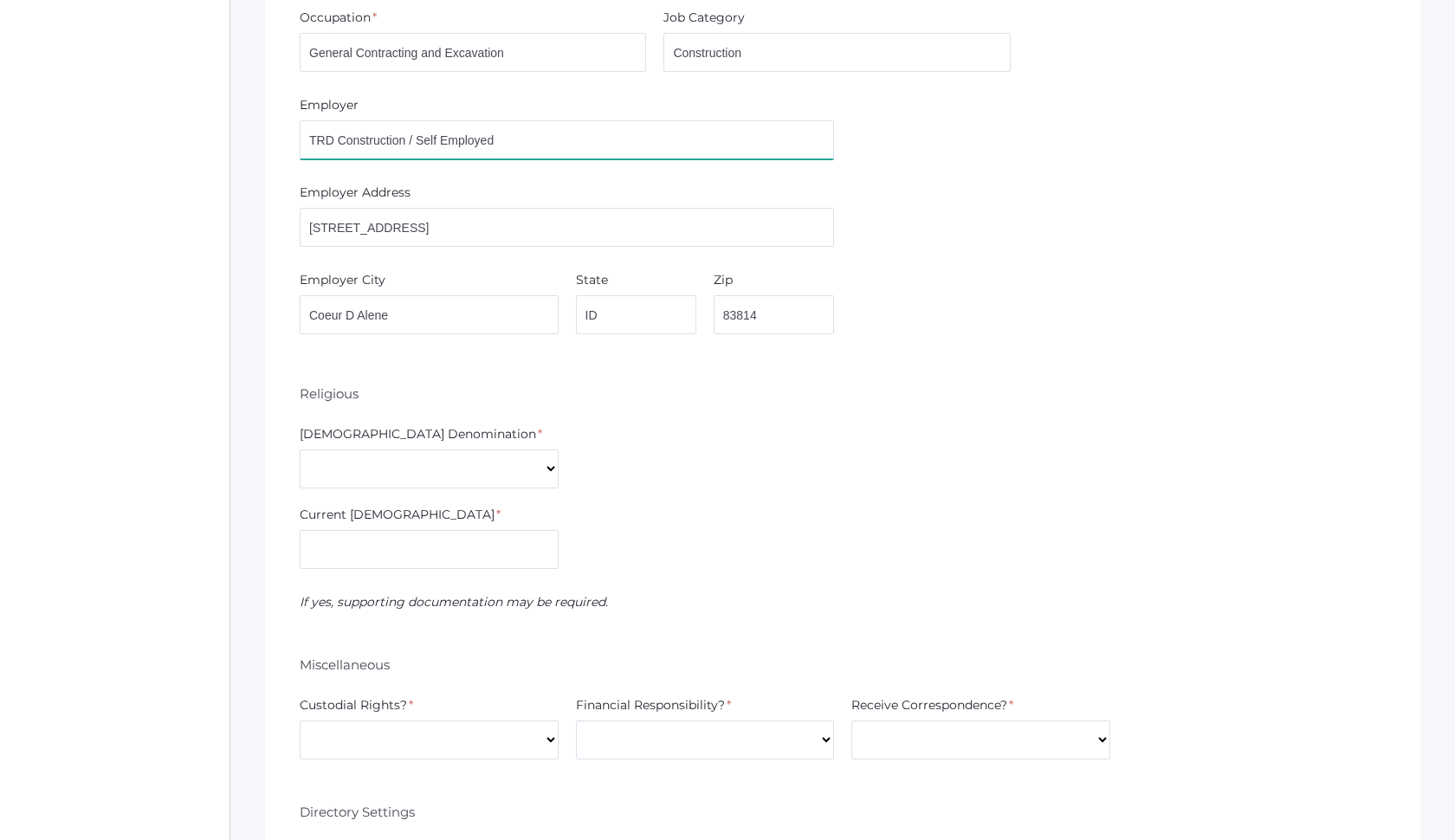
type input "TRD Construction / Self Employed"
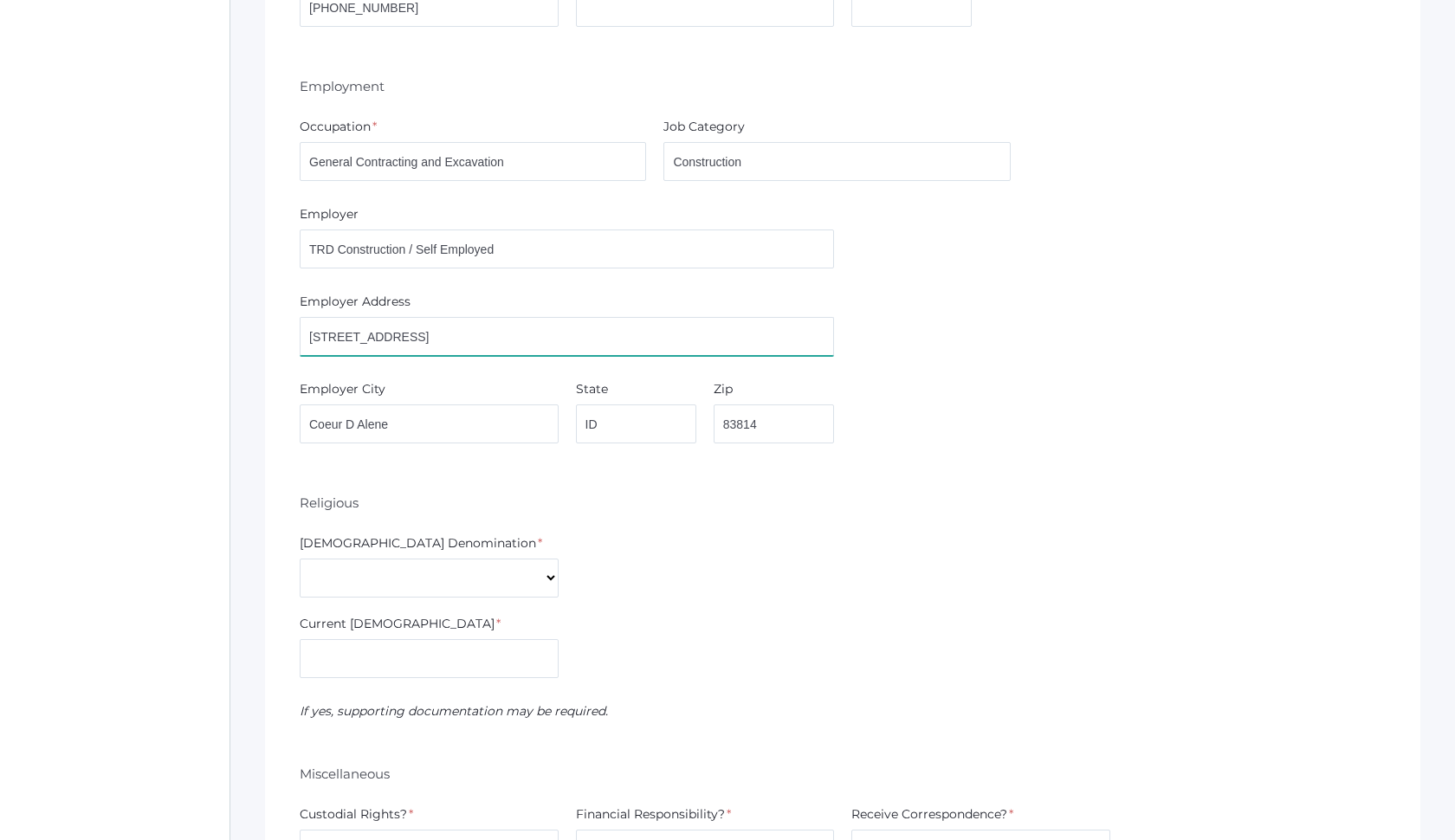
scroll to position [2882, 0]
drag, startPoint x: 442, startPoint y: 352, endPoint x: 195, endPoint y: 336, distance: 247.5
drag, startPoint x: 517, startPoint y: 424, endPoint x: 47, endPoint y: 448, distance: 470.6
type input "C"
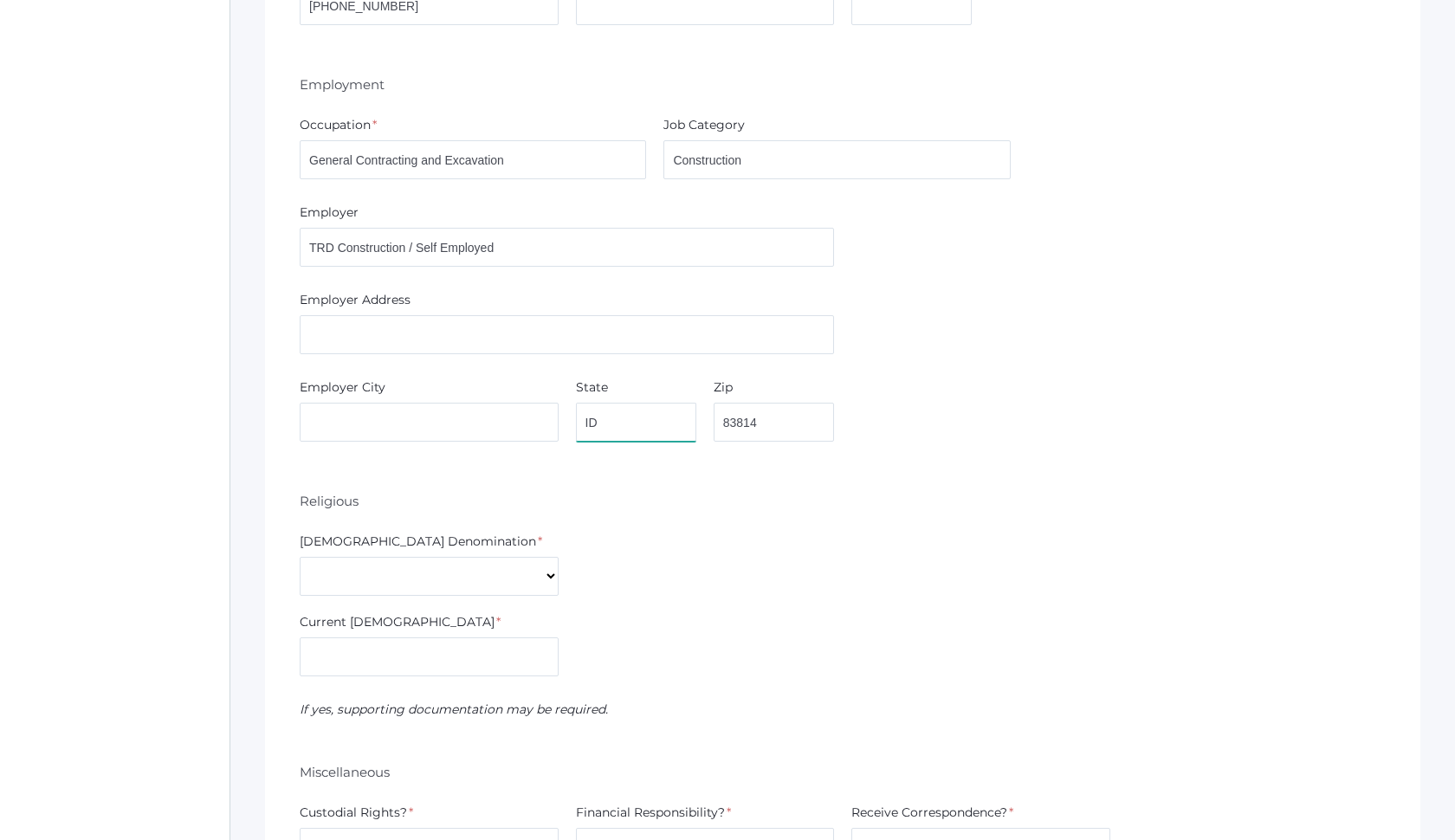
drag, startPoint x: 660, startPoint y: 429, endPoint x: 402, endPoint y: 446, distance: 258.6
type input "I"
type input "8"
click at [1010, 547] on div "Church Denomination * 7th Day Adventist Assembly of God Baptist Catholic Christ…" at bounding box center [843, 564] width 1103 height 63
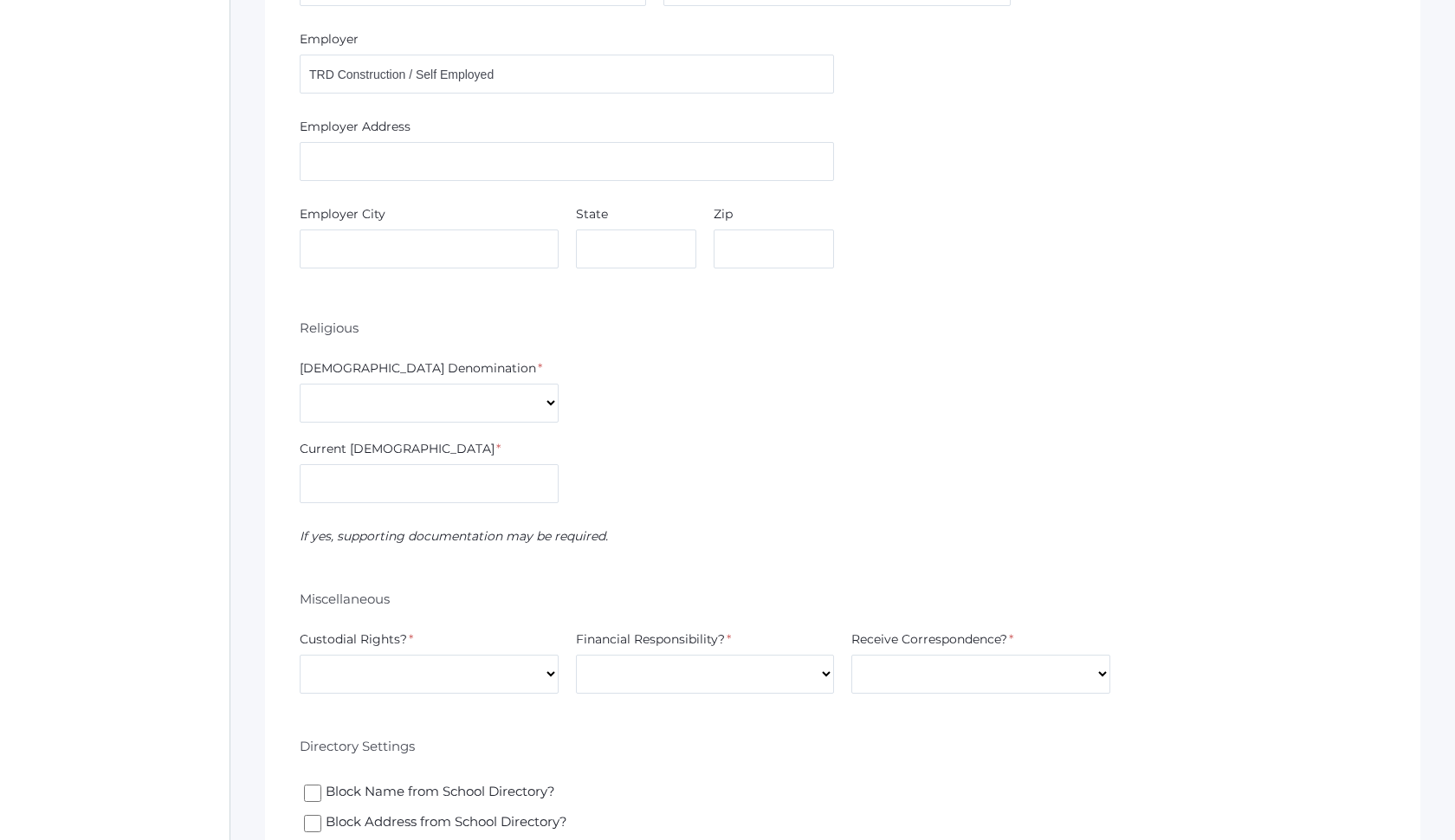
scroll to position [3059, 0]
click at [444, 427] on div "Gender * Male Female Marital Status * Divorced Married Remarried Separated Sing…" at bounding box center [843, 238] width 1086 height 1376
select select "Non-denominational"
type input "Resolute Minstries"
select select "Yes"
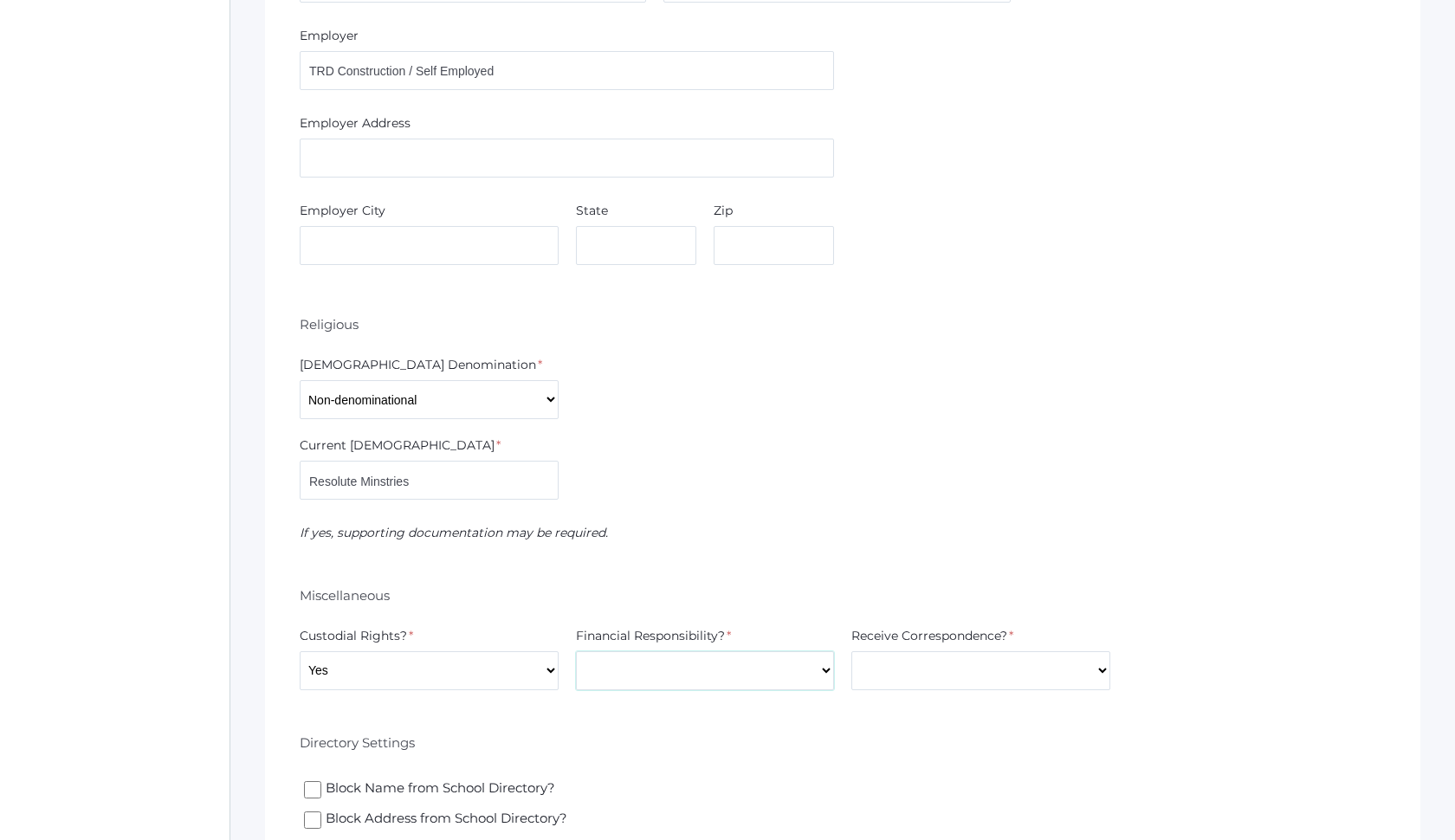
select select "Yes"
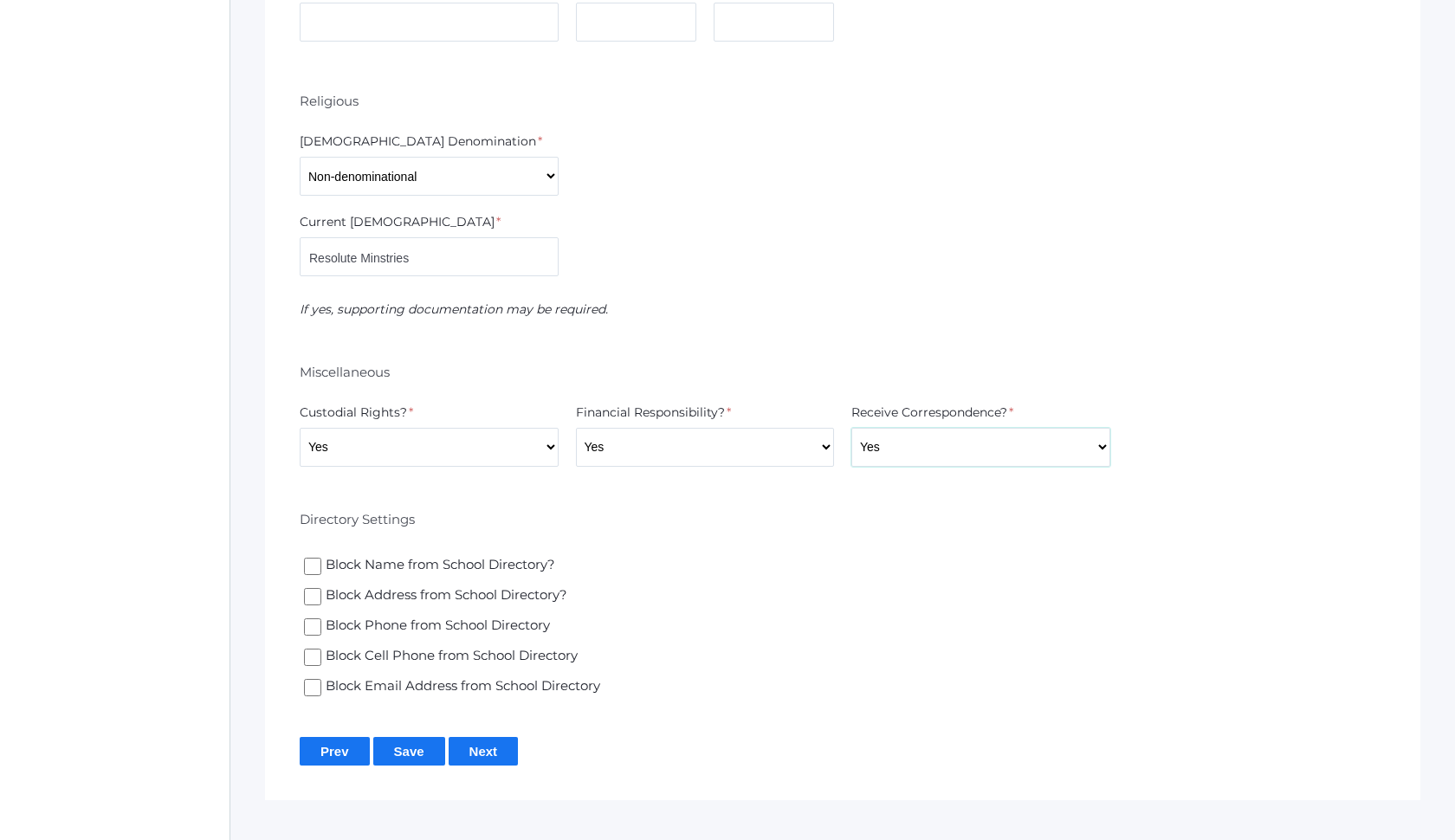
scroll to position [3297, 0]
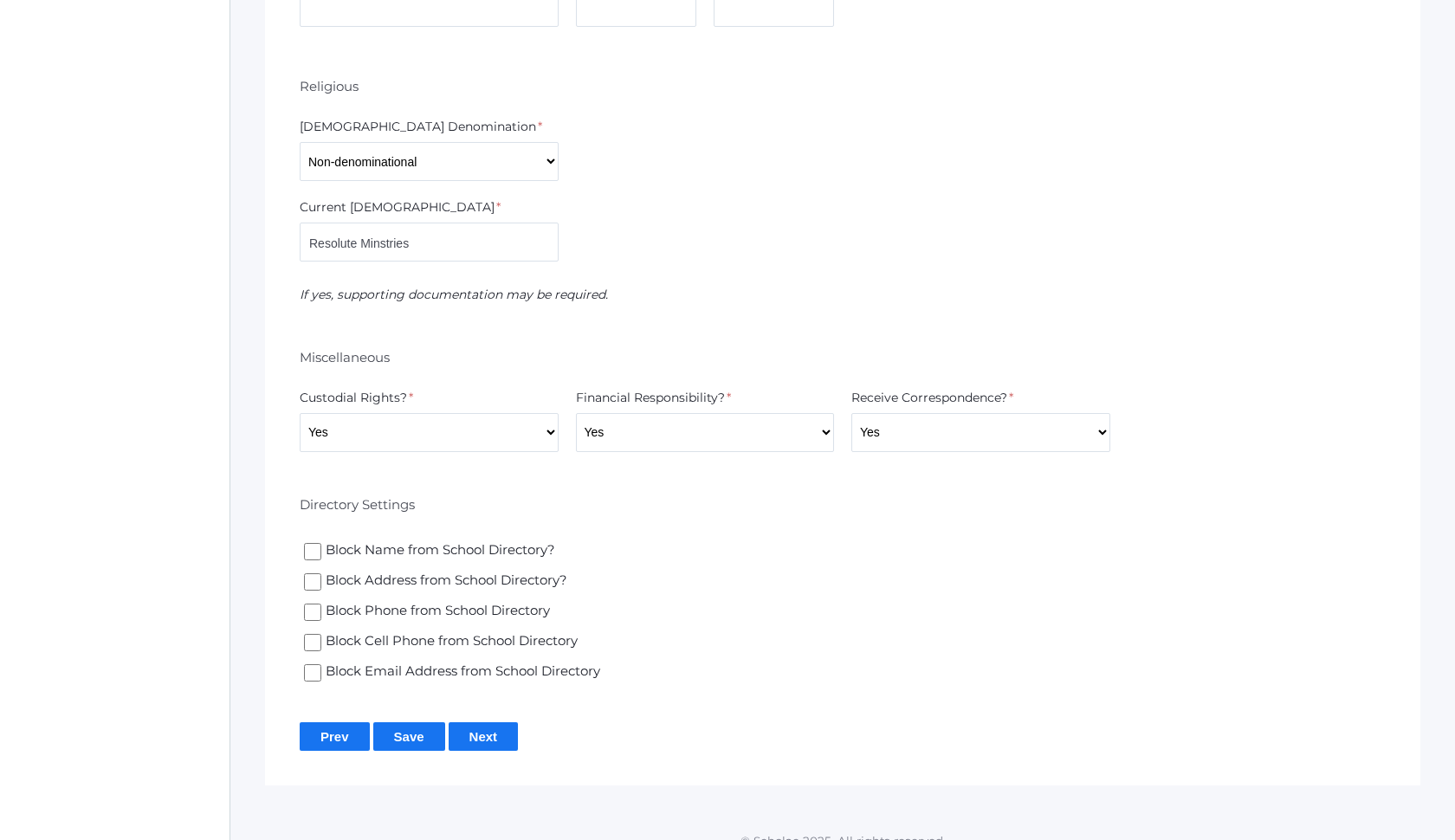
click at [428, 578] on span "Block Address from School Directory?" at bounding box center [445, 581] width 248 height 22
click at [321, 578] on input "Block Address from School Directory?" at bounding box center [313, 582] width 17 height 17
checkbox input "true"
click at [420, 634] on span "Block Cell Phone from School Directory" at bounding box center [450, 642] width 258 height 22
click at [321, 634] on input "Block Cell Phone from School Directory" at bounding box center [313, 643] width 17 height 17
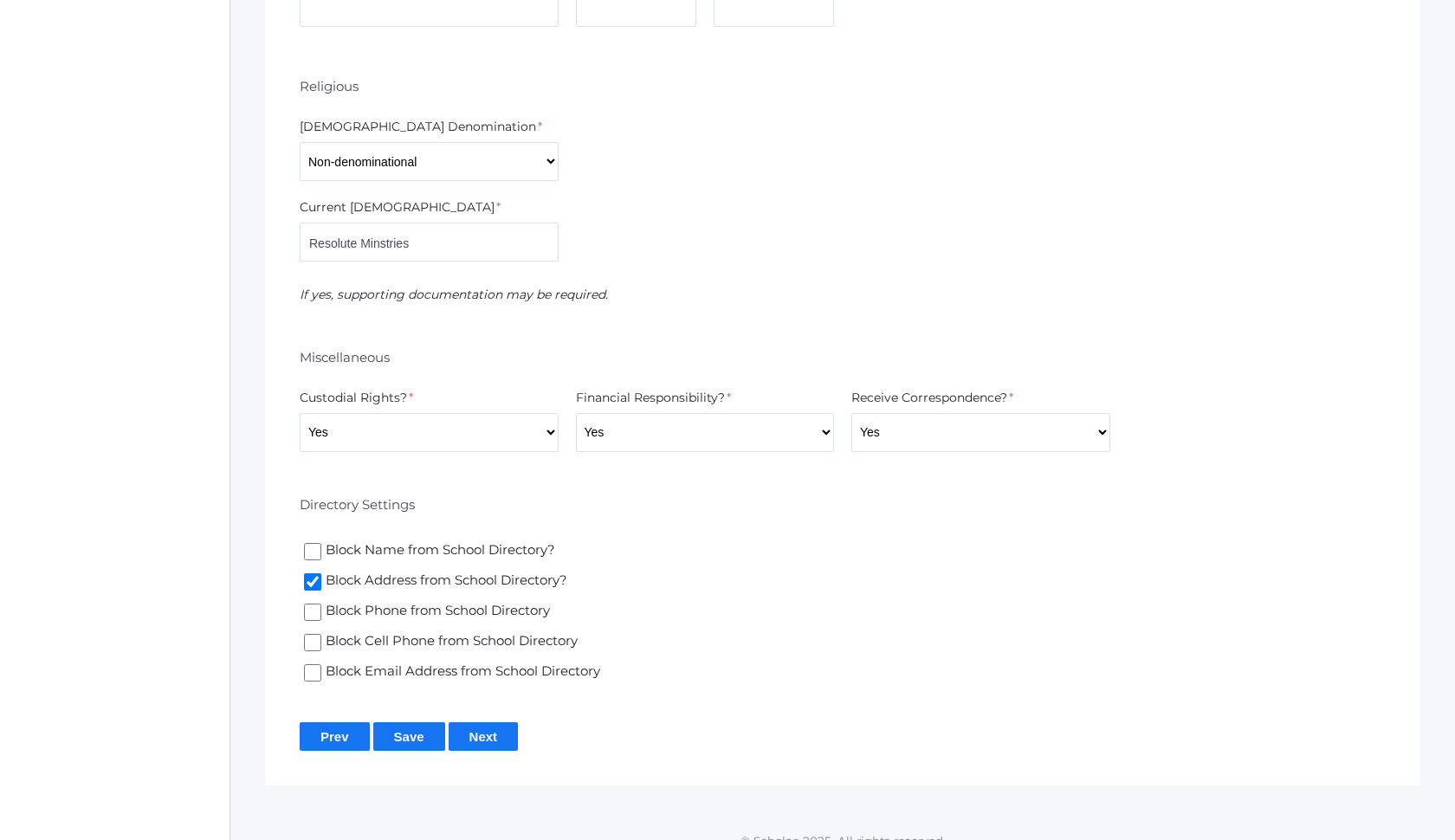
checkbox input "true"
click at [421, 616] on span "Block Phone from School Directory" at bounding box center [436, 612] width 230 height 22
click at [321, 616] on input "Block Phone from School Directory" at bounding box center [313, 612] width 17 height 17
checkbox input "true"
click at [420, 673] on span "Block Email Address from School Directory" at bounding box center [461, 672] width 281 height 22
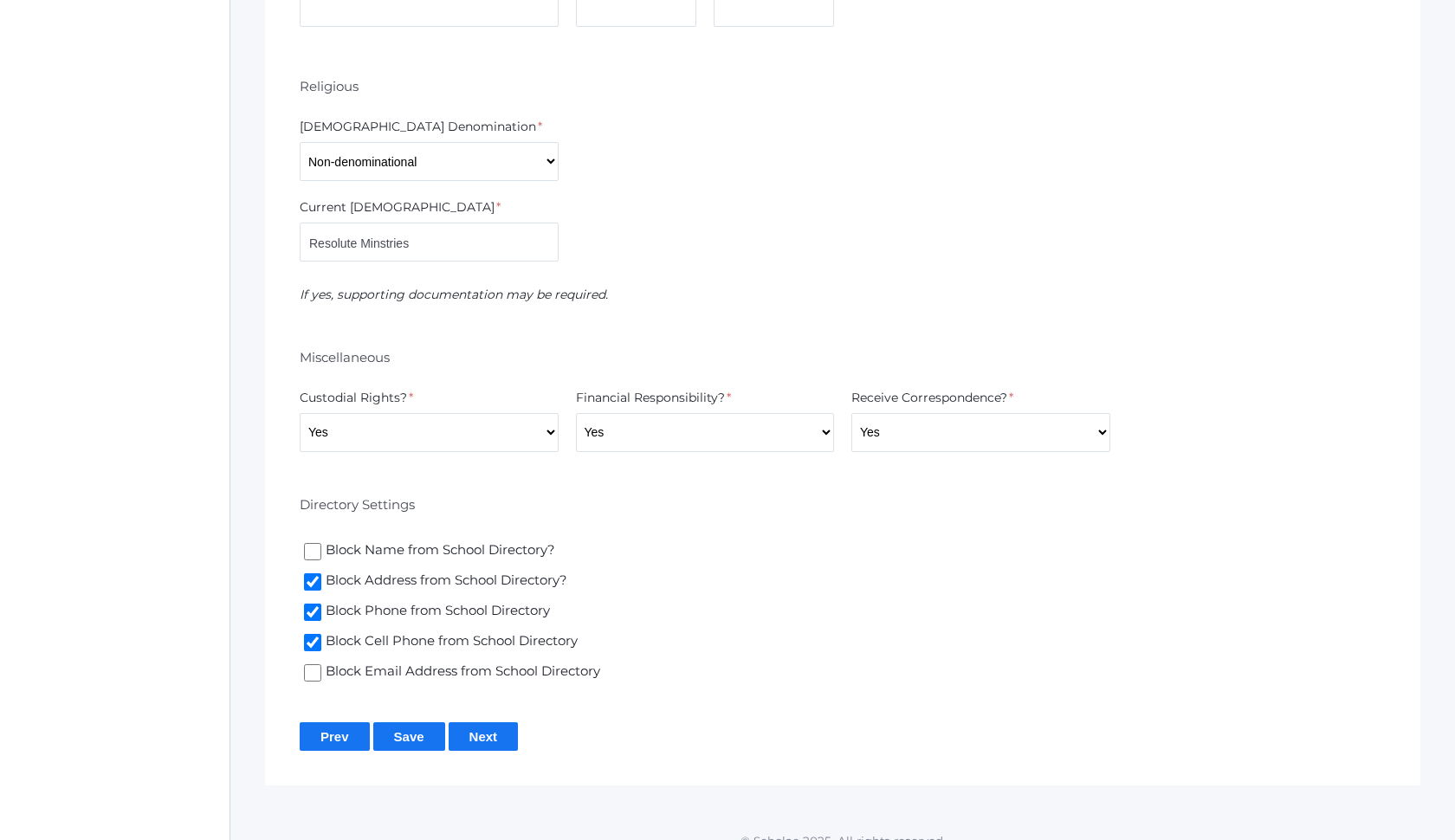
click at [321, 673] on input "Block Email Address from School Directory" at bounding box center [313, 673] width 17 height 17
checkbox input "true"
click at [439, 607] on span "Block Phone from School Directory" at bounding box center [436, 612] width 230 height 22
click at [321, 607] on input "Block Phone from School Directory" at bounding box center [313, 612] width 17 height 17
checkbox input "false"
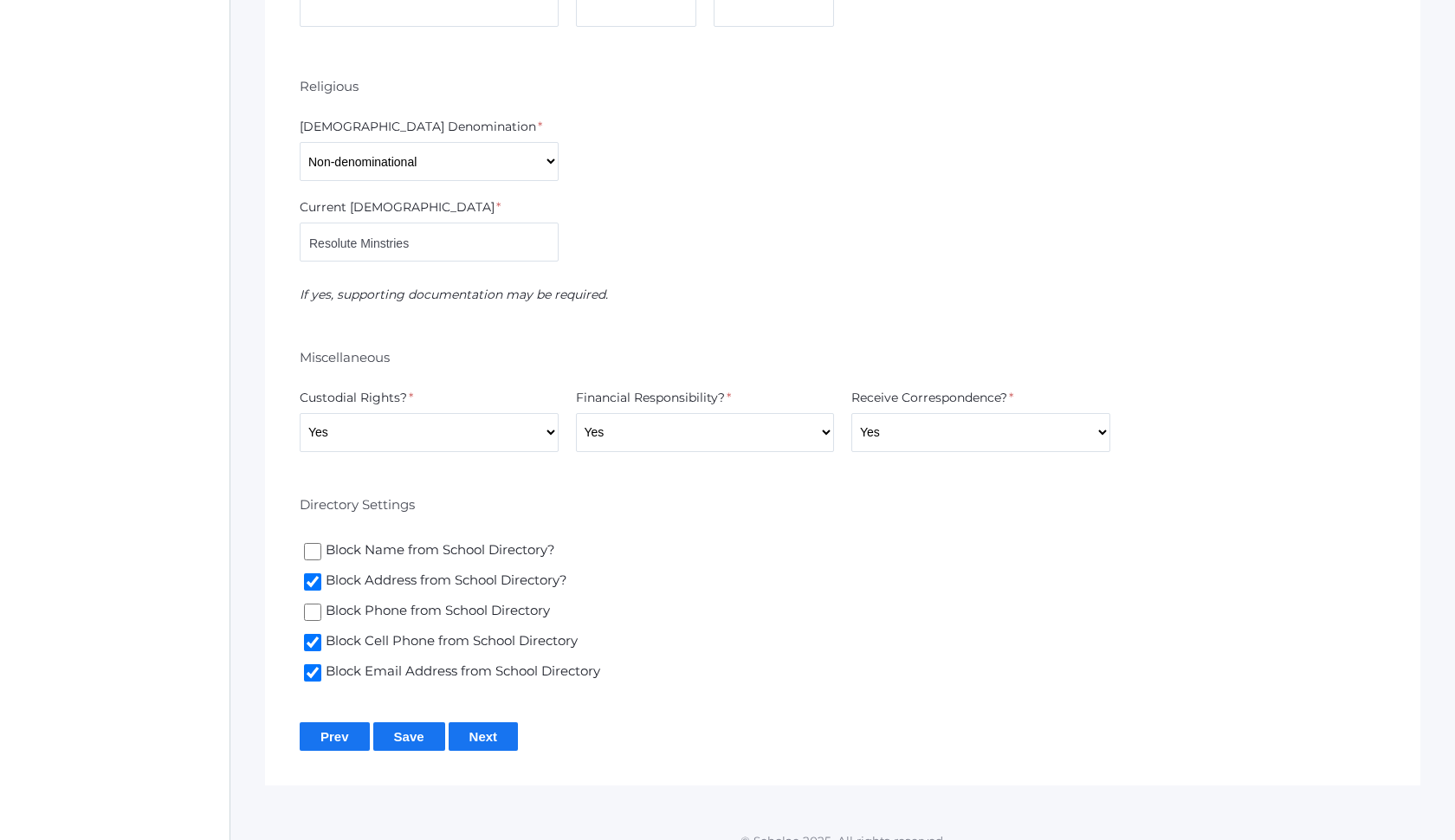
click at [486, 737] on input "Next" at bounding box center [483, 736] width 70 height 29
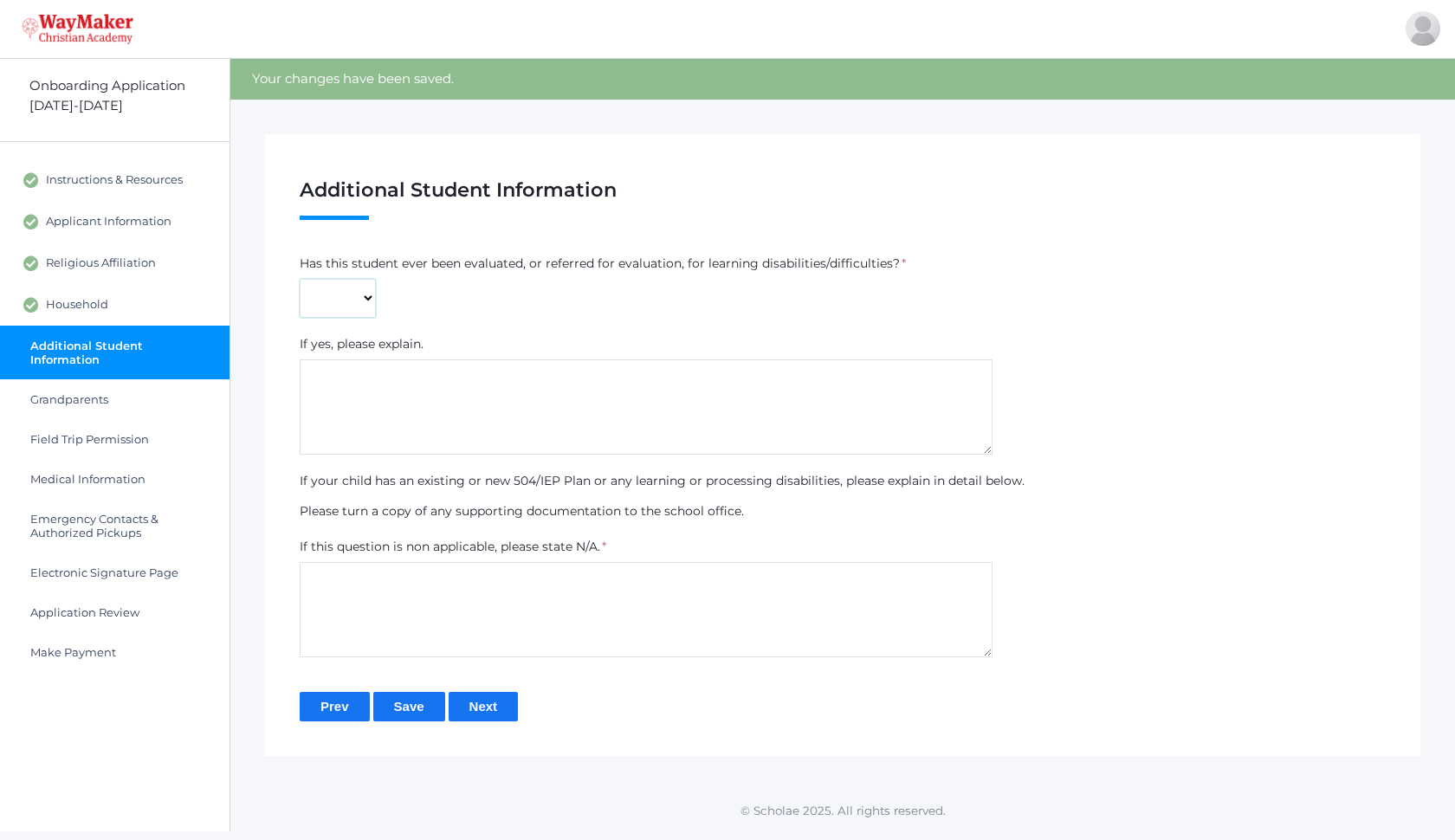
click at [359, 300] on select "Yes No" at bounding box center [338, 298] width 76 height 39
select select "No"
click at [363, 365] on textarea at bounding box center [646, 407] width 693 height 96
click at [439, 612] on textarea at bounding box center [646, 610] width 693 height 96
type textarea "N/A"
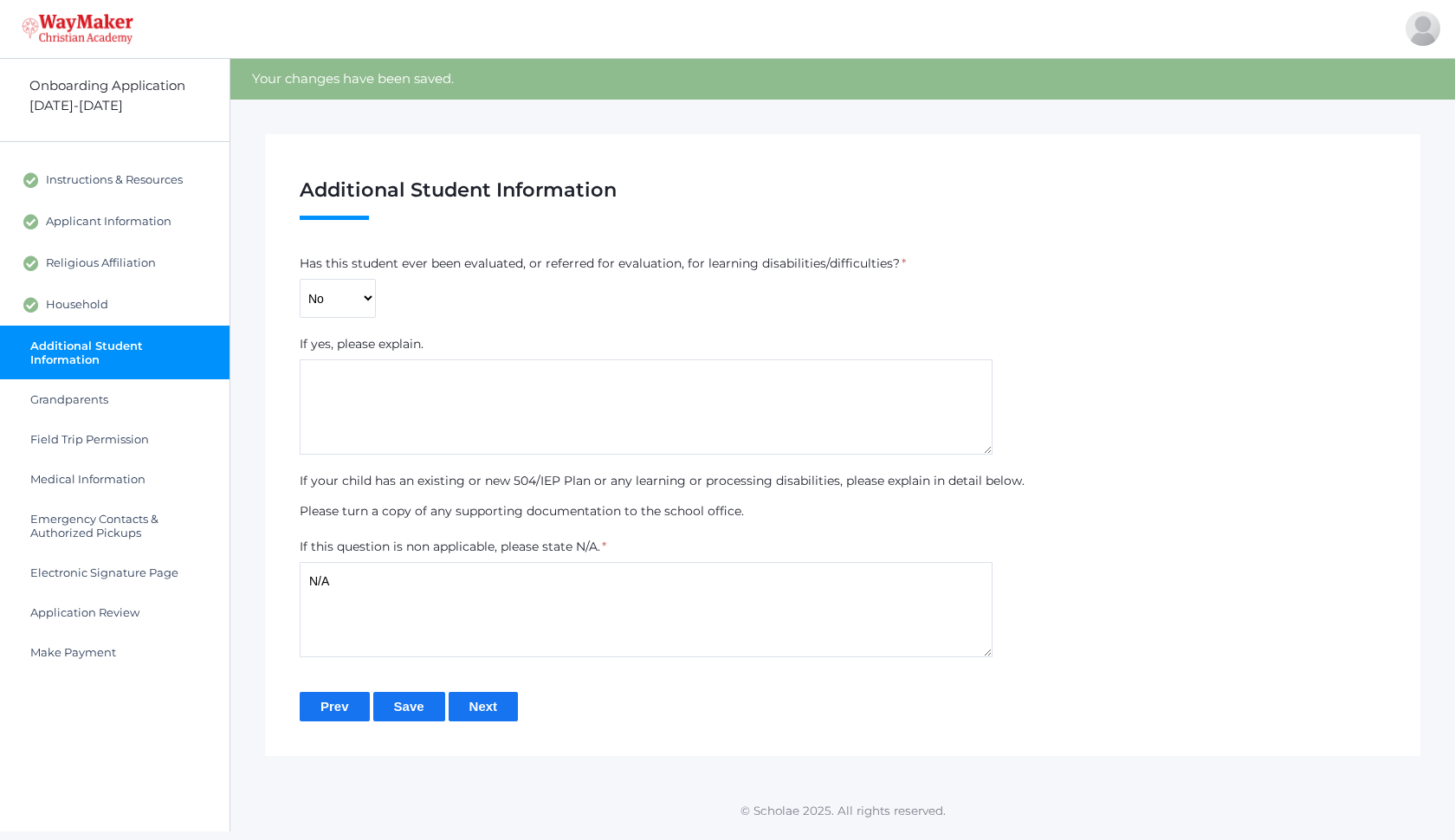
click at [457, 406] on textarea at bounding box center [646, 407] width 693 height 96
type textarea "N/A"
click at [483, 714] on input "Next" at bounding box center [483, 706] width 70 height 29
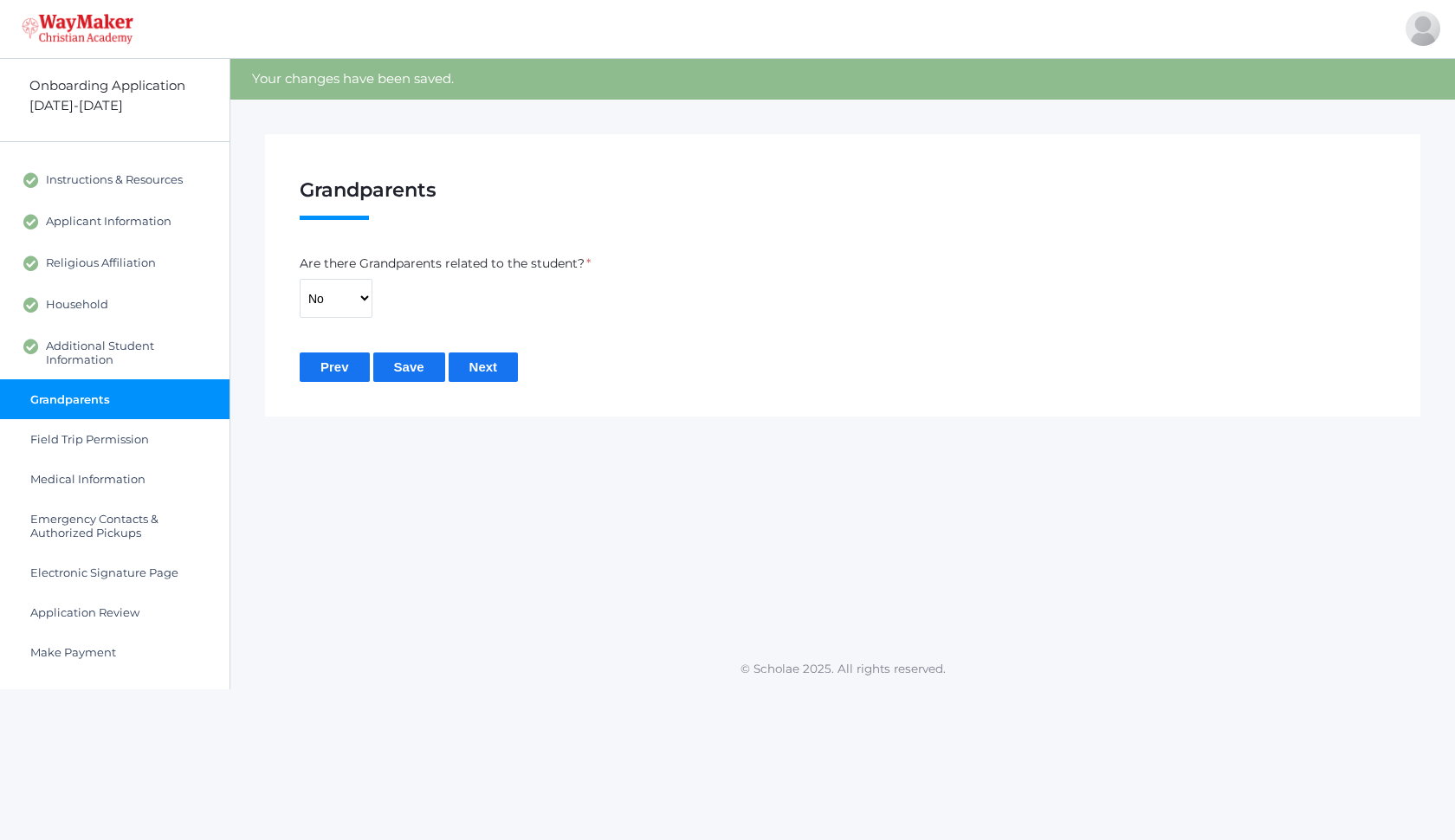
click at [347, 269] on label "Are there Grandparents related to the student?" at bounding box center [442, 263] width 285 height 18
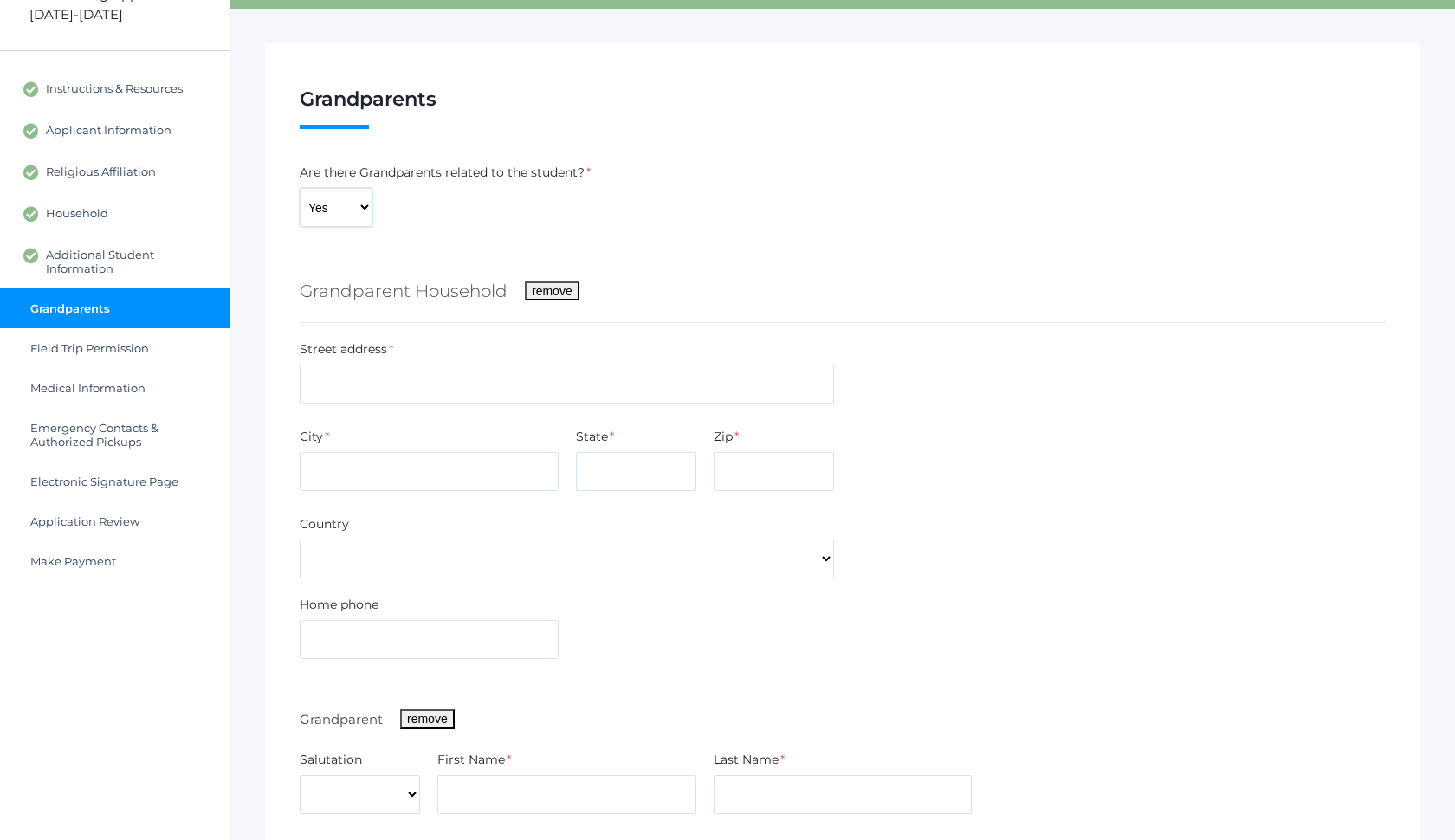
scroll to position [84, 0]
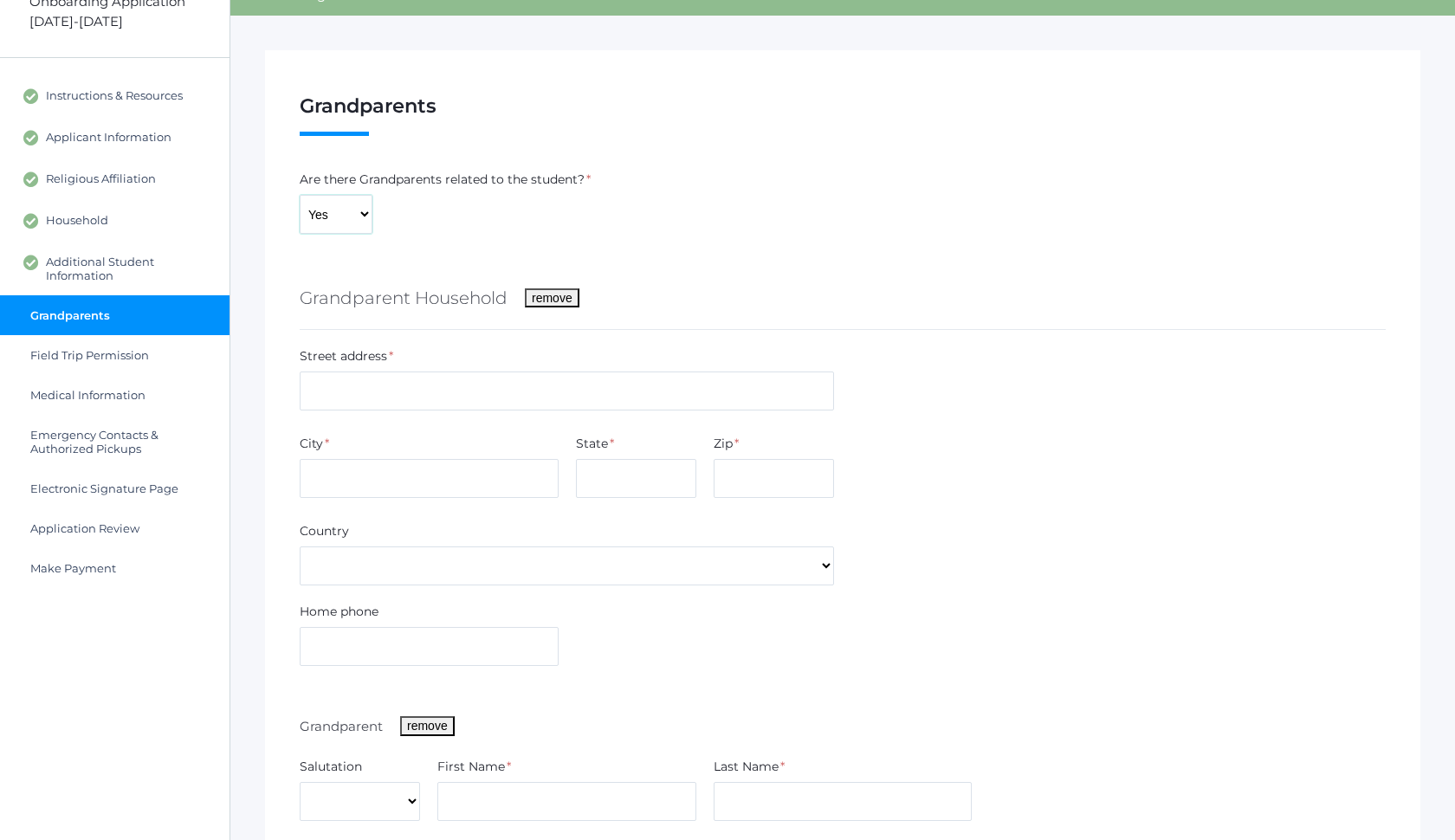
drag, startPoint x: 353, startPoint y: 202, endPoint x: 408, endPoint y: 197, distance: 55.2
click at [407, 196] on div "Are there Grandparents related to the student? * Yes No" at bounding box center [445, 202] width 291 height 63
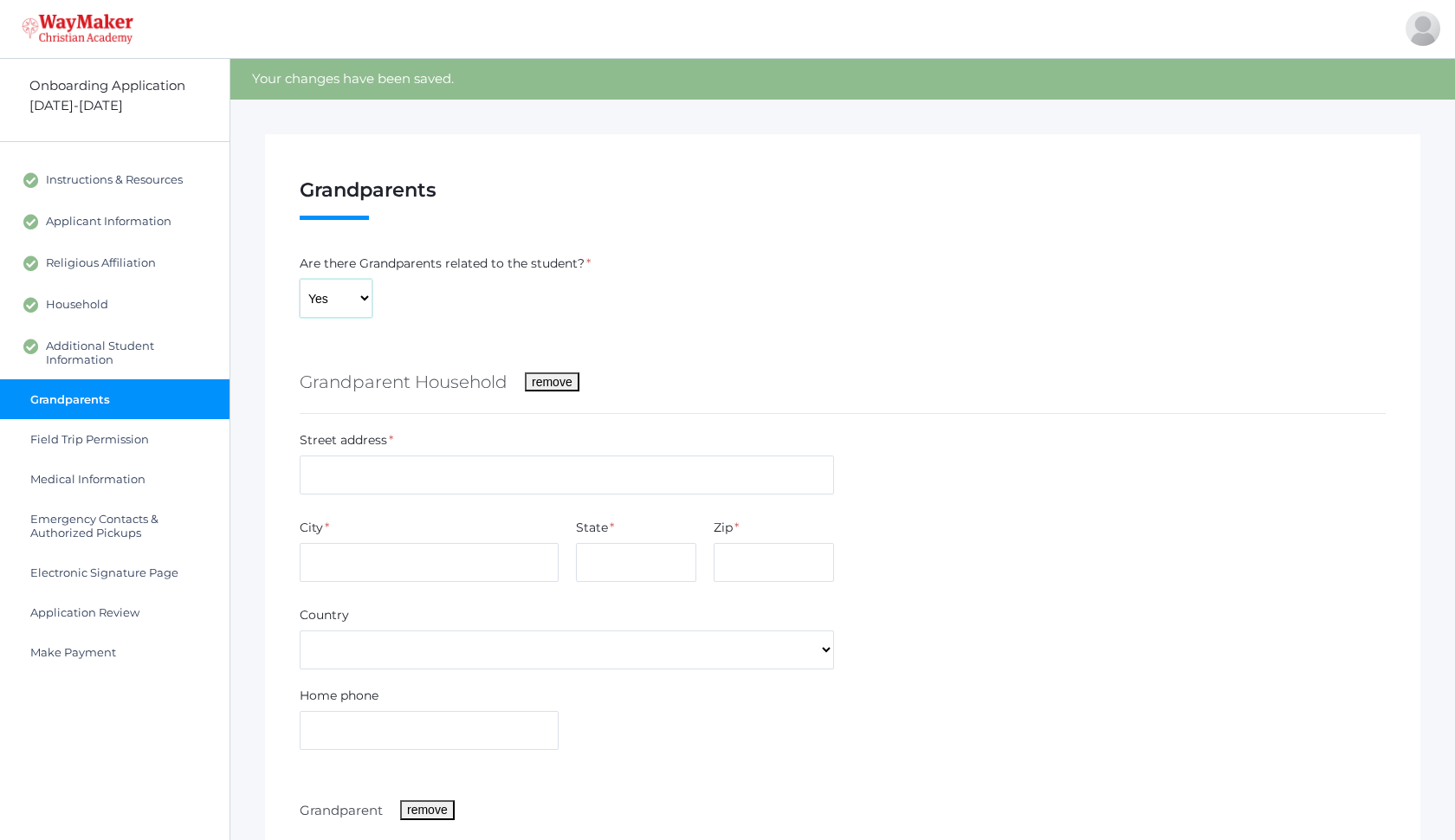
scroll to position [0, 0]
drag, startPoint x: 365, startPoint y: 297, endPoint x: 445, endPoint y: 382, distance: 116.7
click at [444, 289] on div "Are there Grandparents related to the student? * Yes No" at bounding box center [445, 286] width 291 height 63
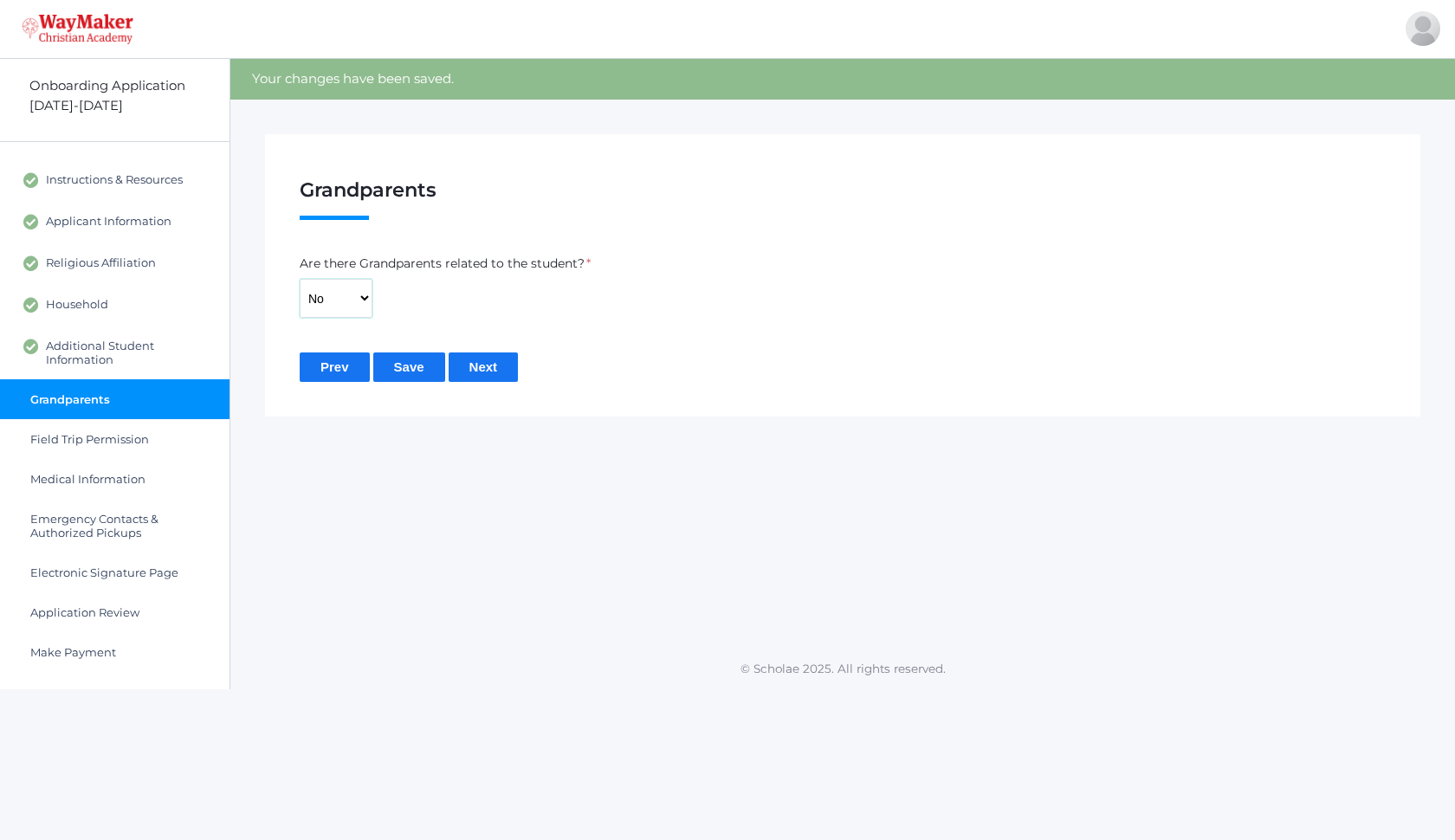
select select "Yes"
